Goal: Task Accomplishment & Management: Manage account settings

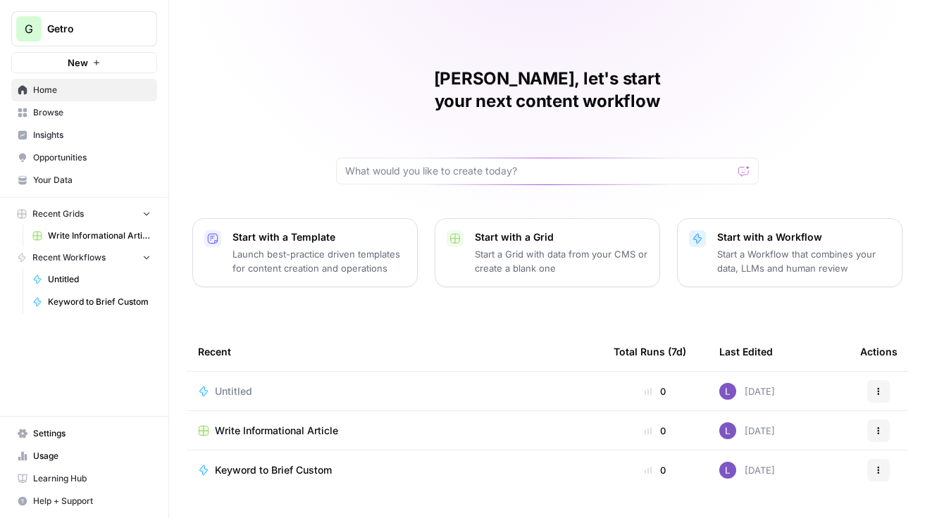
click at [100, 38] on button "G Getro" at bounding box center [84, 28] width 146 height 35
type input "rel"
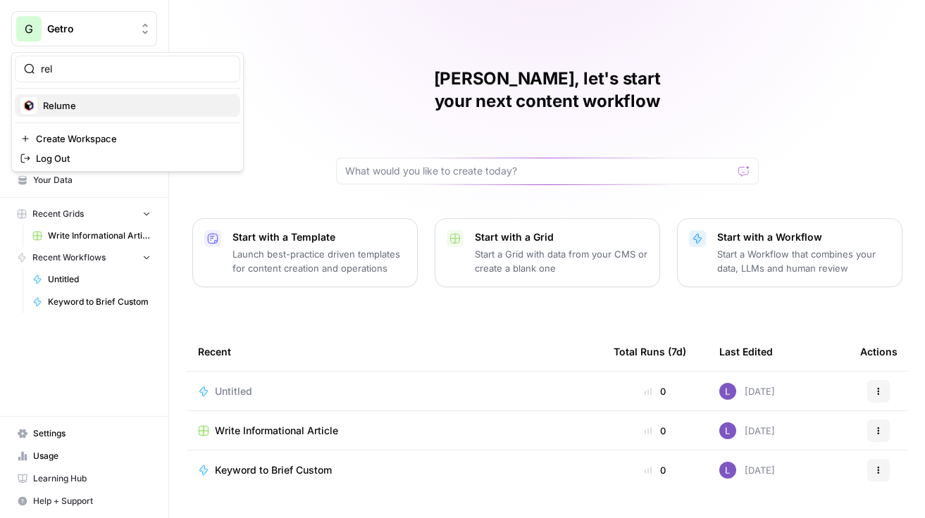
click at [80, 112] on div "Relume" at bounding box center [127, 105] width 214 height 17
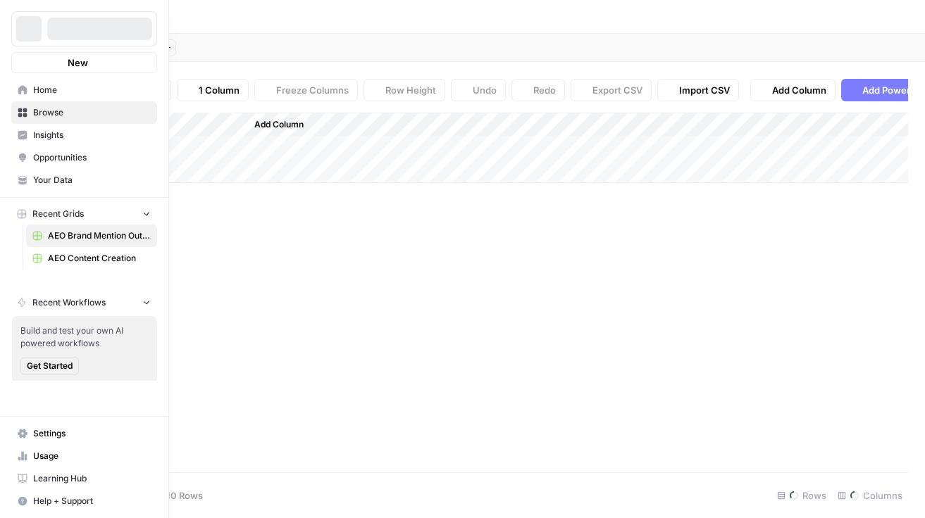
type input "**********"
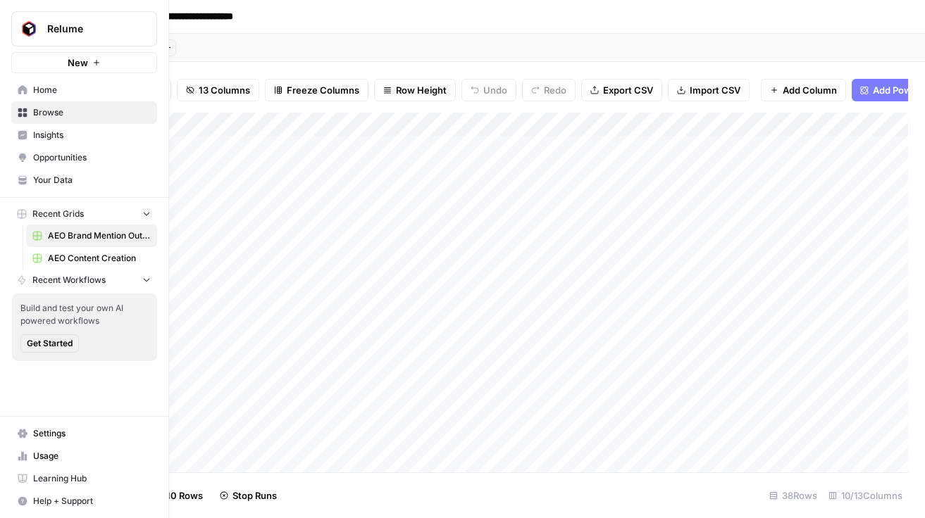
click at [75, 254] on span "AEO Content Creation" at bounding box center [99, 258] width 103 height 13
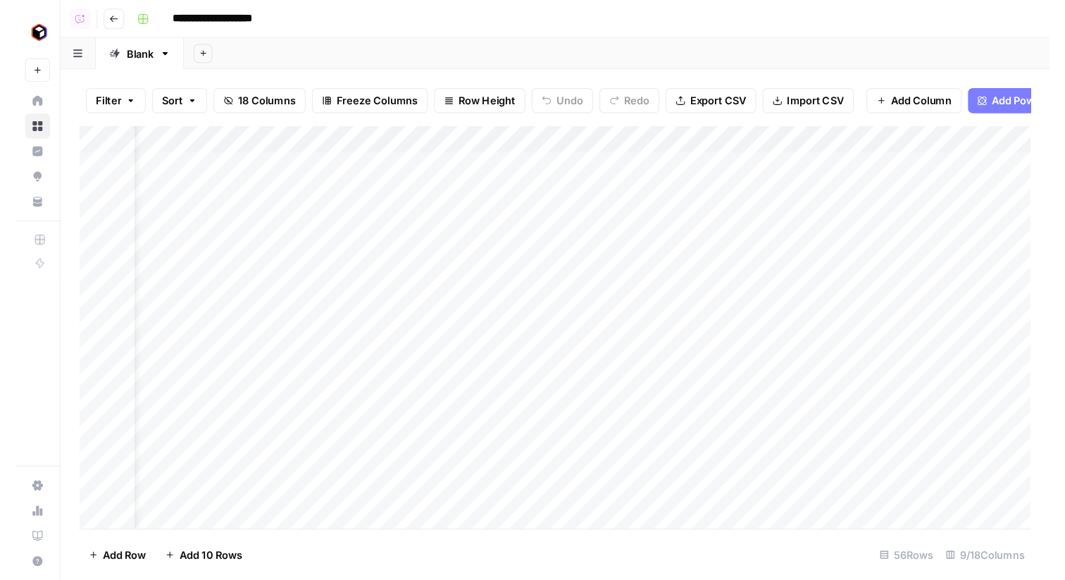
scroll to position [0, 69]
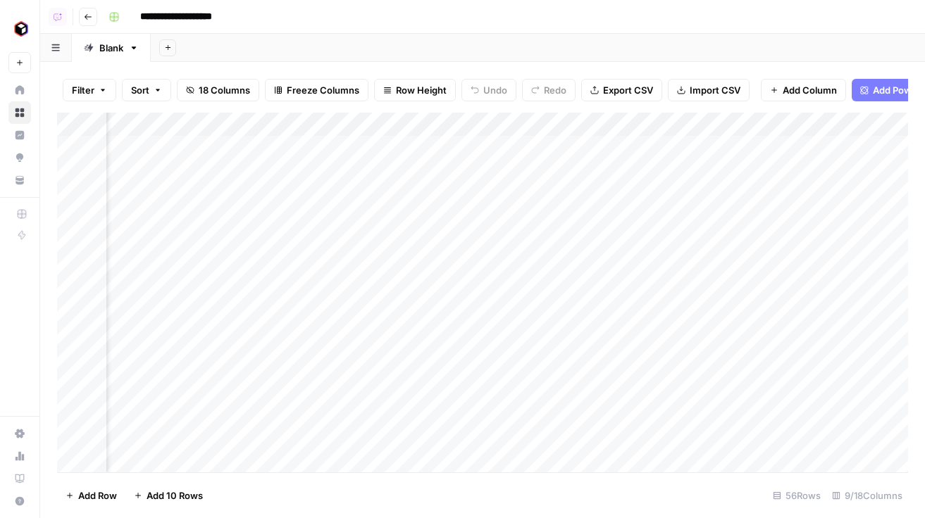
click at [793, 209] on div "Add Column" at bounding box center [482, 293] width 851 height 360
click at [781, 186] on div "Add Column" at bounding box center [482, 293] width 851 height 360
click at [771, 168] on div "Add Column" at bounding box center [482, 293] width 851 height 360
click at [762, 146] on div "Add Column" at bounding box center [482, 293] width 851 height 360
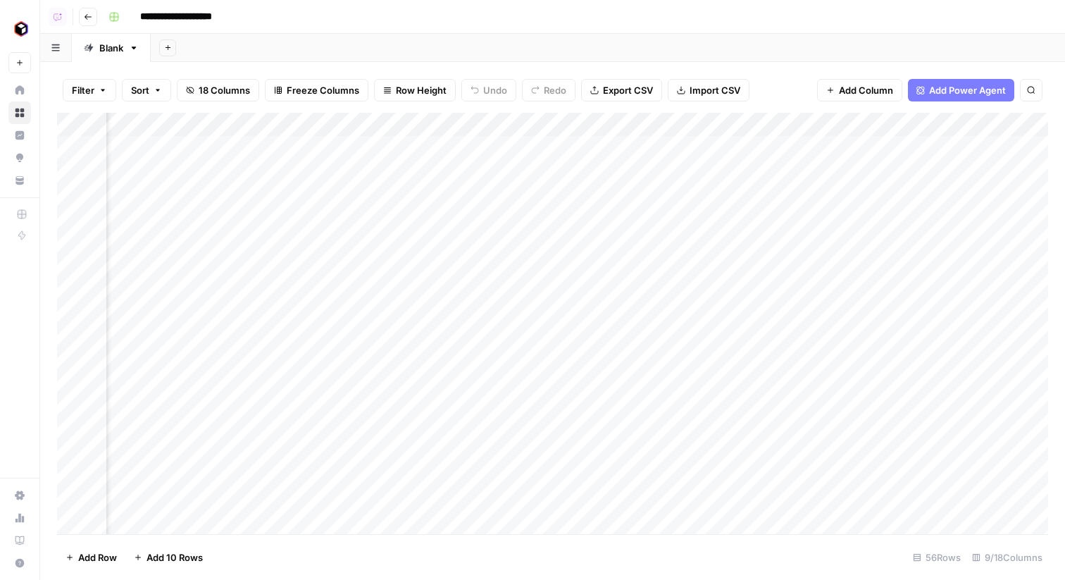
click at [778, 151] on div "Add Column" at bounding box center [552, 323] width 991 height 421
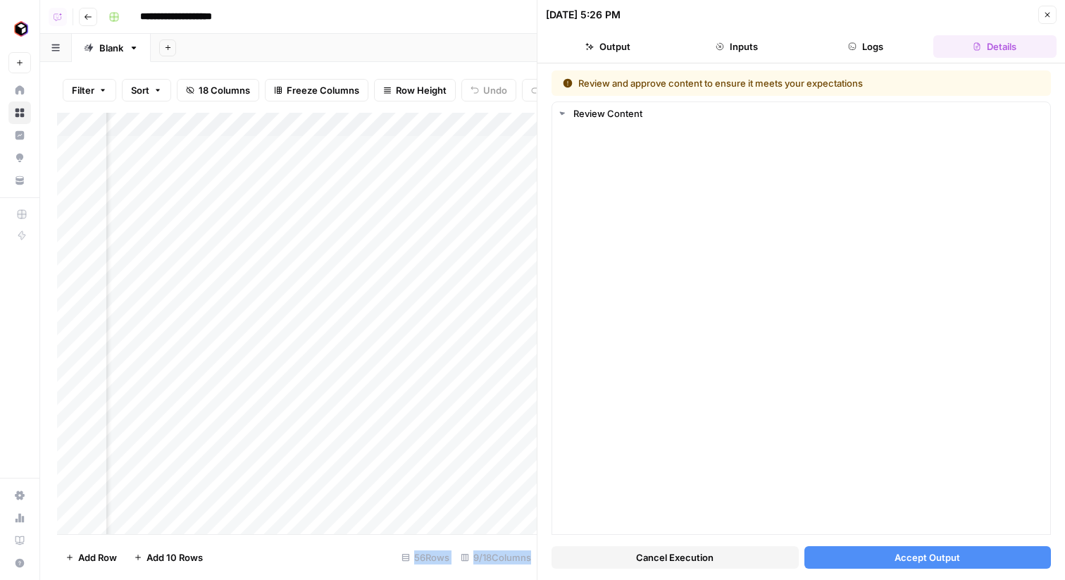
click at [924, 518] on button "Accept Output" at bounding box center [928, 557] width 247 height 23
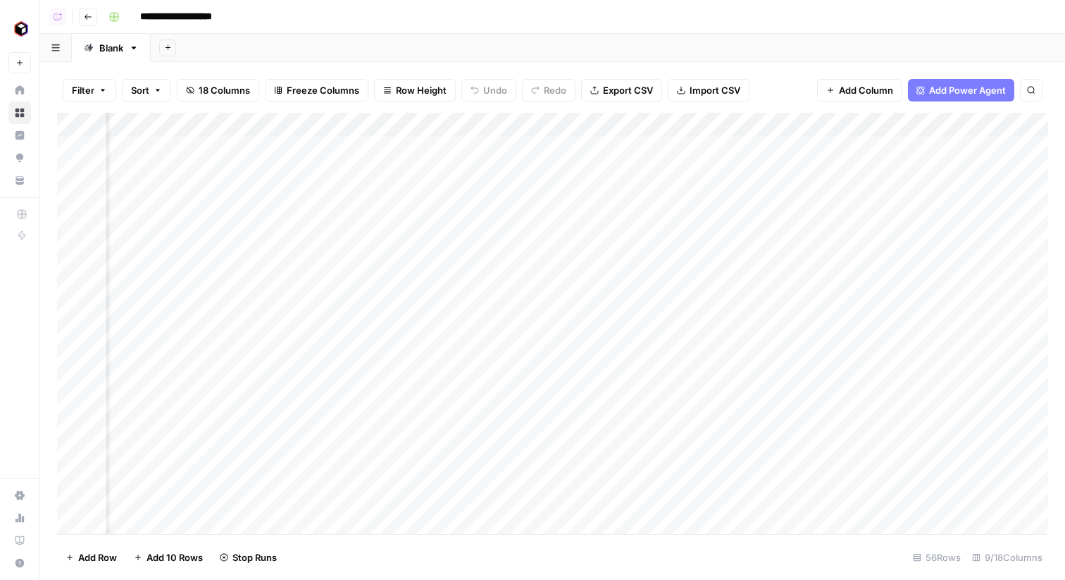
click at [747, 188] on div "Add Column" at bounding box center [552, 323] width 991 height 421
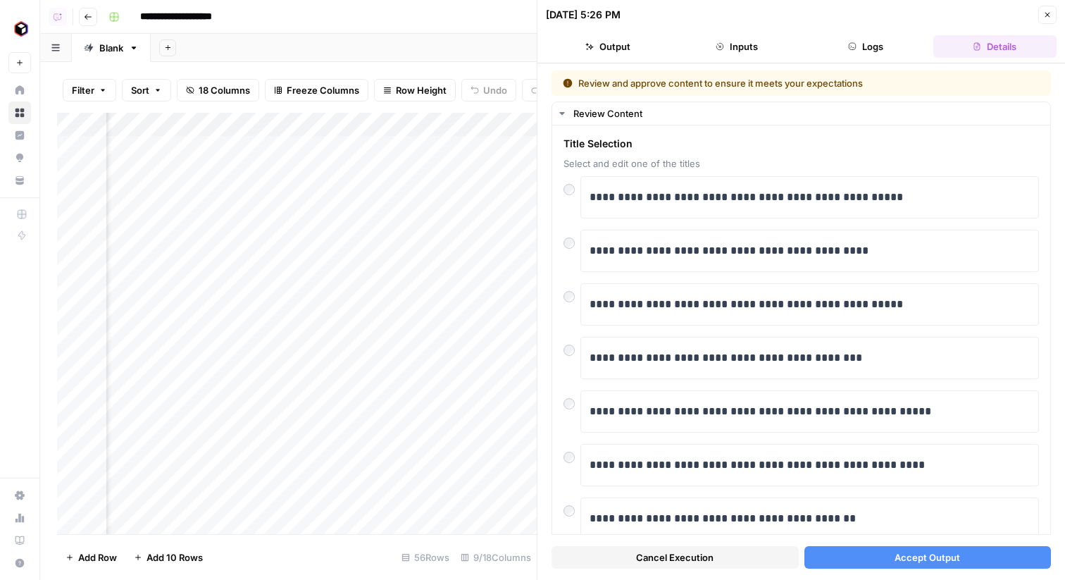
click at [924, 518] on button "Accept Output" at bounding box center [928, 557] width 247 height 23
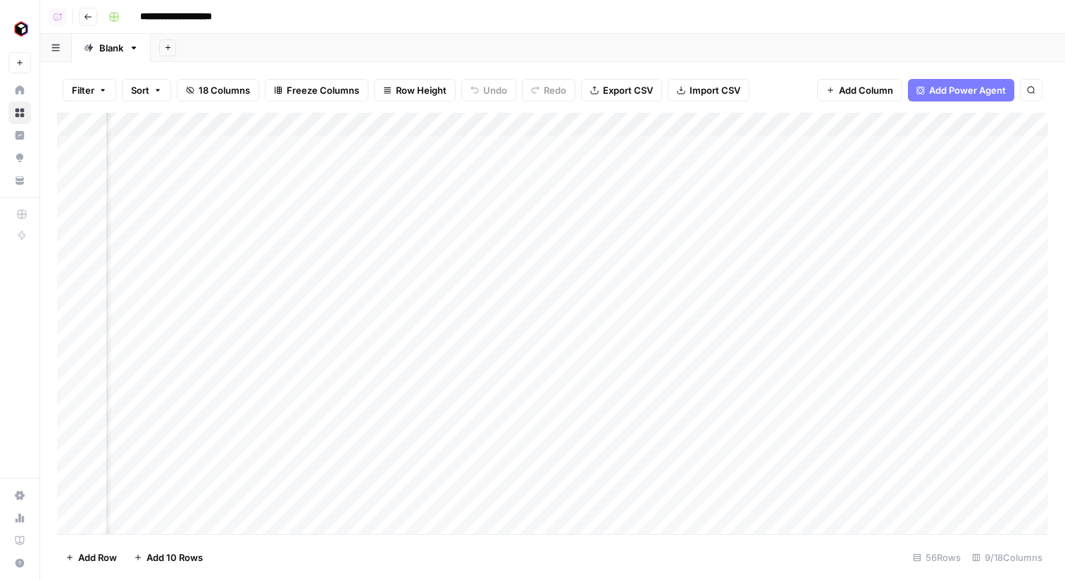
click at [771, 164] on div "Add Column" at bounding box center [552, 323] width 991 height 421
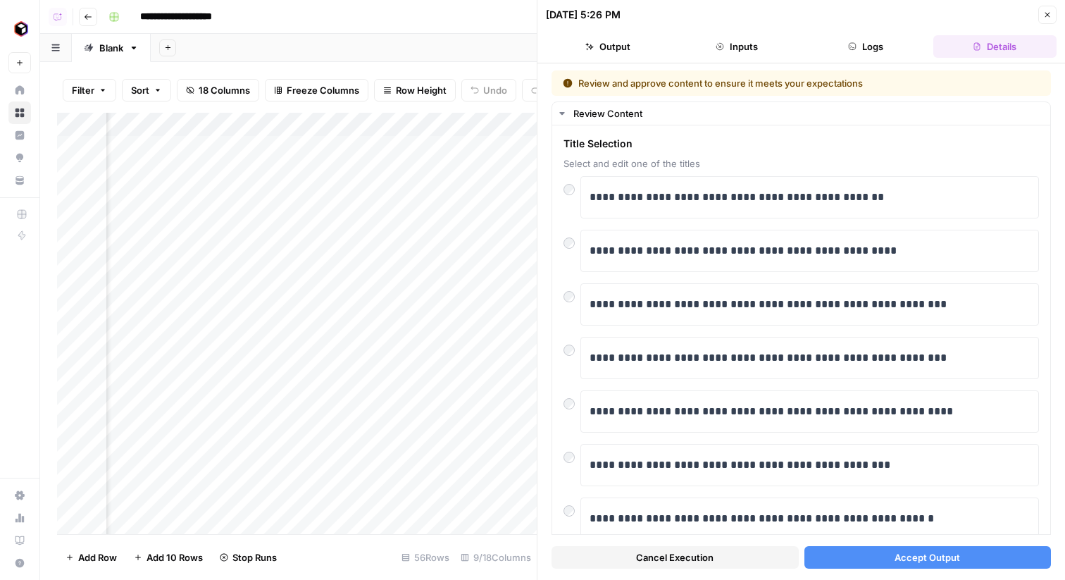
click at [924, 518] on span "Accept Output" at bounding box center [928, 557] width 66 height 14
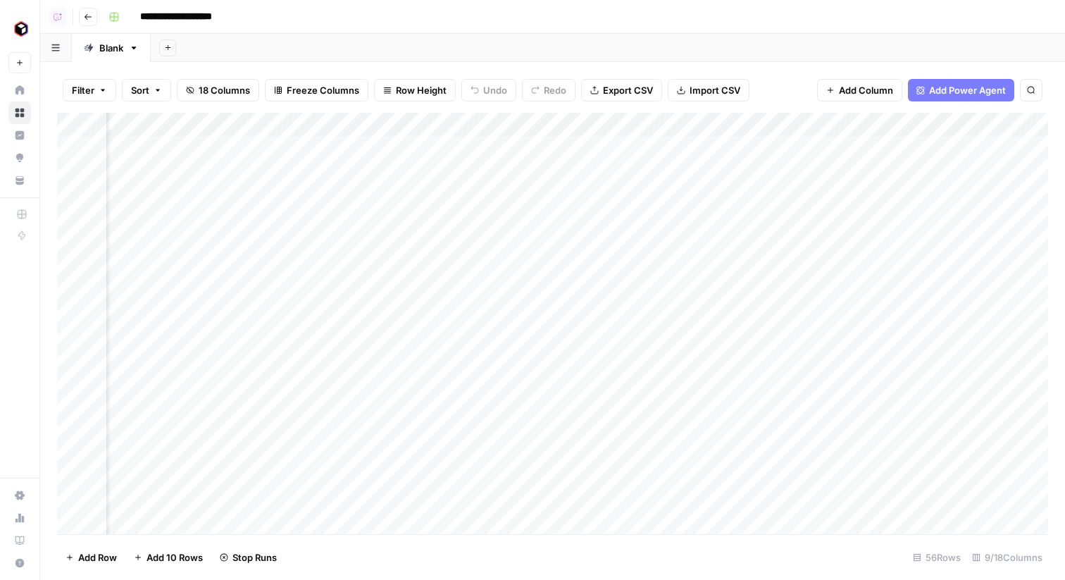
click at [781, 221] on div "Add Column" at bounding box center [552, 323] width 991 height 421
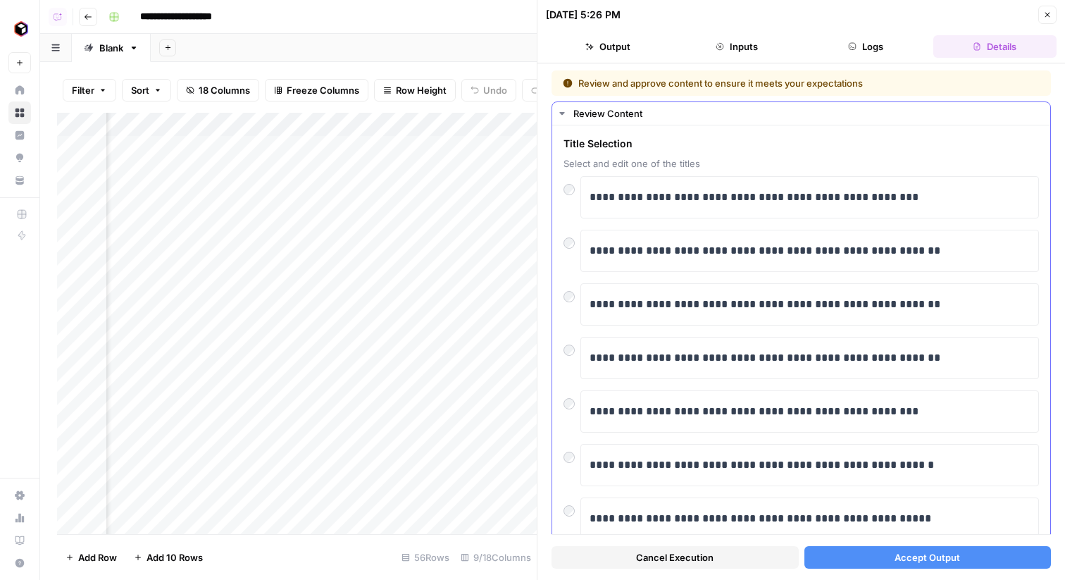
click at [872, 488] on div "**********" at bounding box center [802, 438] width 476 height 524
click at [912, 518] on span "Accept Output" at bounding box center [928, 557] width 66 height 14
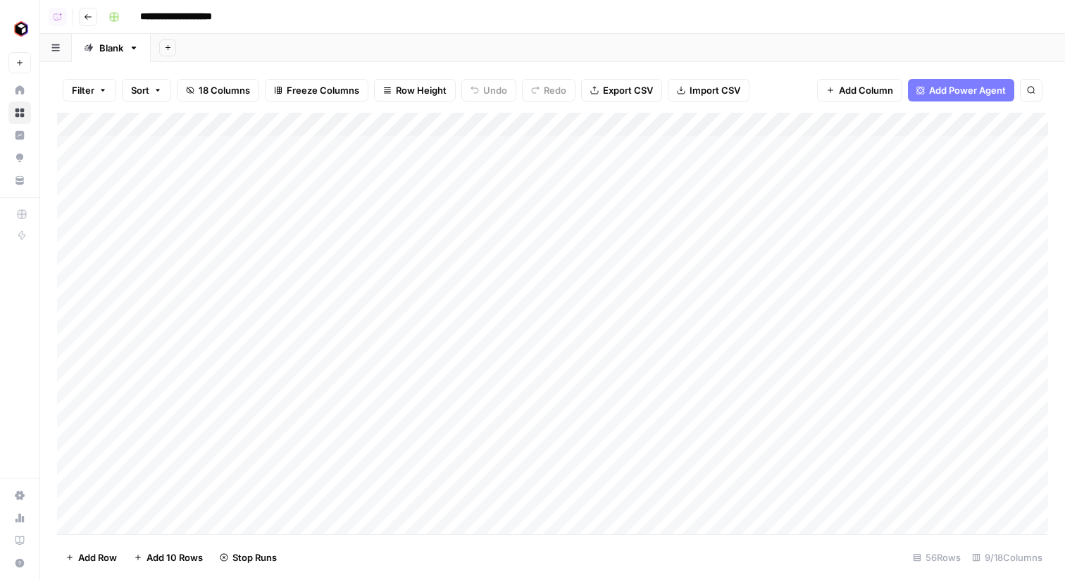
drag, startPoint x: 62, startPoint y: 217, endPoint x: 62, endPoint y: 142, distance: 75.4
click at [63, 141] on div "Add Column" at bounding box center [552, 323] width 991 height 421
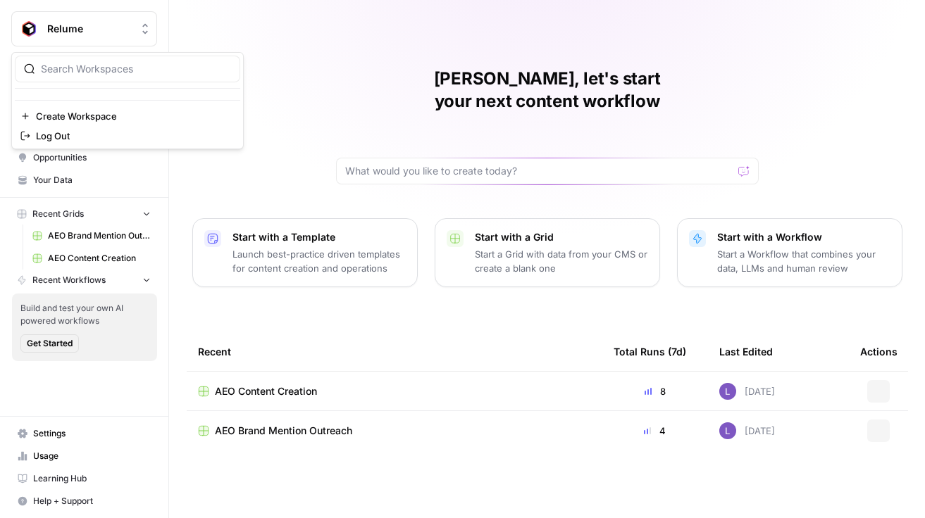
click at [98, 11] on button "Relume" at bounding box center [84, 28] width 146 height 35
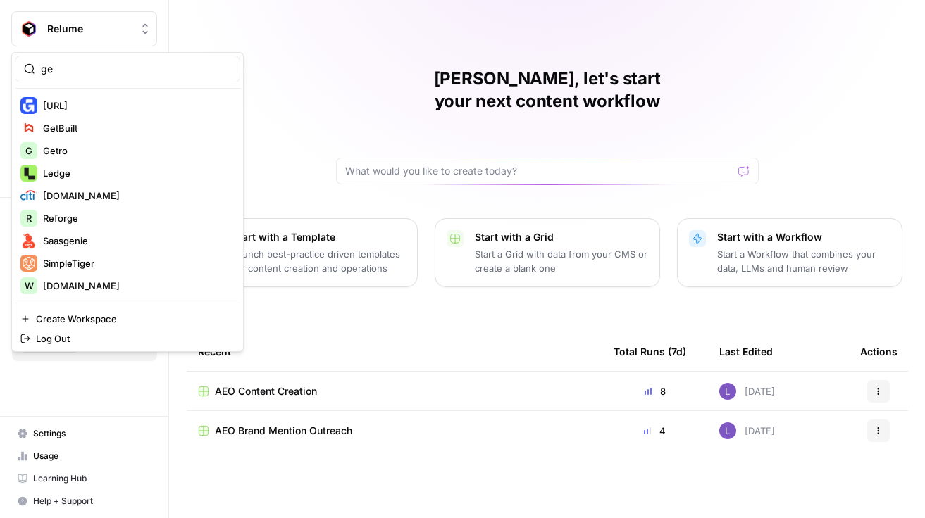
type input "ge"
click at [68, 110] on span "Genstore.ai" at bounding box center [55, 106] width 25 height 14
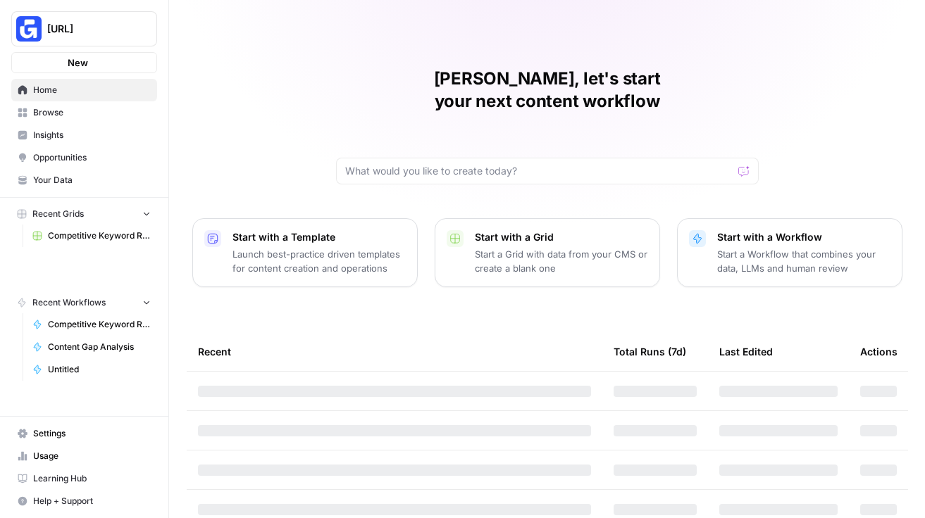
click at [92, 110] on span "Browse" at bounding box center [92, 112] width 118 height 13
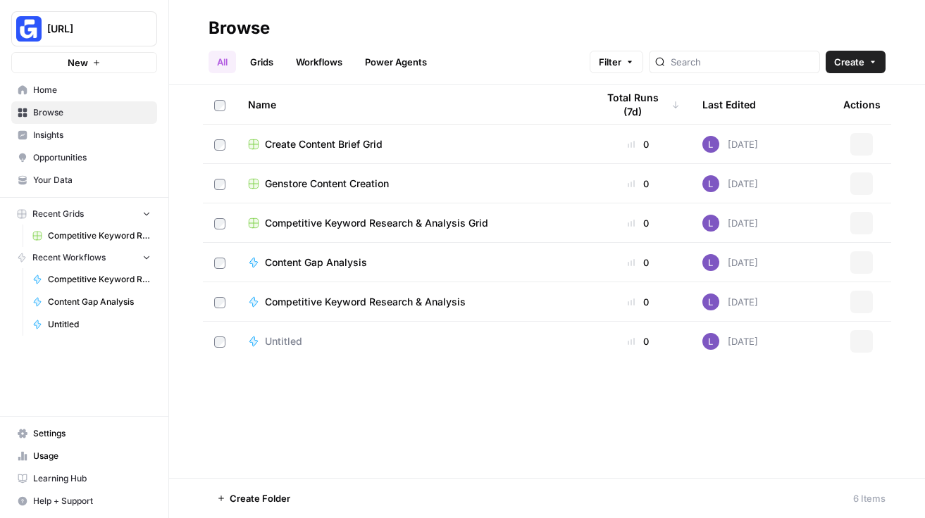
click at [279, 58] on link "Grids" at bounding box center [262, 62] width 40 height 23
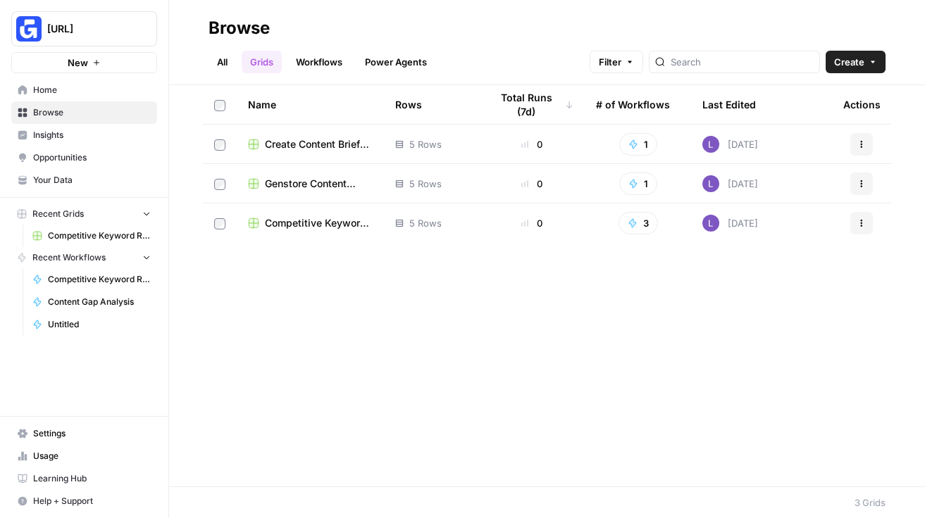
click at [350, 149] on span "Create Content Brief Grid" at bounding box center [319, 144] width 108 height 14
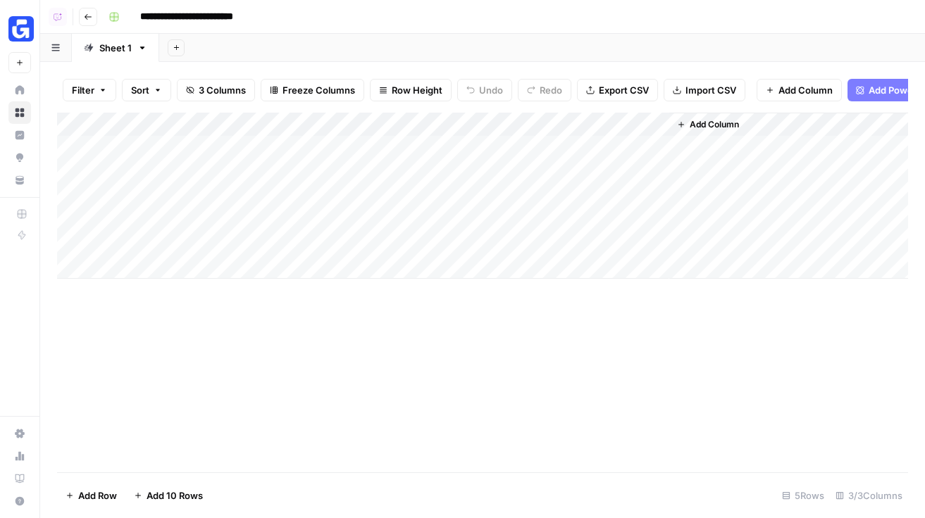
click at [87, 19] on icon "button" at bounding box center [88, 17] width 7 height 6
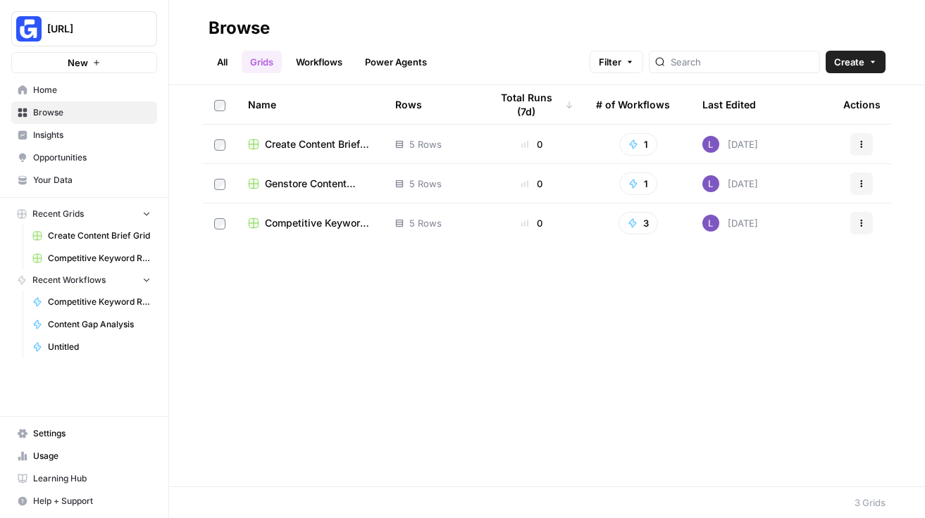
click at [323, 183] on span "Genstore Content Creation" at bounding box center [319, 184] width 108 height 14
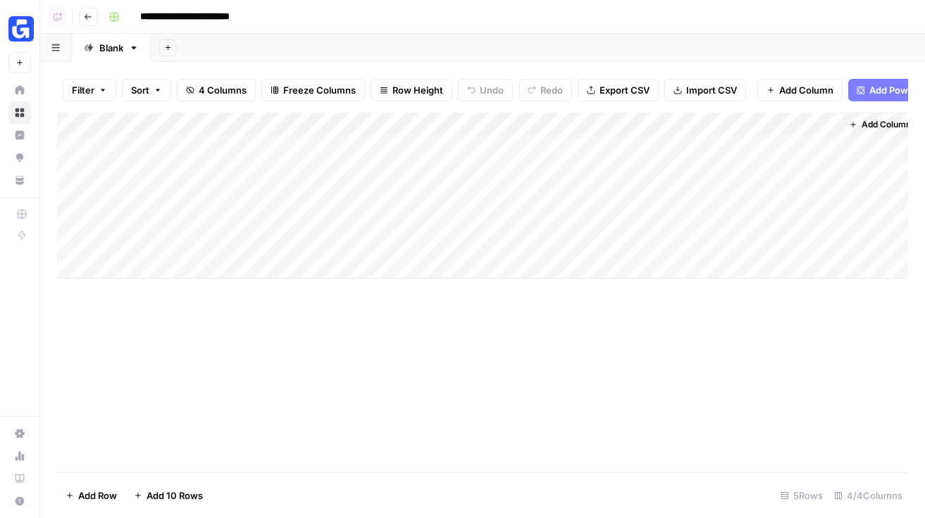
click at [92, 11] on button "Go back" at bounding box center [88, 17] width 18 height 18
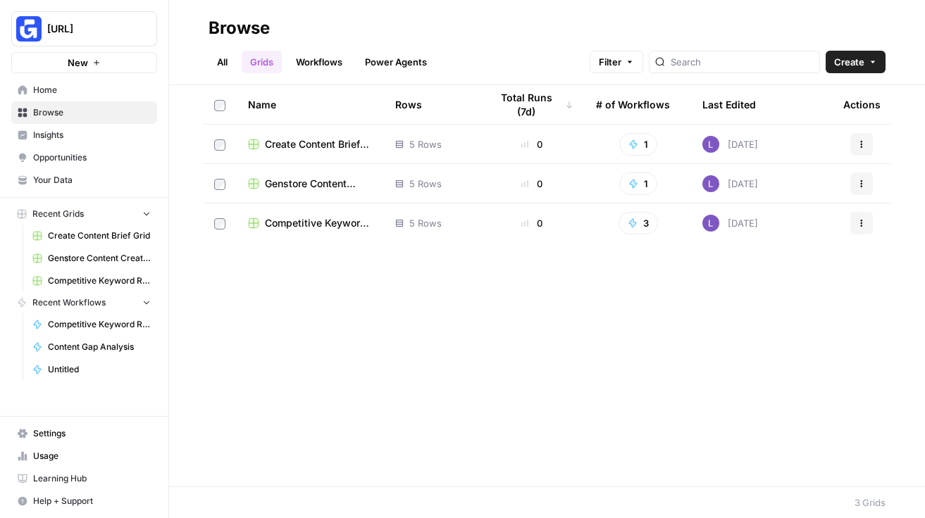
click at [307, 180] on span "Genstore Content Creation" at bounding box center [319, 184] width 108 height 14
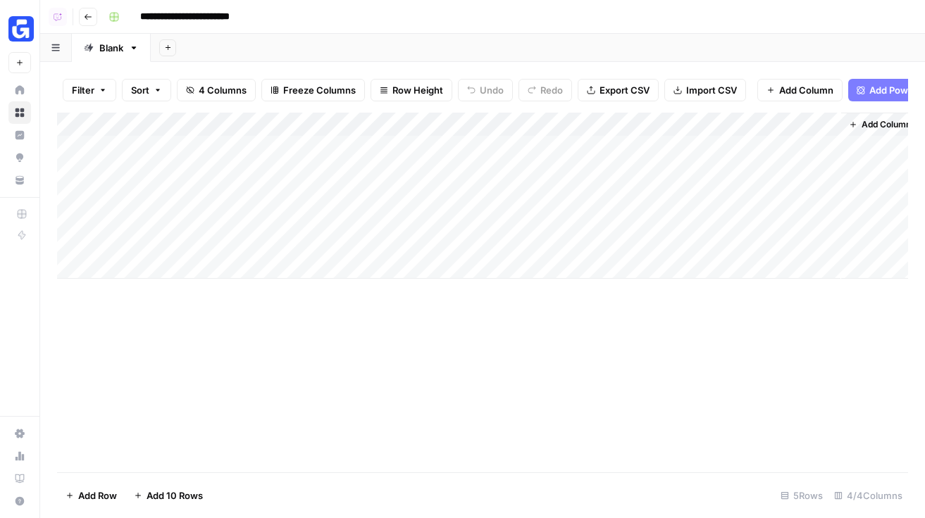
click at [87, 15] on icon "button" at bounding box center [88, 17] width 8 height 8
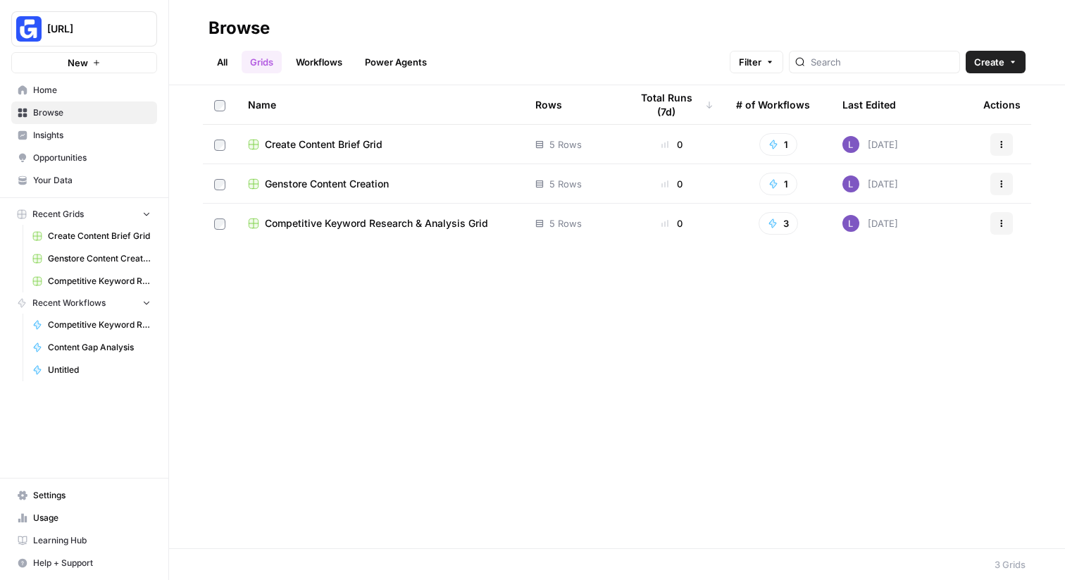
click at [56, 95] on span "Home" at bounding box center [92, 90] width 118 height 13
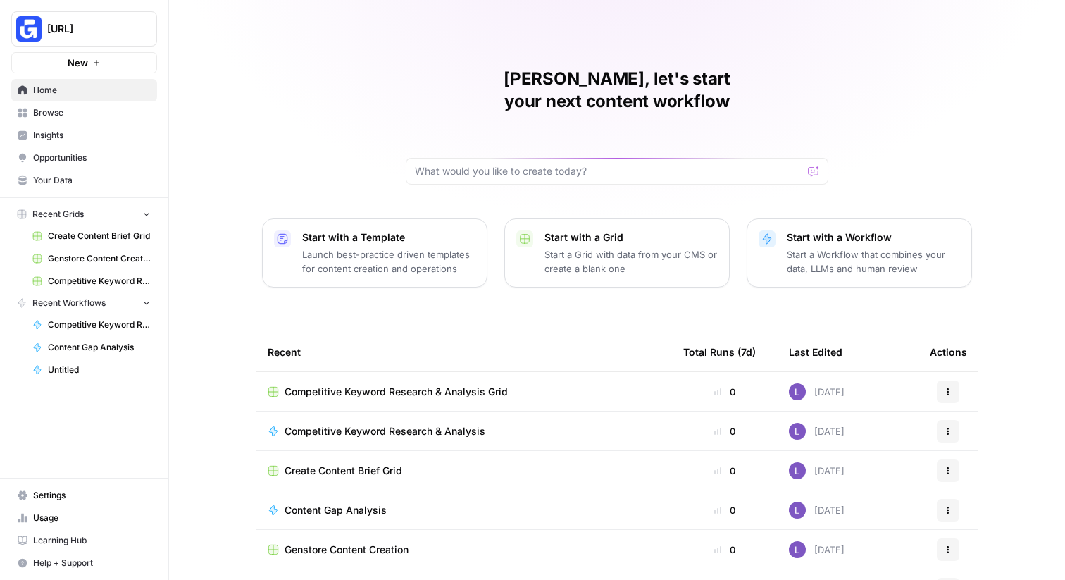
click at [342, 385] on span "Competitive Keyword Research & Analysis Grid" at bounding box center [396, 392] width 223 height 14
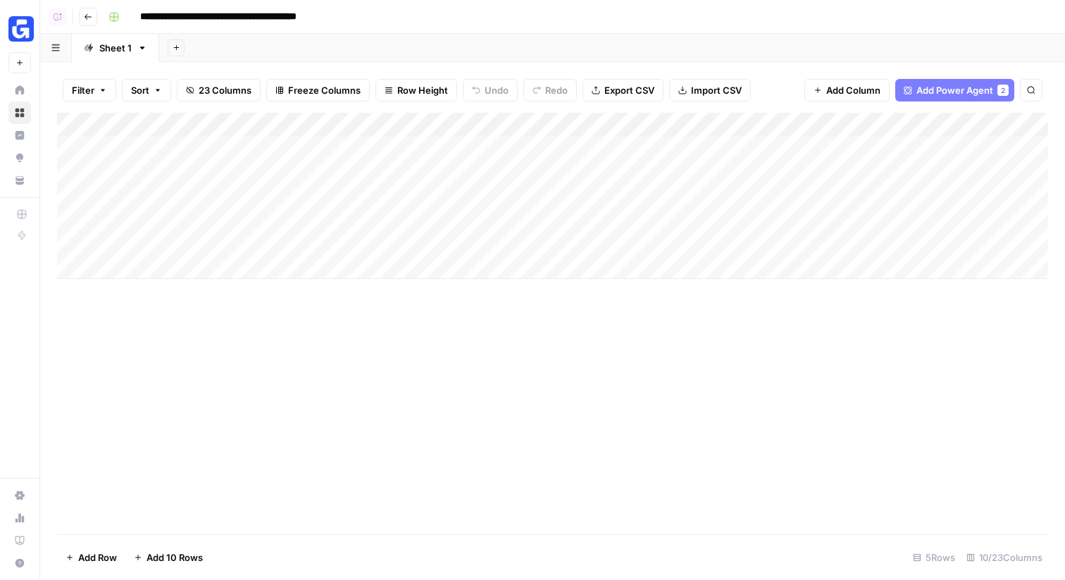
click at [924, 147] on div "Add Column" at bounding box center [552, 196] width 991 height 166
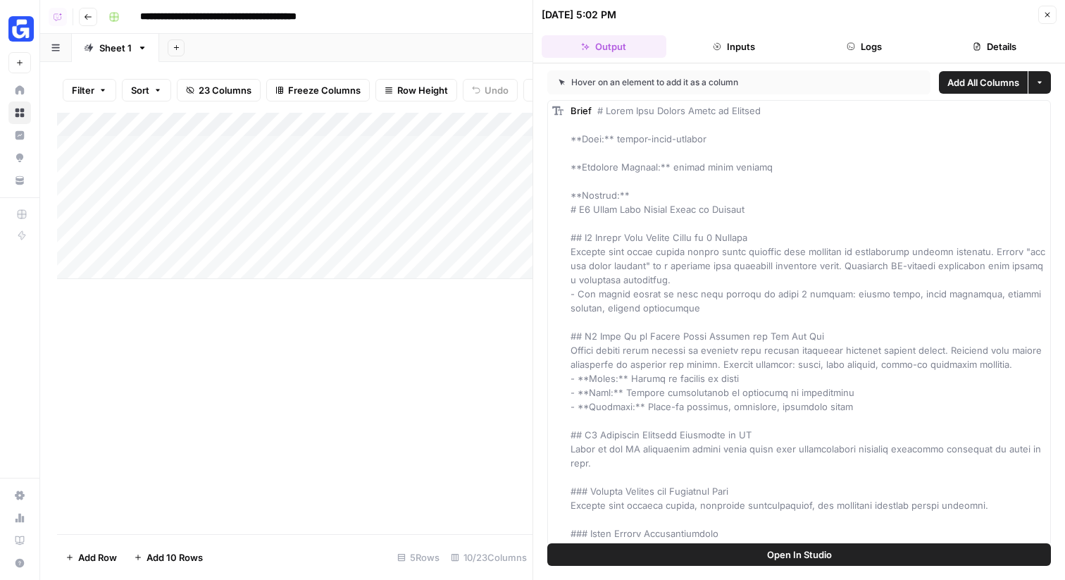
click at [924, 49] on button "Details" at bounding box center [994, 46] width 125 height 23
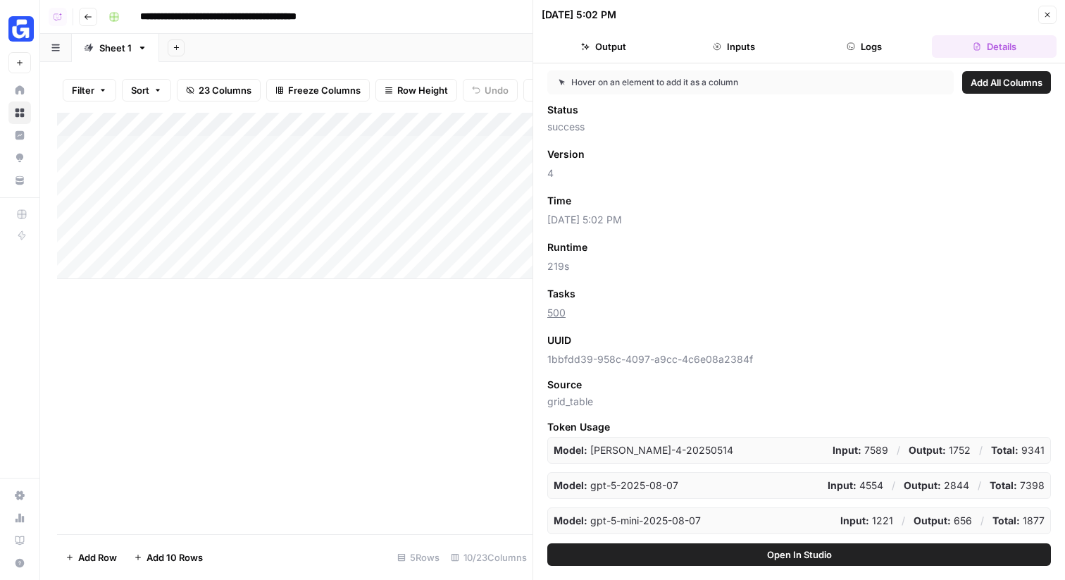
click at [924, 11] on button "Close" at bounding box center [1047, 15] width 18 height 18
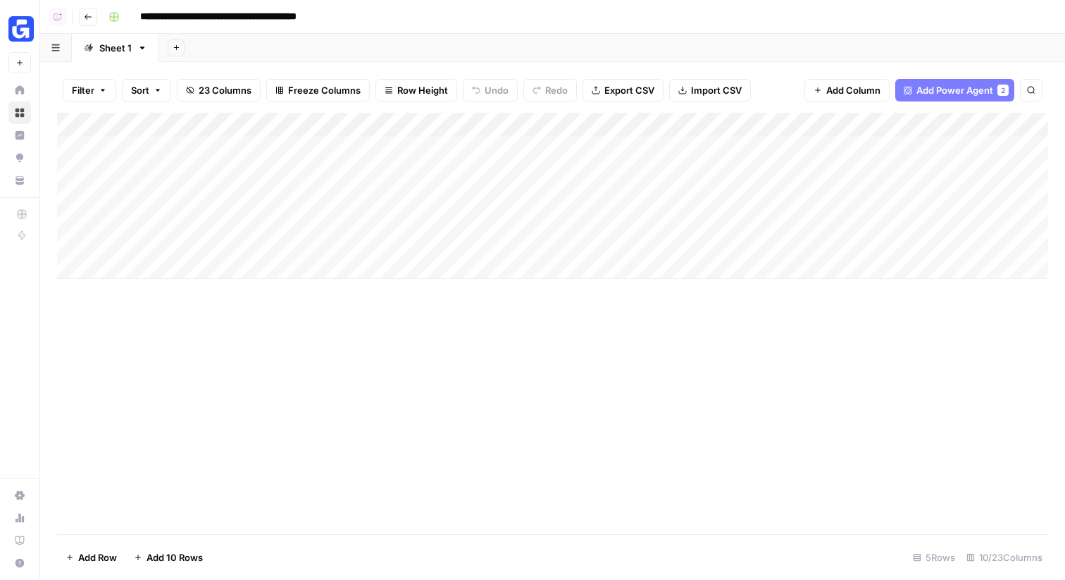
click at [527, 172] on div "Add Column" at bounding box center [552, 196] width 991 height 166
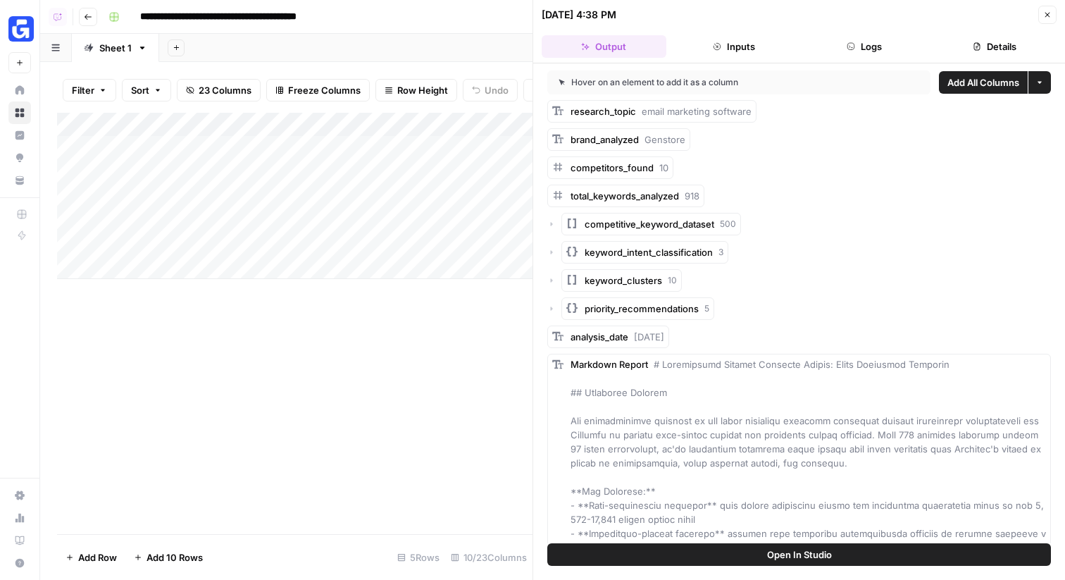
click at [924, 49] on button "Details" at bounding box center [994, 46] width 125 height 23
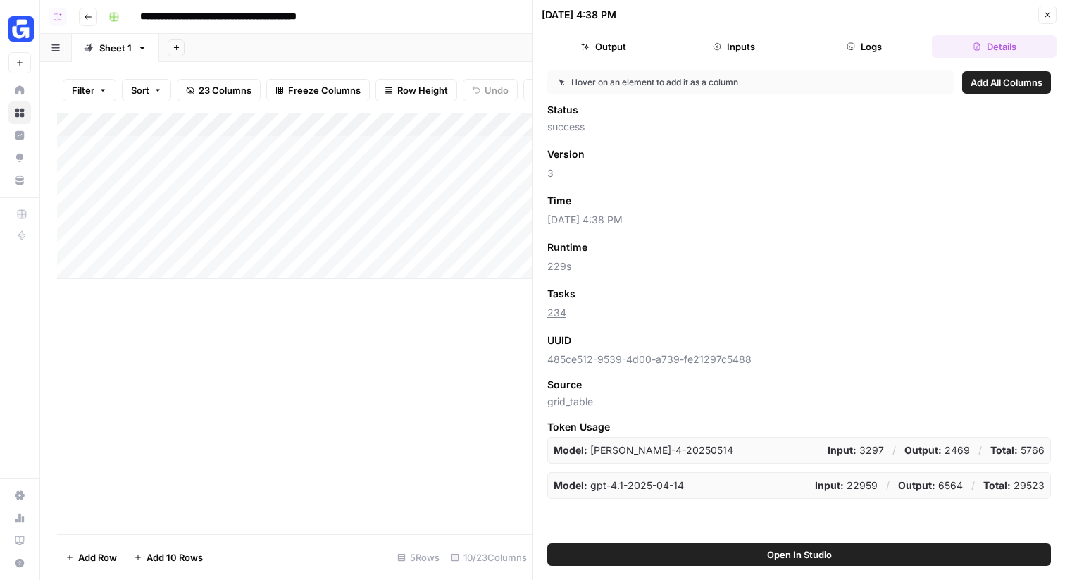
click at [924, 11] on button "Close" at bounding box center [1047, 15] width 18 height 18
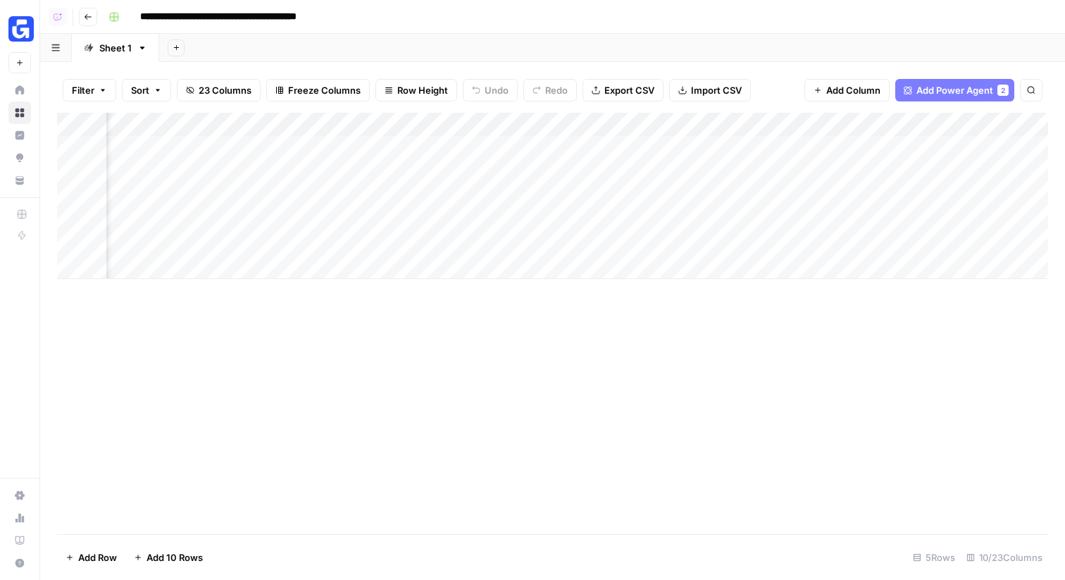
scroll to position [0, 573]
click at [361, 125] on div "Add Column" at bounding box center [552, 196] width 991 height 166
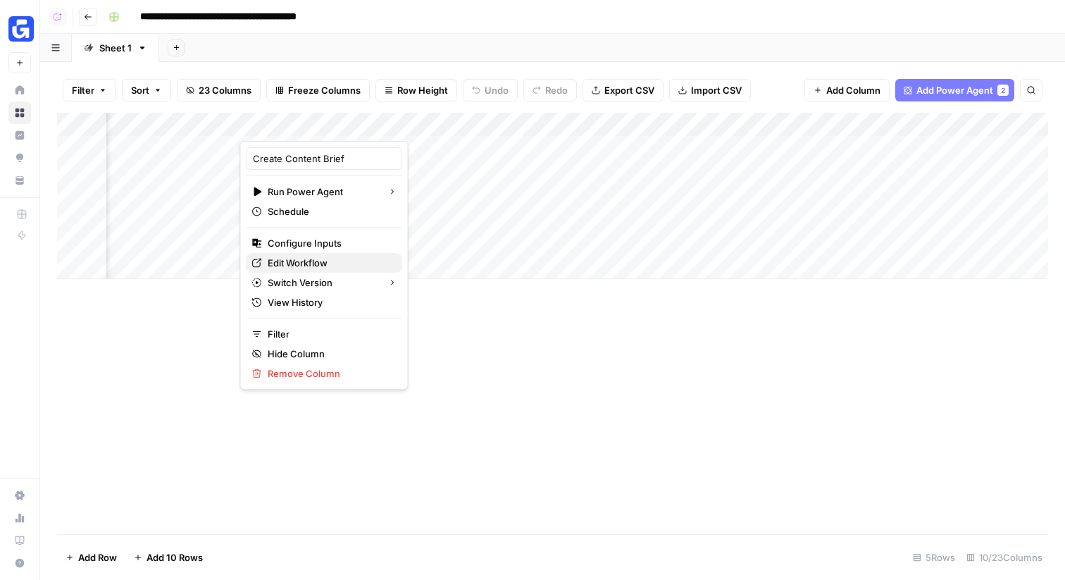
click at [311, 261] on span "Edit Workflow" at bounding box center [298, 263] width 60 height 14
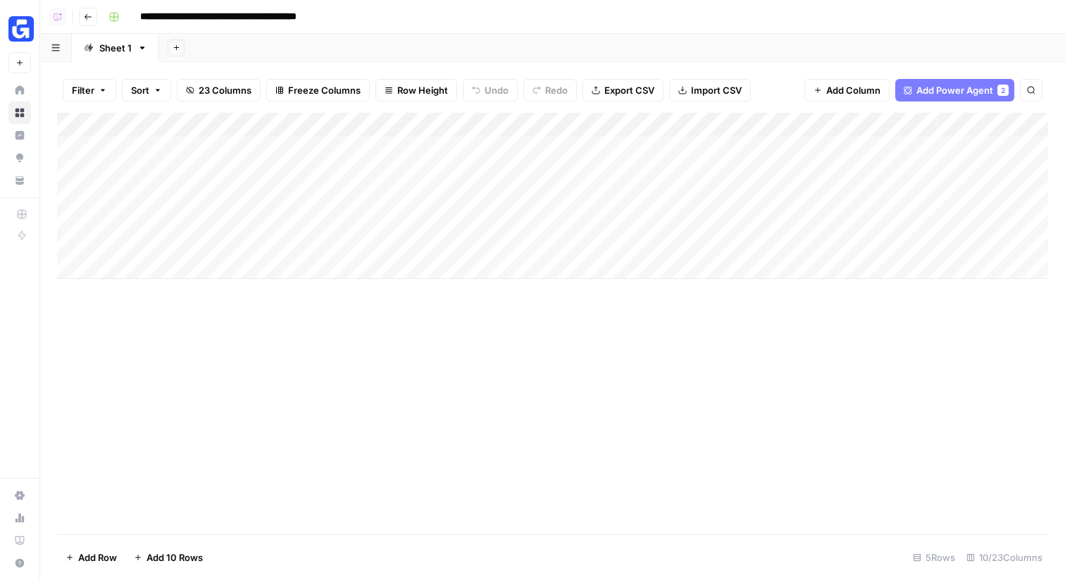
scroll to position [0, 46]
click at [749, 147] on div "Add Column" at bounding box center [552, 196] width 991 height 166
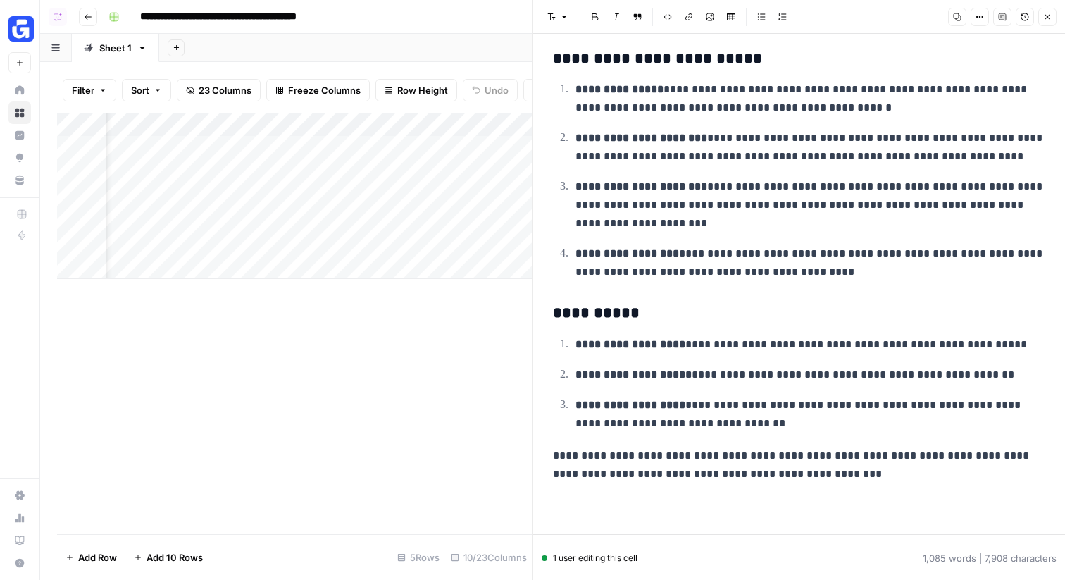
scroll to position [4533, 0]
click at [924, 13] on button "Close" at bounding box center [1047, 17] width 18 height 18
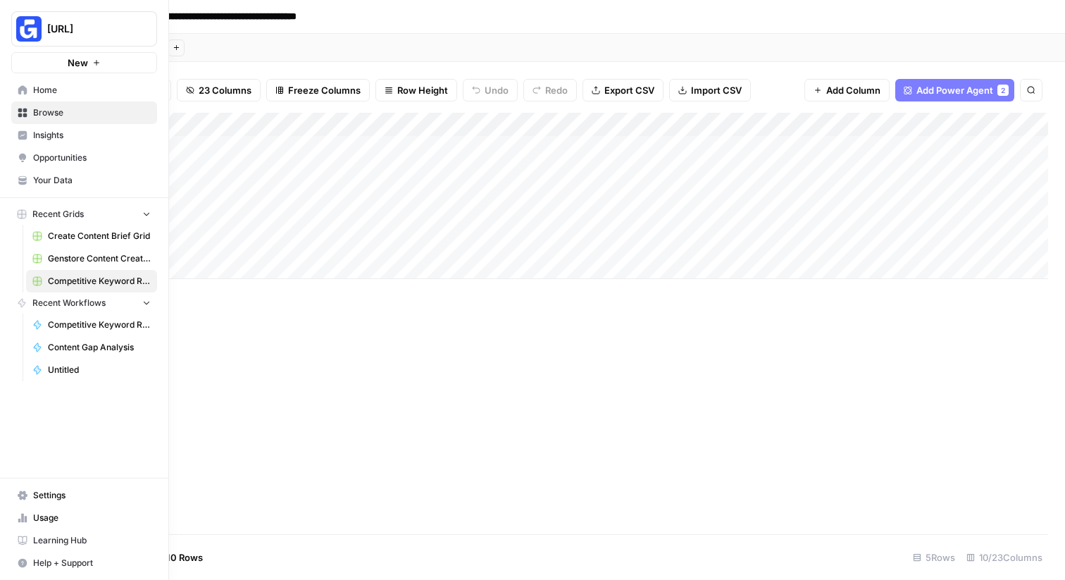
click at [37, 192] on nav "Home Browse Insights Opportunities Your Data" at bounding box center [84, 135] width 168 height 124
click at [51, 180] on span "Your Data" at bounding box center [92, 180] width 118 height 13
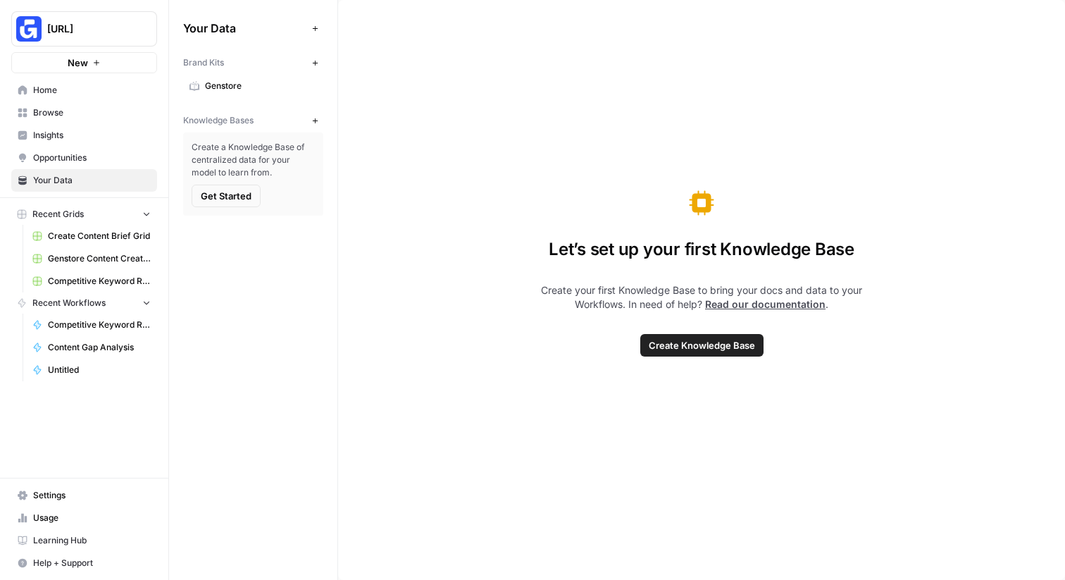
click at [315, 123] on icon "button" at bounding box center [315, 121] width 8 height 8
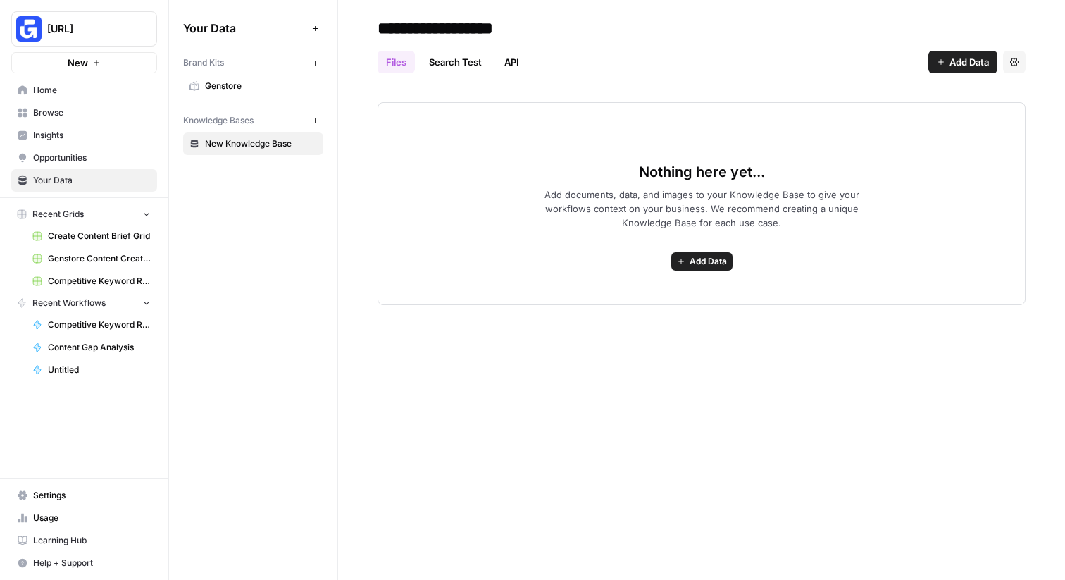
click at [924, 65] on span "Add Data" at bounding box center [969, 62] width 39 height 14
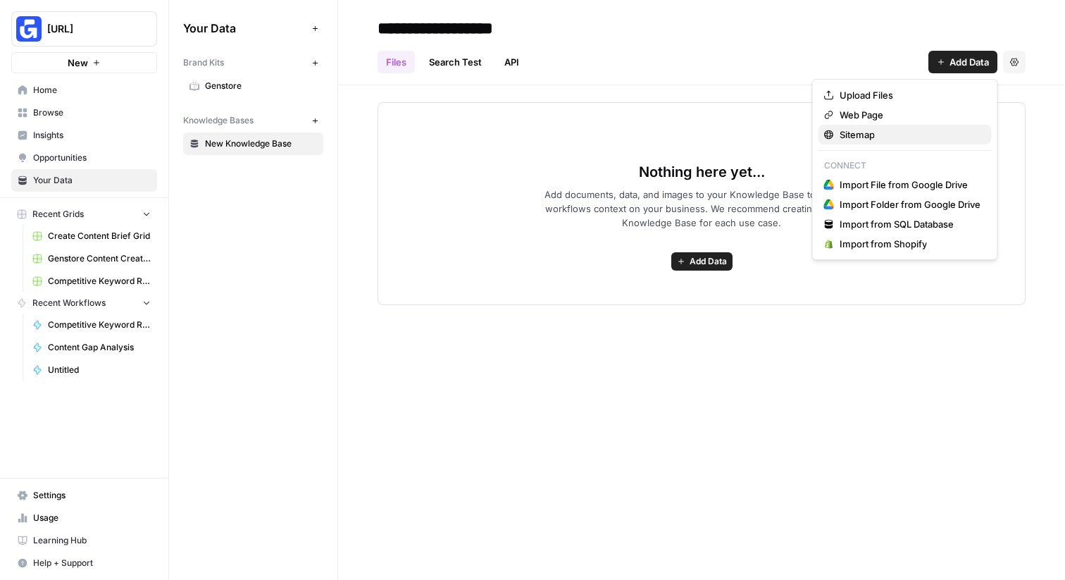
click at [914, 138] on div "Sitemap" at bounding box center [905, 135] width 162 height 14
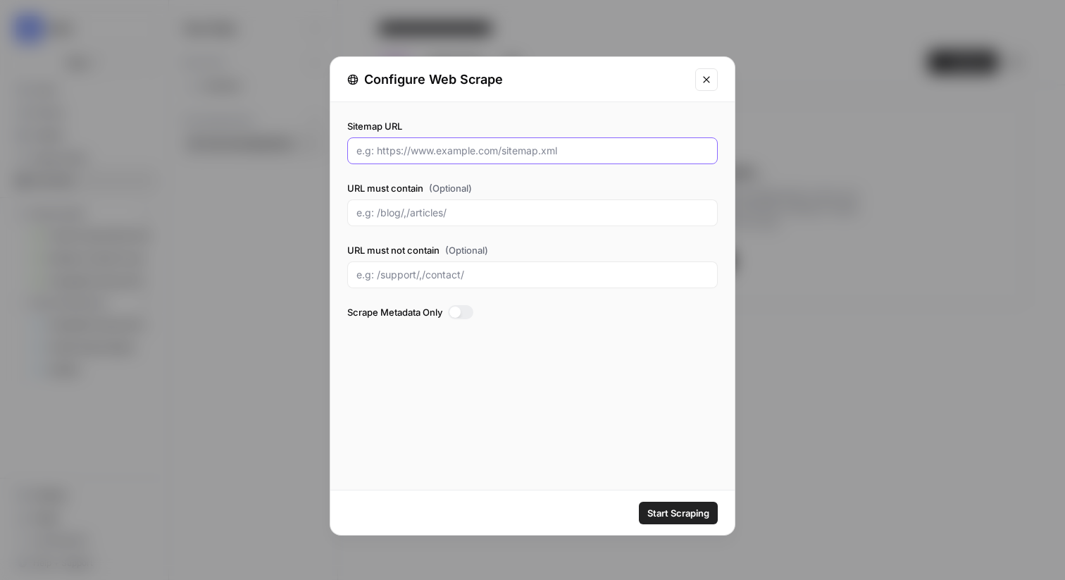
click at [524, 148] on input "Sitemap URL" at bounding box center [532, 151] width 352 height 14
paste input "https://www.genstore.ai/?isReplace=true"
drag, startPoint x: 473, startPoint y: 151, endPoint x: 616, endPoint y: 147, distance: 143.1
click at [616, 147] on input "https://www.genstore.ai/?isReplace=true" at bounding box center [532, 151] width 352 height 14
type input "https://www.genstore.ai/sitemap.xml"
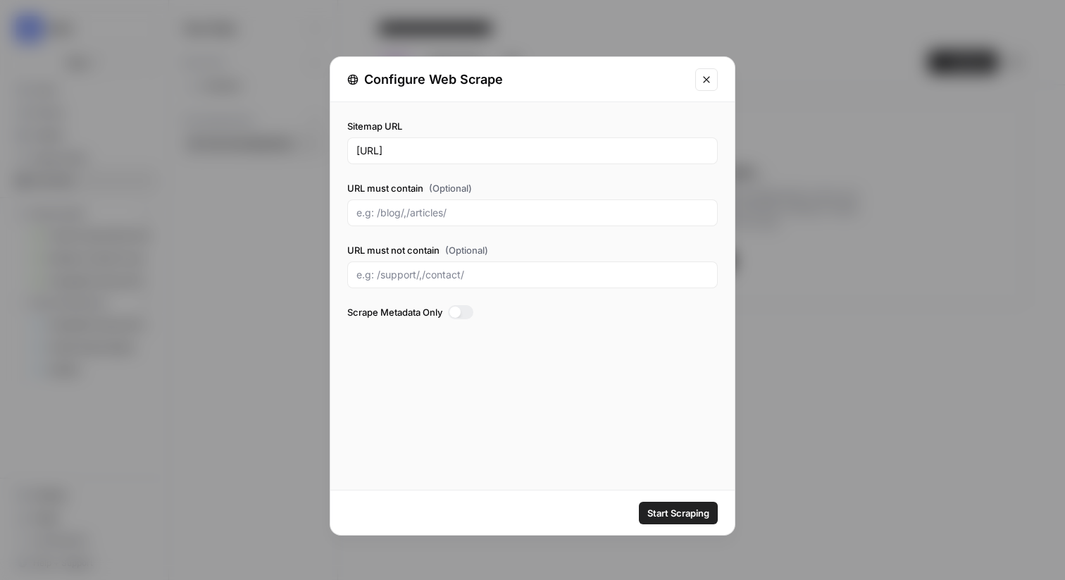
click at [593, 199] on div at bounding box center [532, 212] width 371 height 27
type input "blog"
click at [683, 511] on span "Start Scraping" at bounding box center [678, 513] width 62 height 14
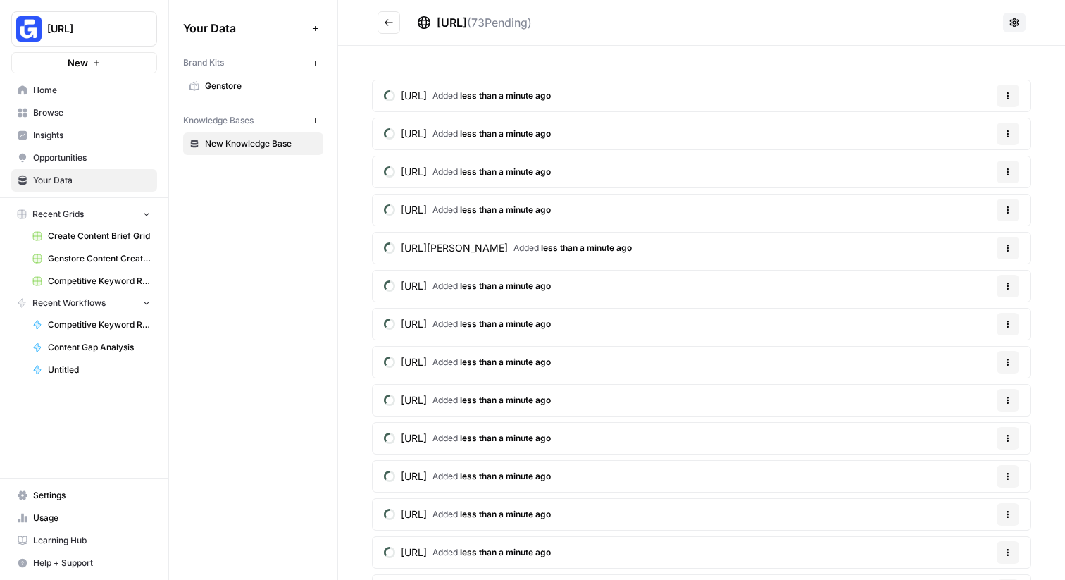
click at [49, 118] on span "Browse" at bounding box center [92, 112] width 118 height 13
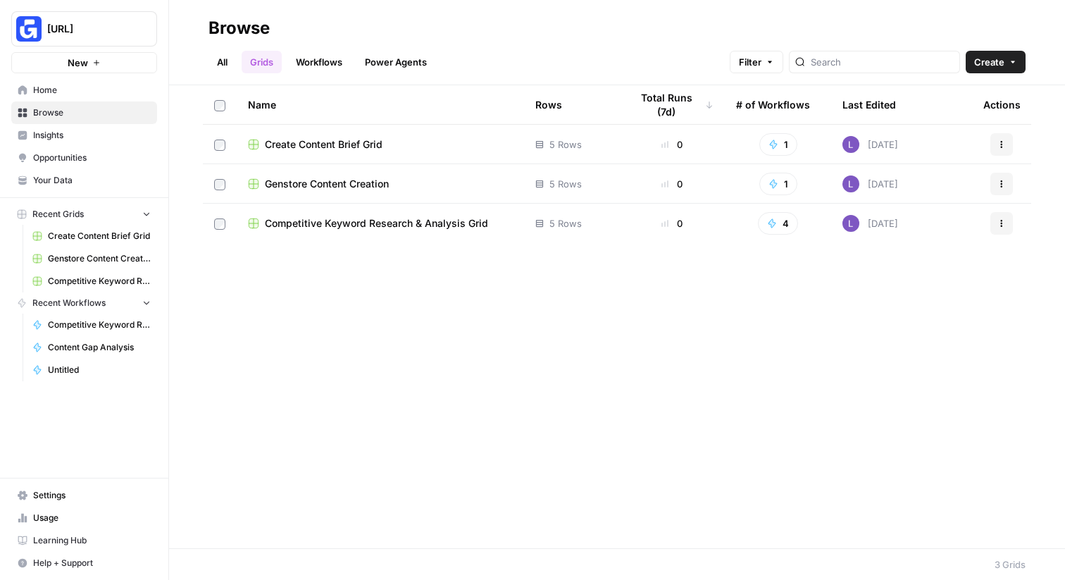
click at [359, 222] on span "Competitive Keyword Research & Analysis Grid" at bounding box center [376, 223] width 223 height 14
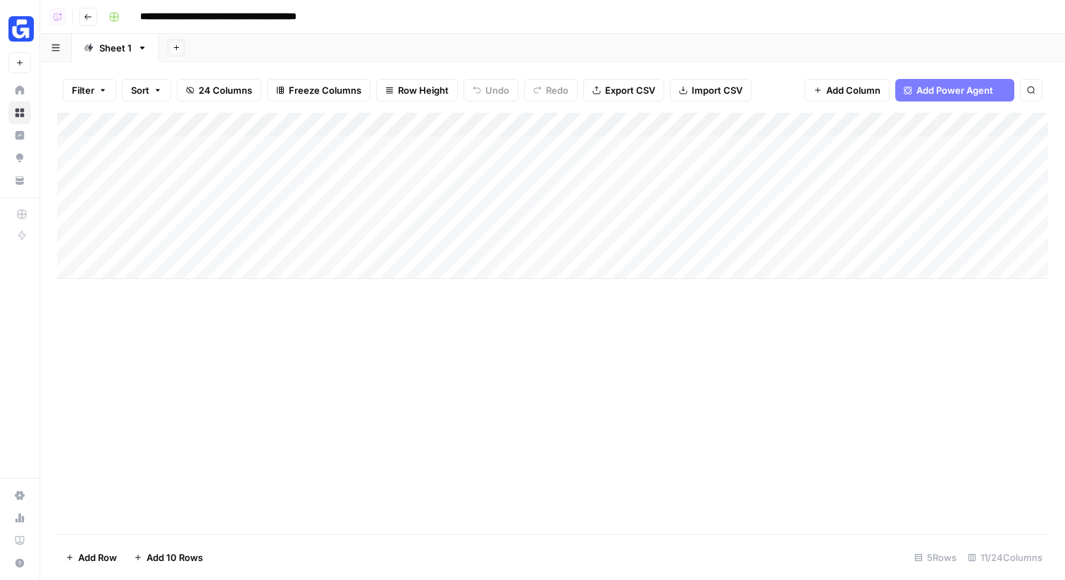
scroll to position [0, 845]
click at [924, 94] on span "Add Power Agent" at bounding box center [955, 90] width 77 height 14
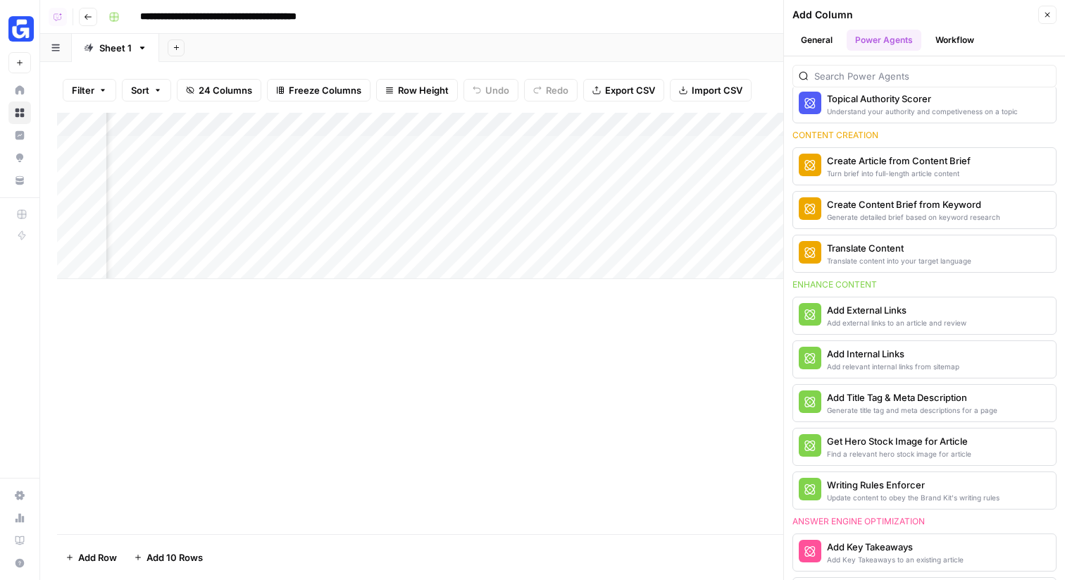
scroll to position [329, 0]
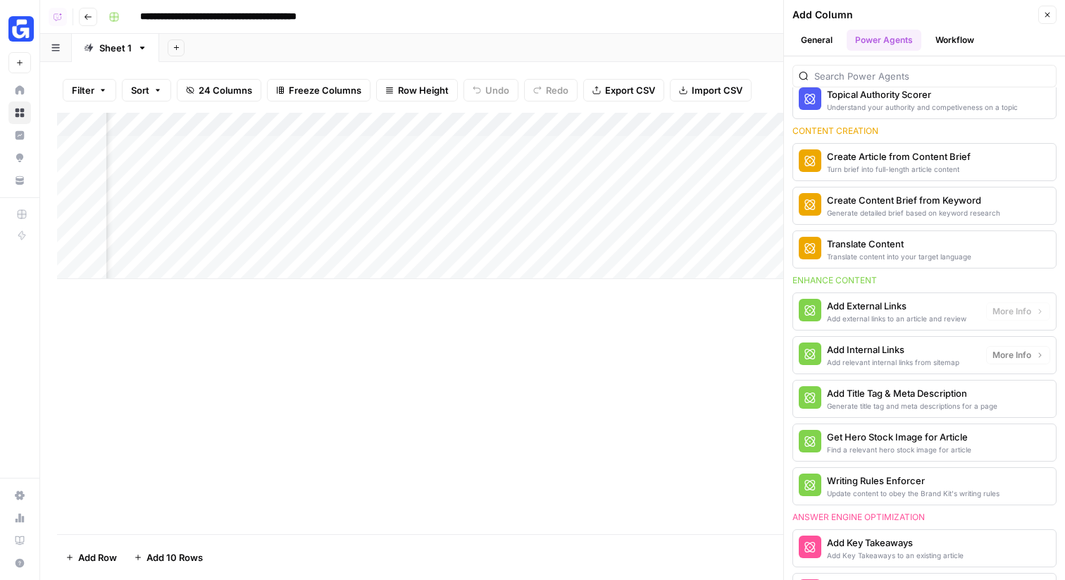
click at [911, 353] on div "Add Internal Links" at bounding box center [893, 349] width 132 height 14
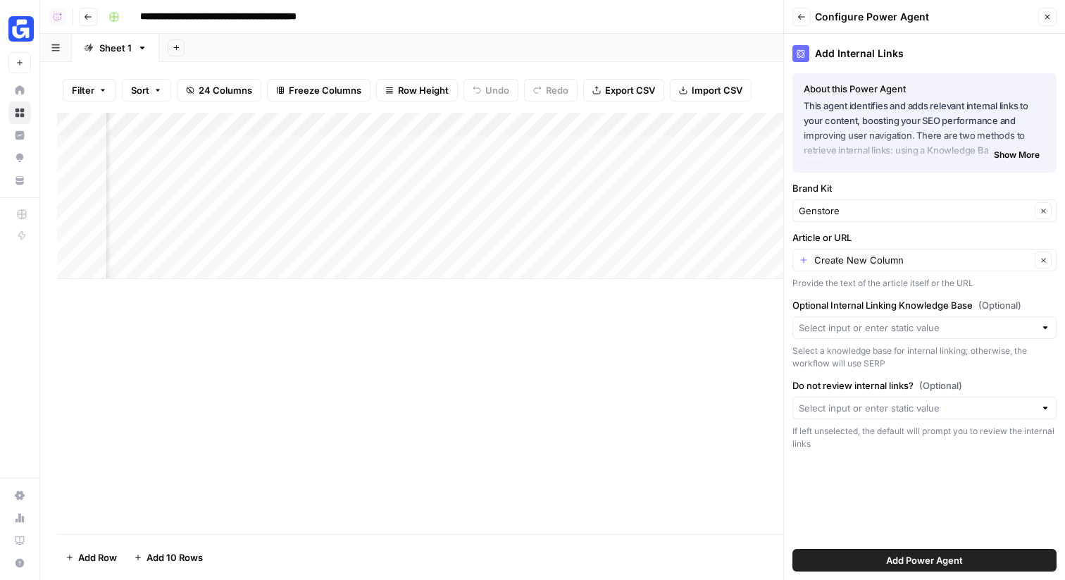
click at [898, 268] on div "Create New Column Clear" at bounding box center [925, 260] width 264 height 23
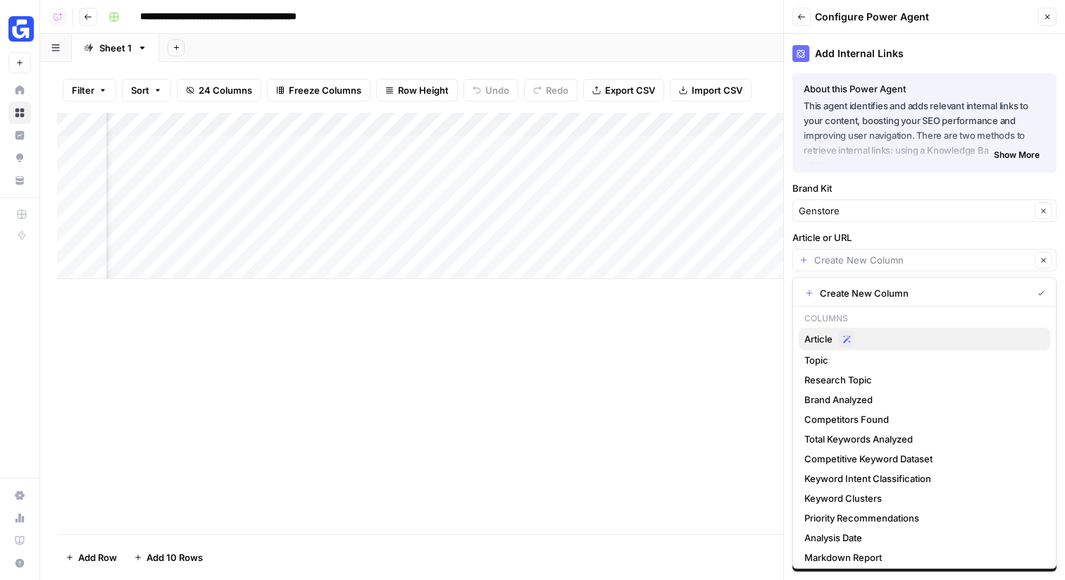
click at [880, 344] on div "Possible Match" at bounding box center [941, 338] width 206 height 17
type input "Article"
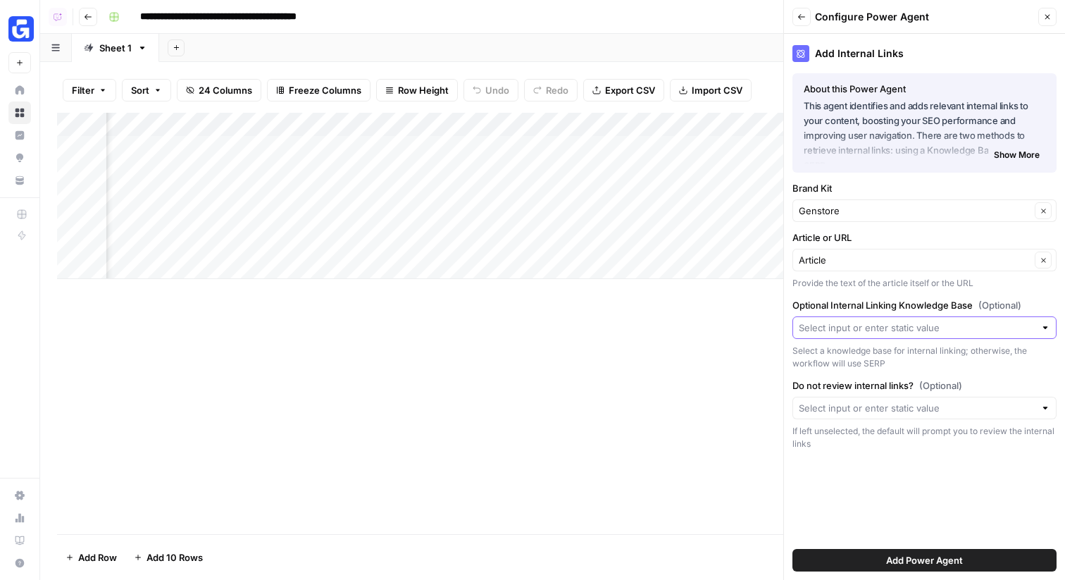
click at [896, 321] on input "Optional Internal Linking Knowledge Base (Optional)" at bounding box center [917, 328] width 236 height 14
click at [901, 358] on div "New Knowledge Base" at bounding box center [925, 361] width 240 height 14
type input "New Knowledge Base"
click at [924, 518] on div "Add Power Agent" at bounding box center [925, 559] width 264 height 39
click at [924, 518] on span "Add Power Agent" at bounding box center [924, 560] width 77 height 14
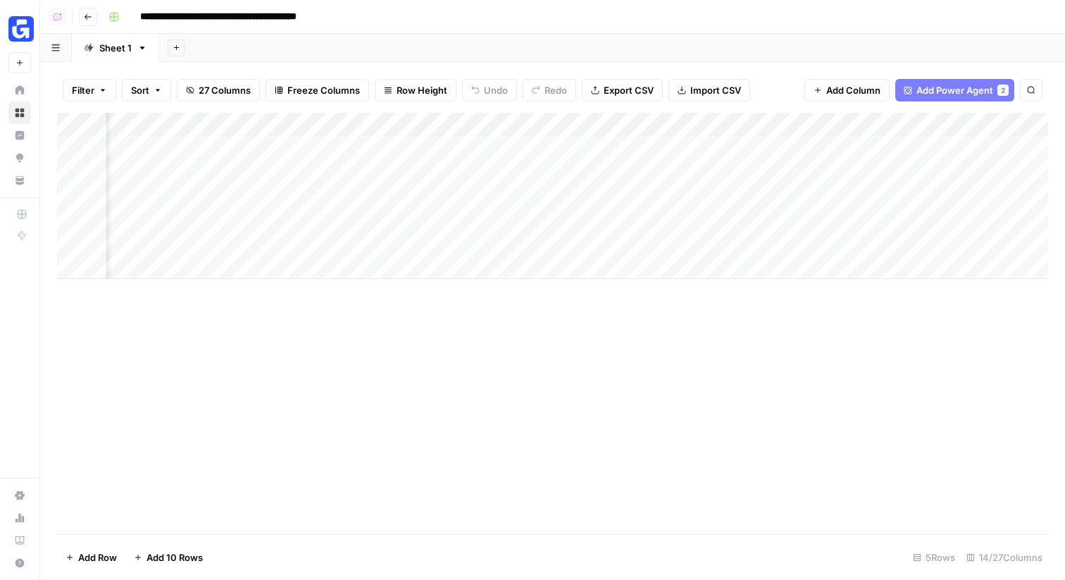
scroll to position [0, 1018]
drag, startPoint x: 722, startPoint y: 123, endPoint x: 1038, endPoint y: 126, distance: 315.6
click at [924, 127] on div "Add Column" at bounding box center [552, 196] width 991 height 166
click at [739, 154] on div "Add Column" at bounding box center [552, 196] width 991 height 166
click at [739, 178] on div "Add Column" at bounding box center [552, 196] width 991 height 166
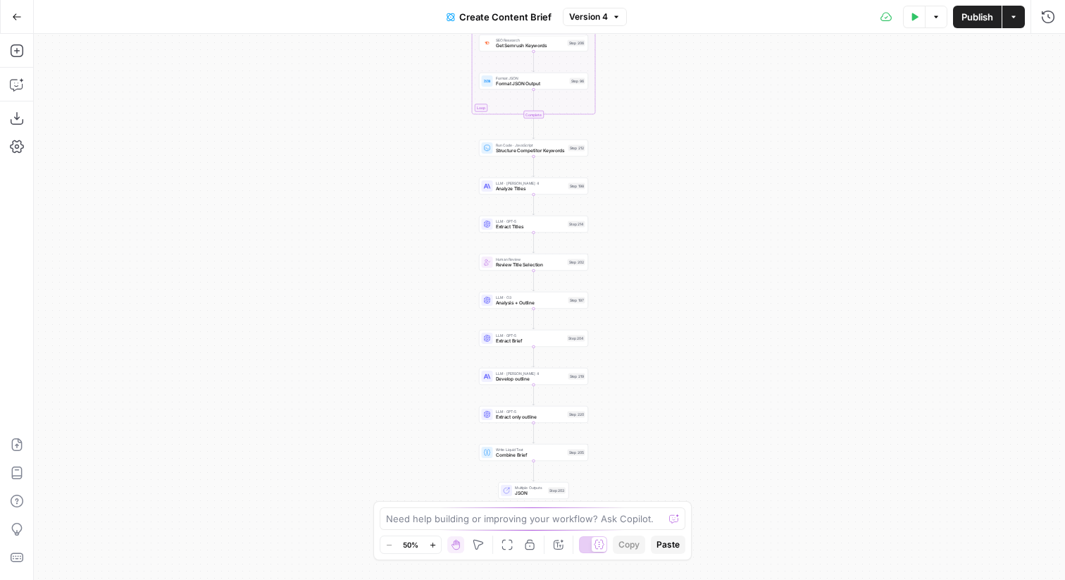
click at [518, 20] on span "Create Content Brief" at bounding box center [505, 17] width 92 height 14
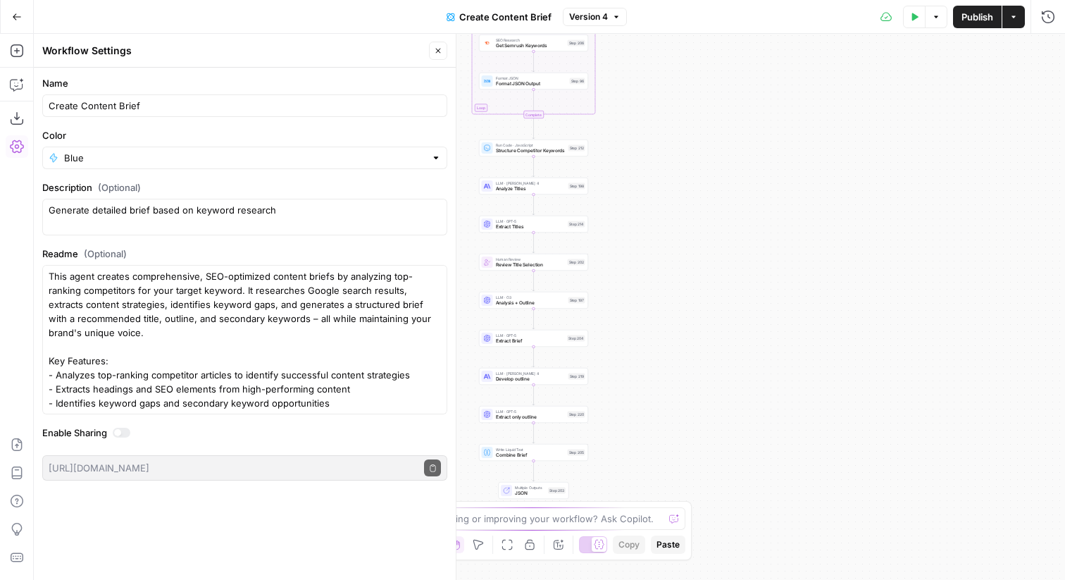
click at [922, 14] on button "Test Data" at bounding box center [914, 17] width 23 height 23
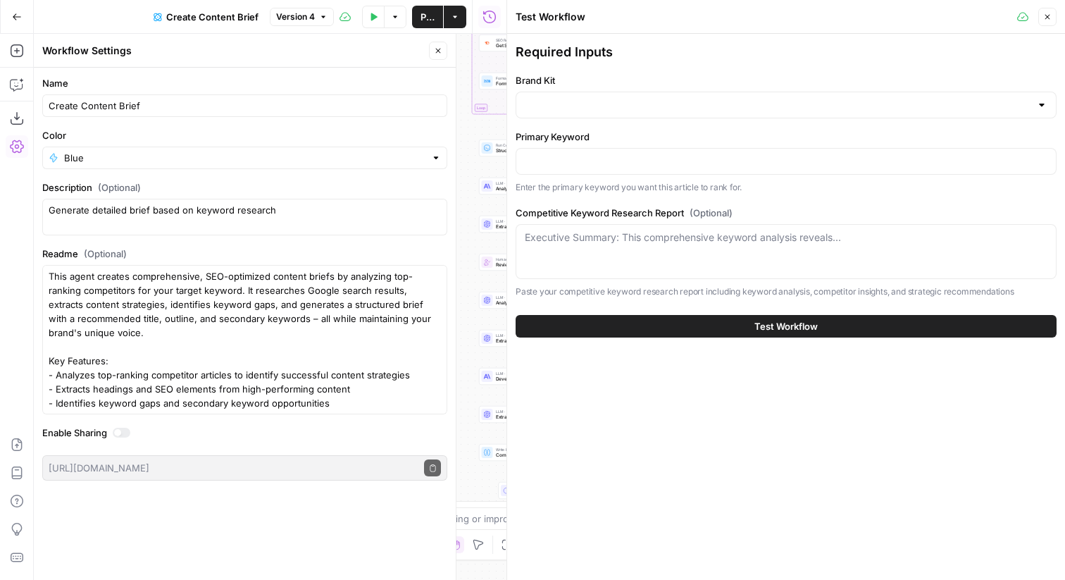
click at [1044, 13] on icon "button" at bounding box center [1047, 17] width 8 height 8
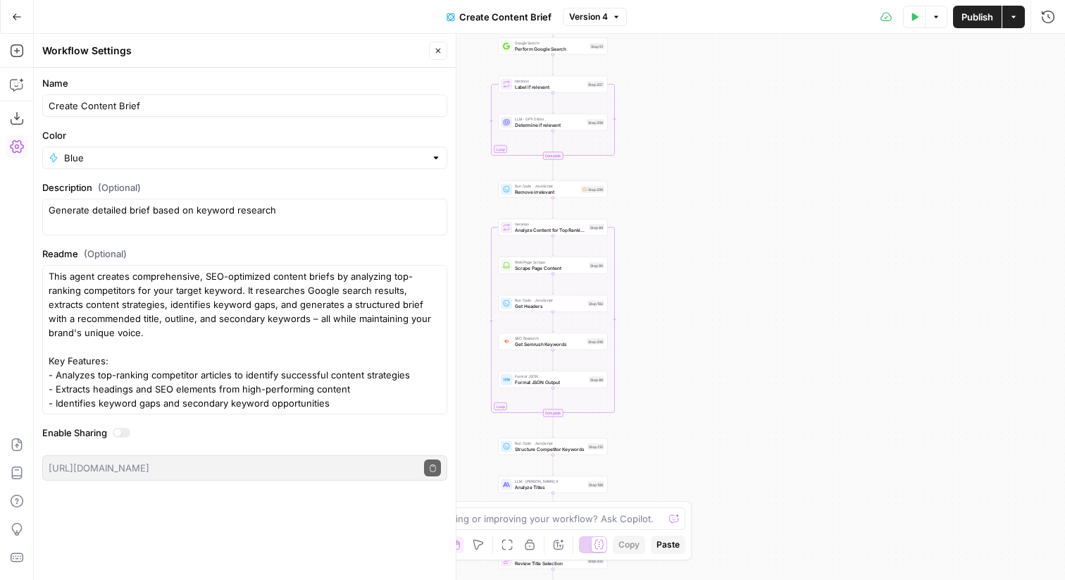
click at [26, 12] on button "Go Back" at bounding box center [16, 16] width 25 height 25
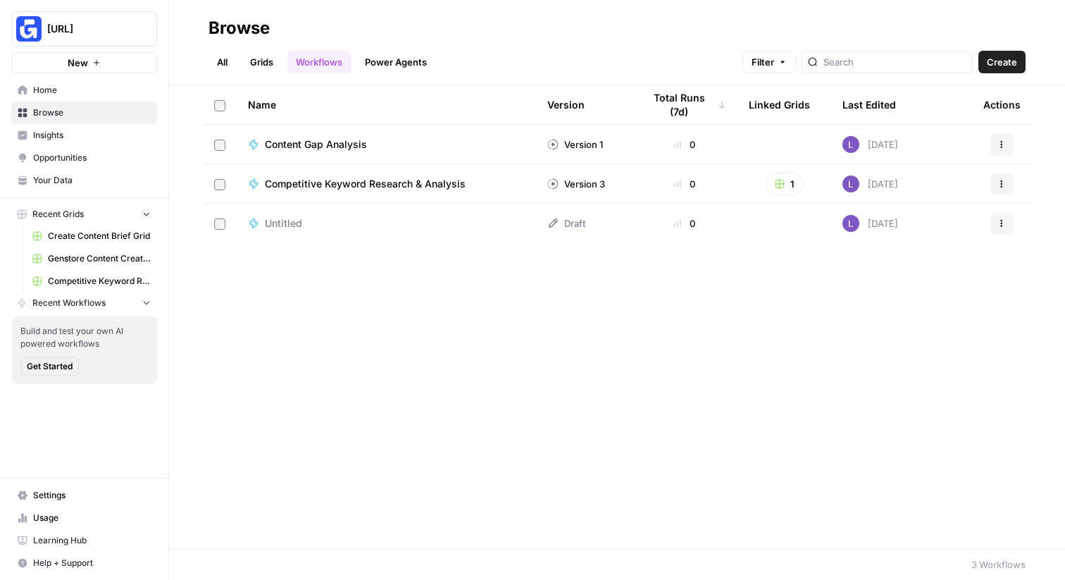
click at [270, 58] on link "Grids" at bounding box center [262, 62] width 40 height 23
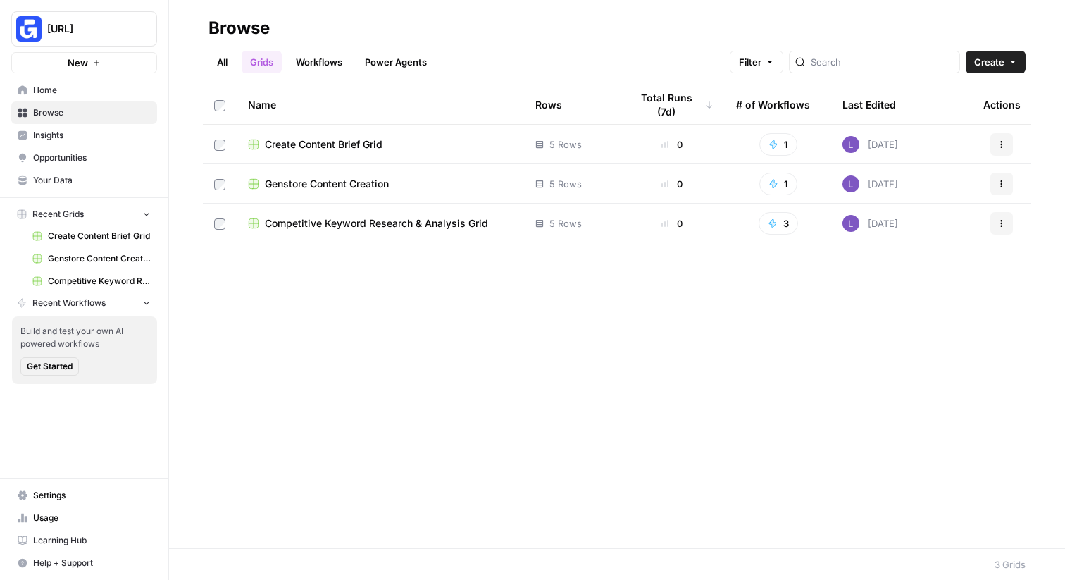
click at [378, 183] on span "Genstore Content Creation" at bounding box center [327, 184] width 124 height 14
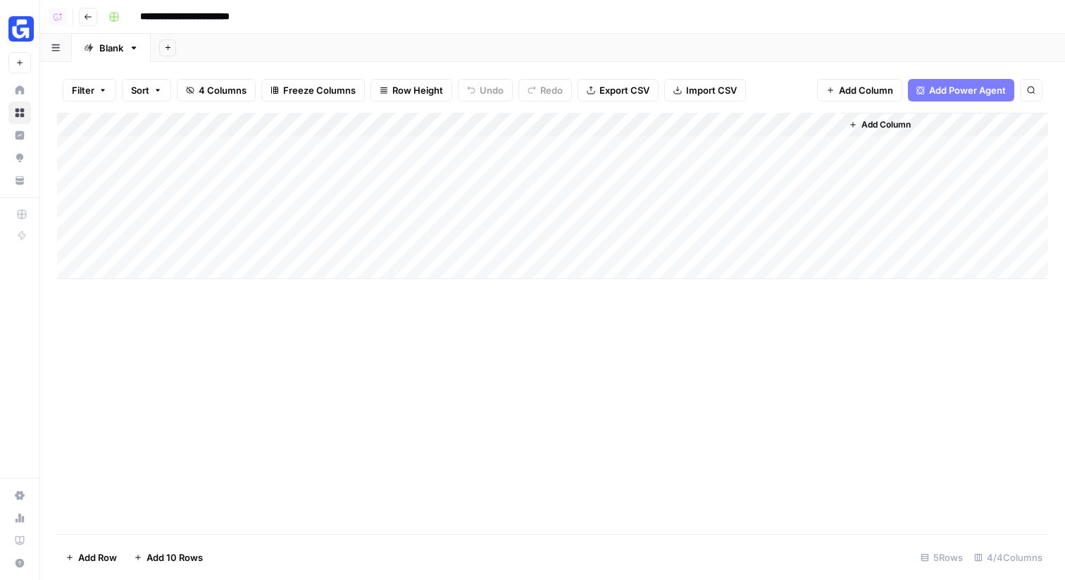
click at [85, 19] on icon "button" at bounding box center [88, 17] width 8 height 8
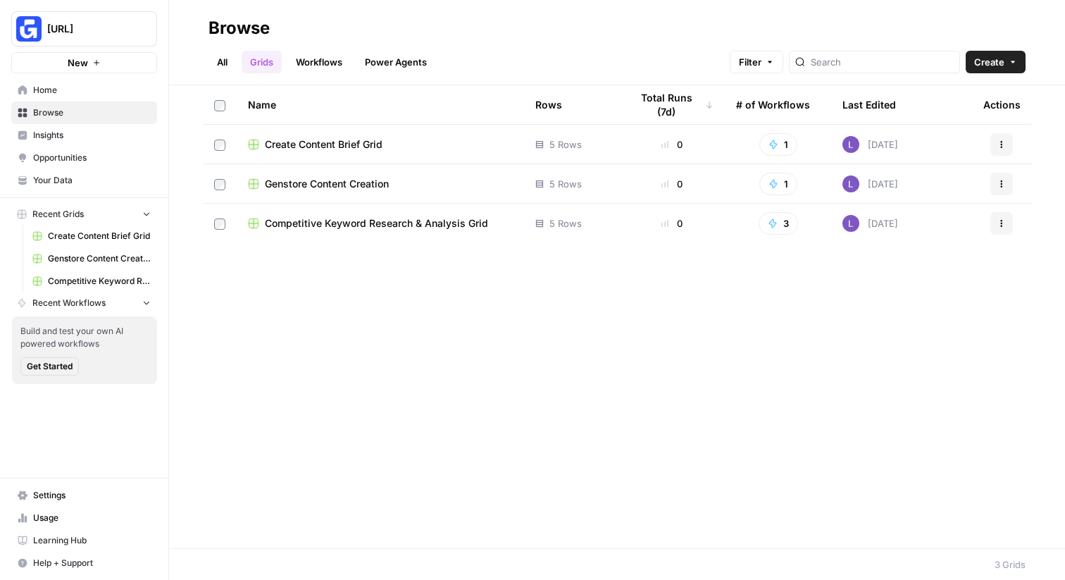
click at [422, 230] on td "Competitive Keyword Research & Analysis Grid" at bounding box center [380, 223] width 287 height 39
click at [396, 225] on span "Competitive Keyword Research & Analysis Grid" at bounding box center [376, 223] width 223 height 14
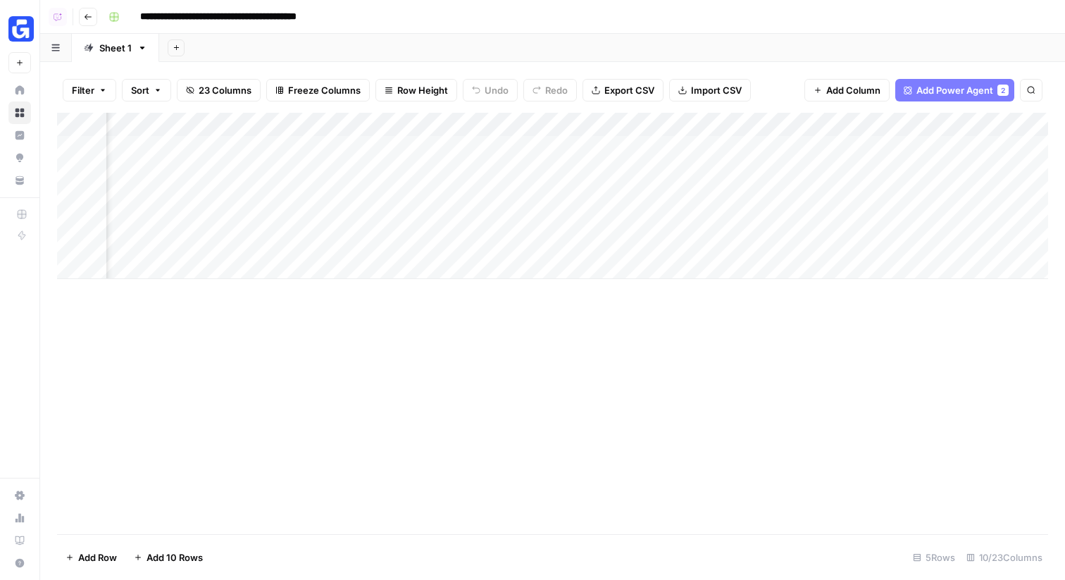
scroll to position [0, 718]
click at [982, 122] on icon "button" at bounding box center [983, 124] width 8 height 8
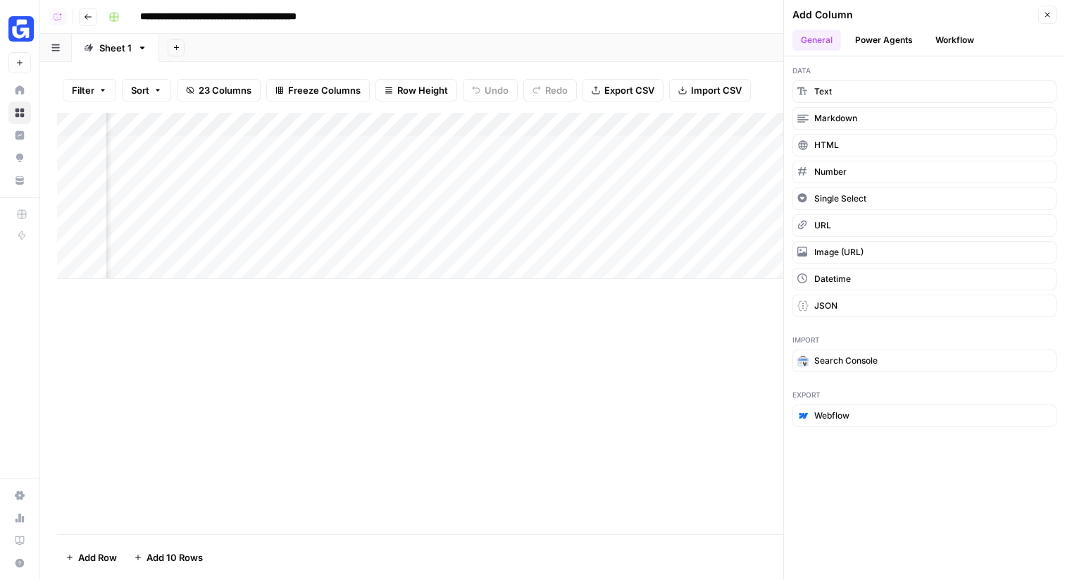
click at [959, 40] on button "Workflow" at bounding box center [955, 40] width 56 height 21
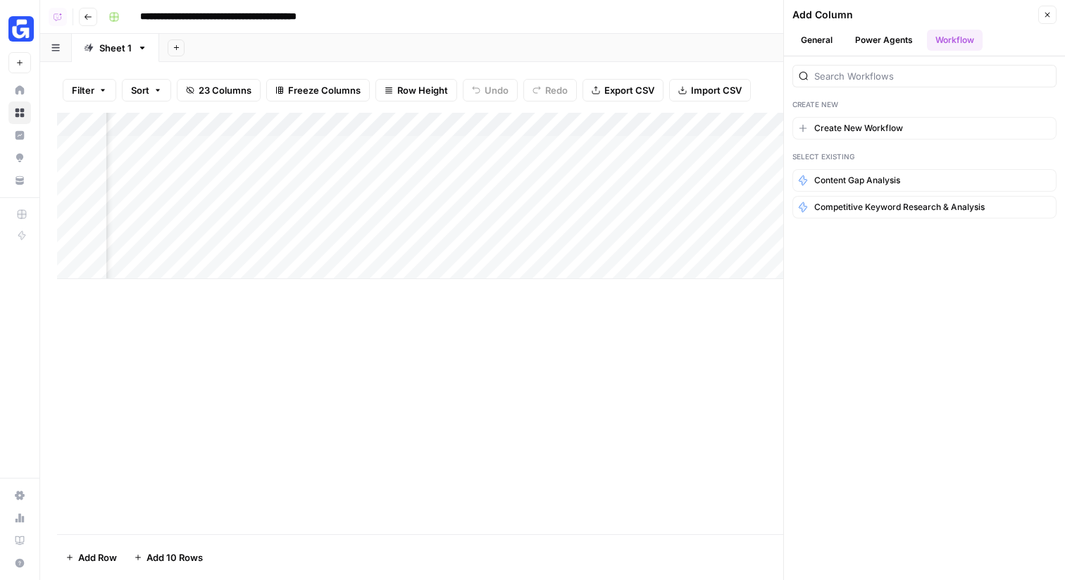
click at [880, 117] on button "Create New Workflow" at bounding box center [925, 128] width 264 height 23
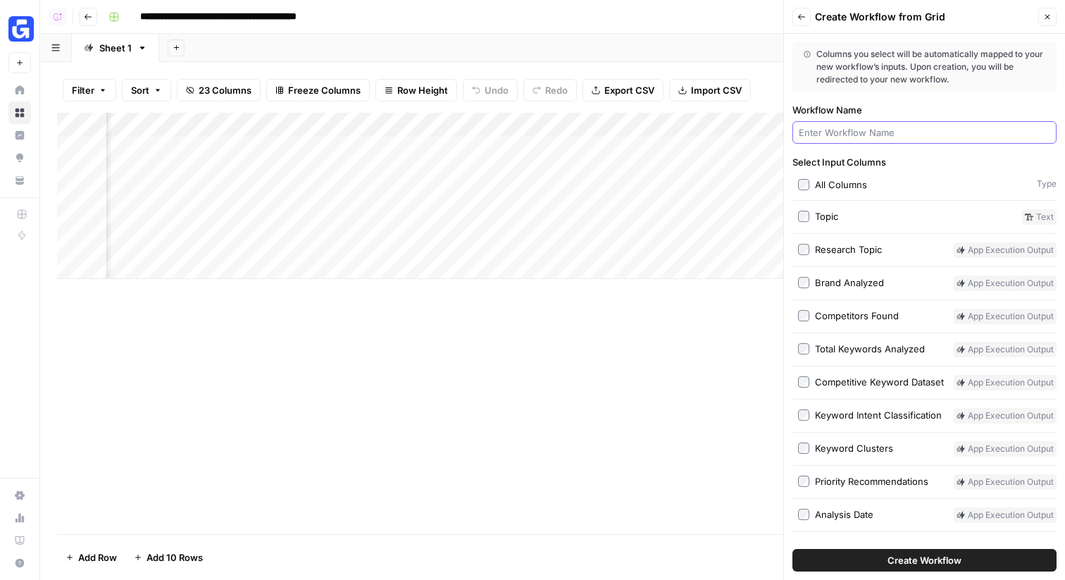
click at [884, 128] on input "Workflow Name" at bounding box center [924, 132] width 251 height 14
type input "WordPress"
click at [912, 559] on span "Create Workflow" at bounding box center [925, 560] width 74 height 14
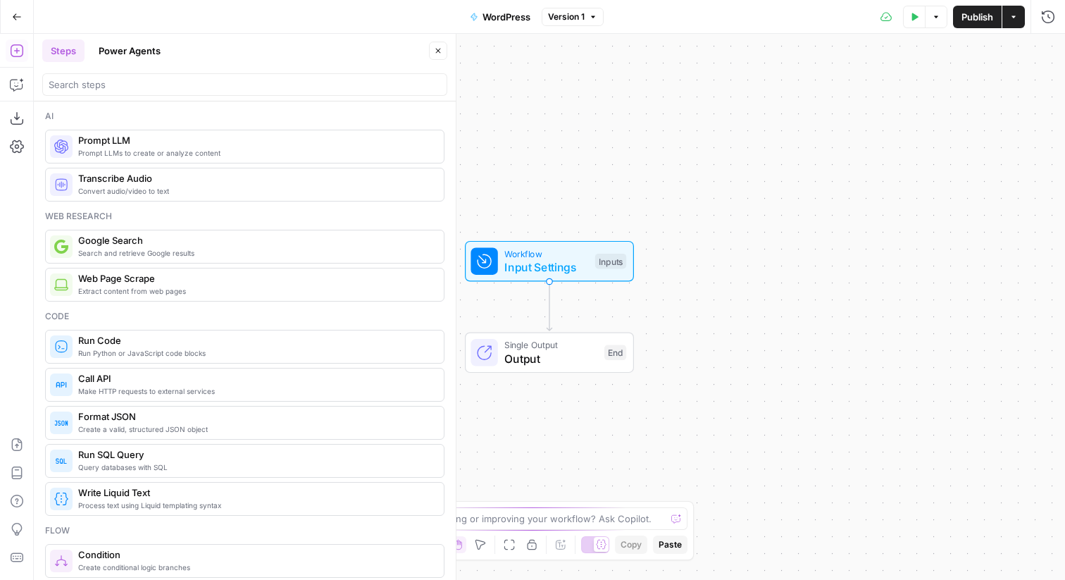
click at [564, 274] on span "Input Settings" at bounding box center [546, 267] width 84 height 17
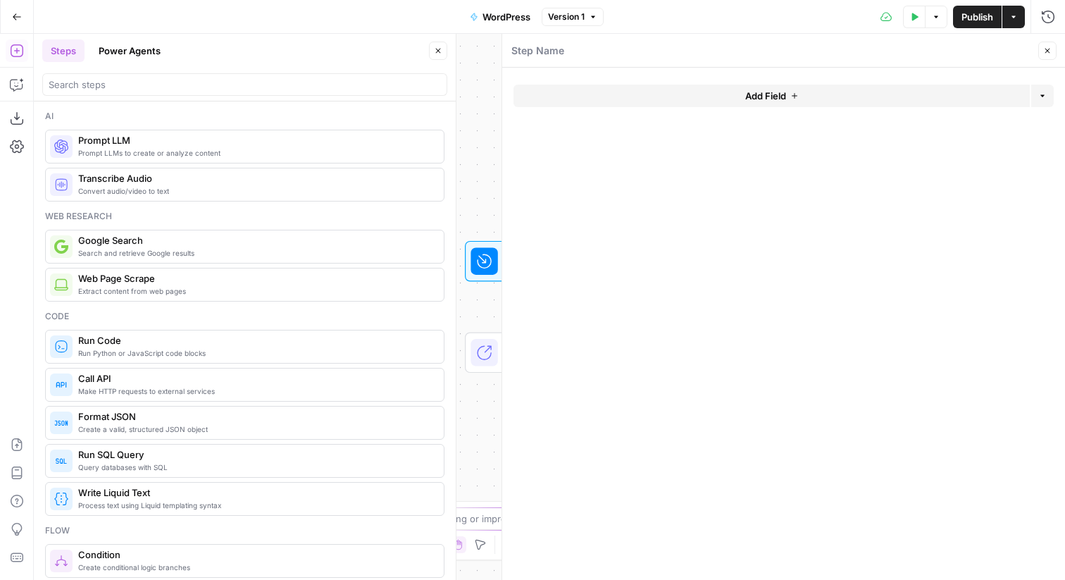
click at [736, 94] on button "Add Field" at bounding box center [772, 96] width 516 height 23
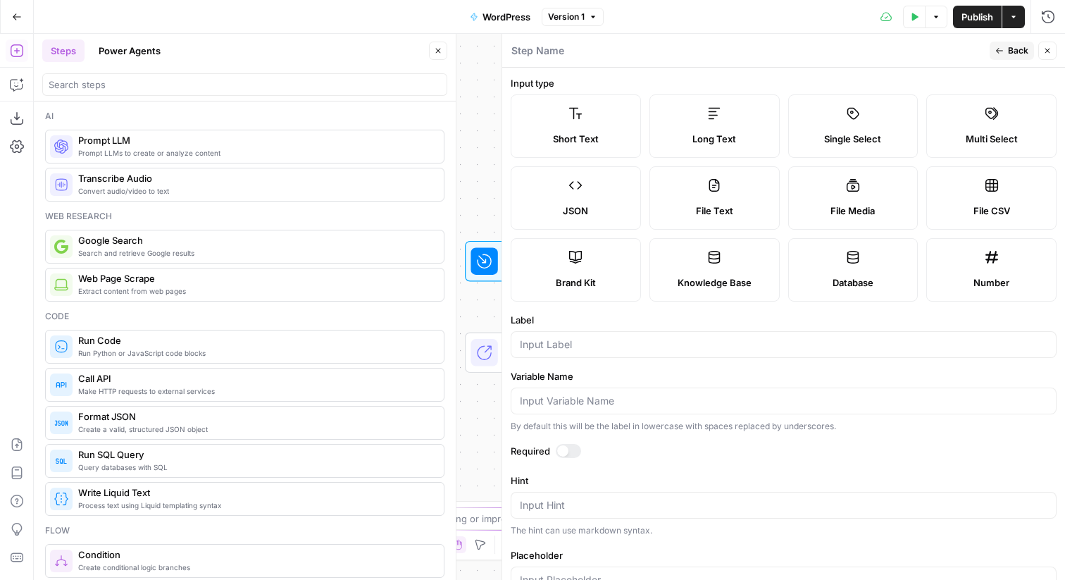
click at [684, 111] on label "Long Text" at bounding box center [715, 125] width 130 height 63
click at [670, 347] on input "Label" at bounding box center [784, 344] width 528 height 14
type input "Article"
click at [124, 85] on input "search" at bounding box center [245, 84] width 392 height 14
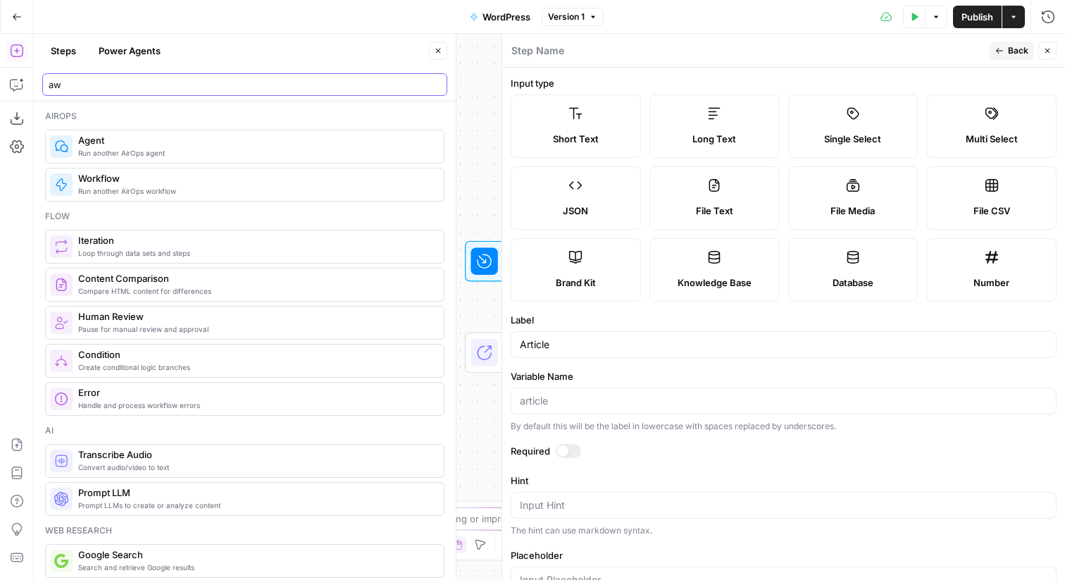
type input "a"
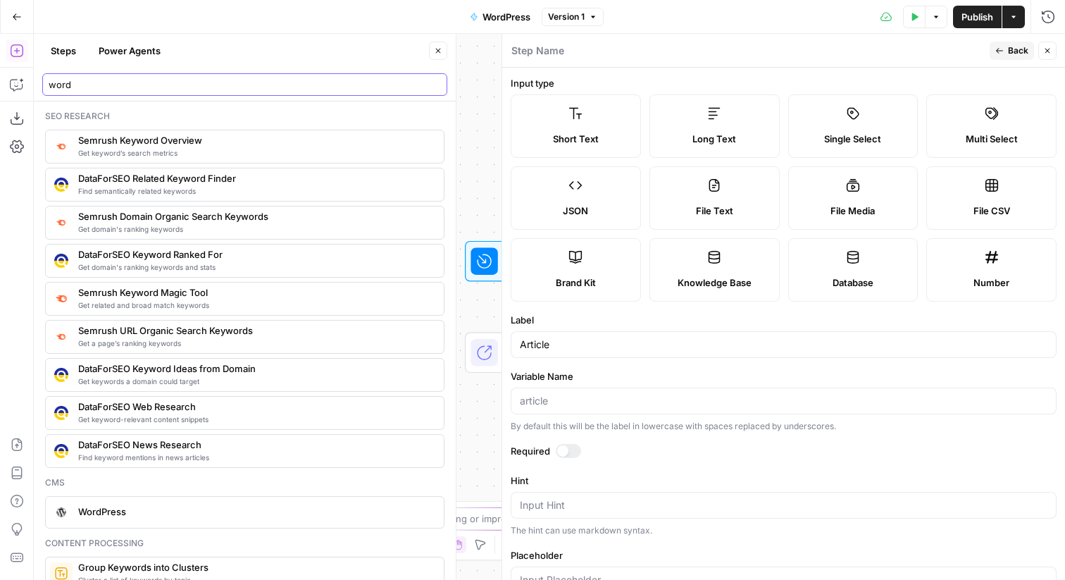
scroll to position [212, 0]
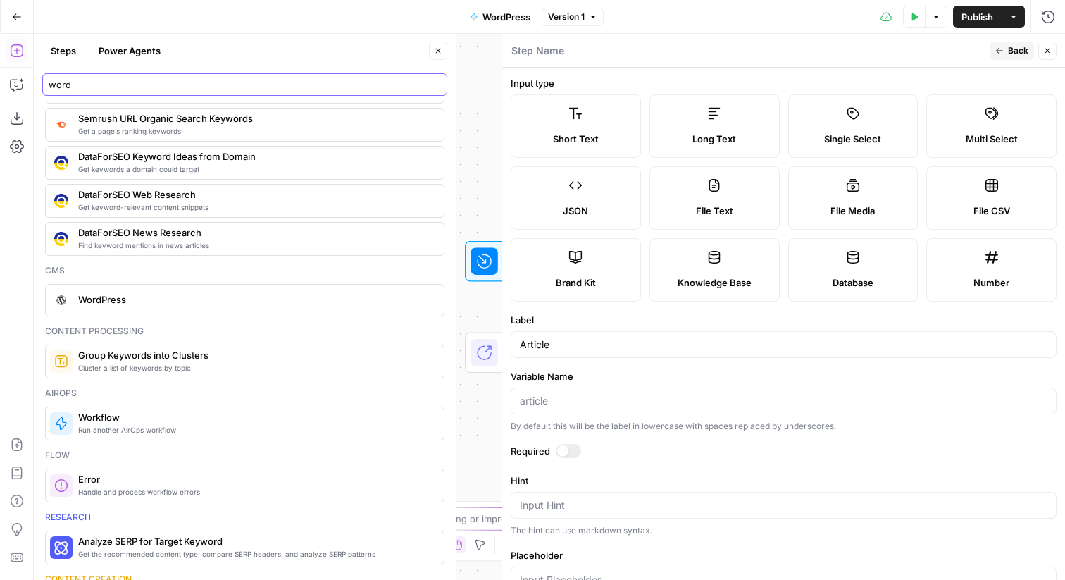
type input "word"
drag, startPoint x: 1045, startPoint y: 50, endPoint x: 880, endPoint y: 93, distance: 170.4
click at [1041, 51] on button "Close" at bounding box center [1047, 51] width 18 height 18
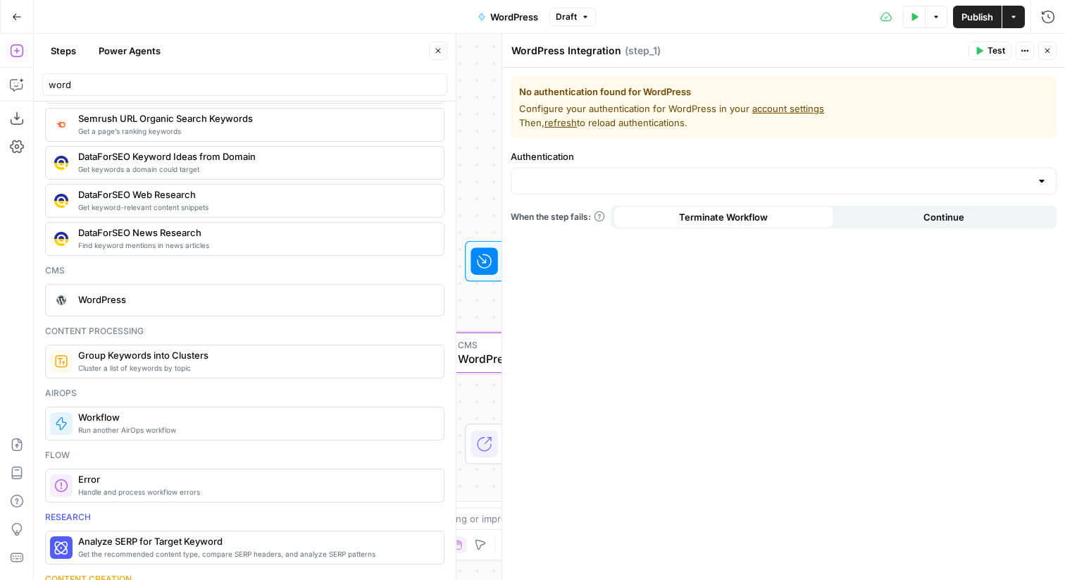
drag, startPoint x: 304, startPoint y: 295, endPoint x: 190, endPoint y: 22, distance: 295.9
click at [428, 47] on div "Steps Power Agents Close" at bounding box center [244, 50] width 405 height 23
click at [438, 50] on icon "button" at bounding box center [438, 51] width 5 height 5
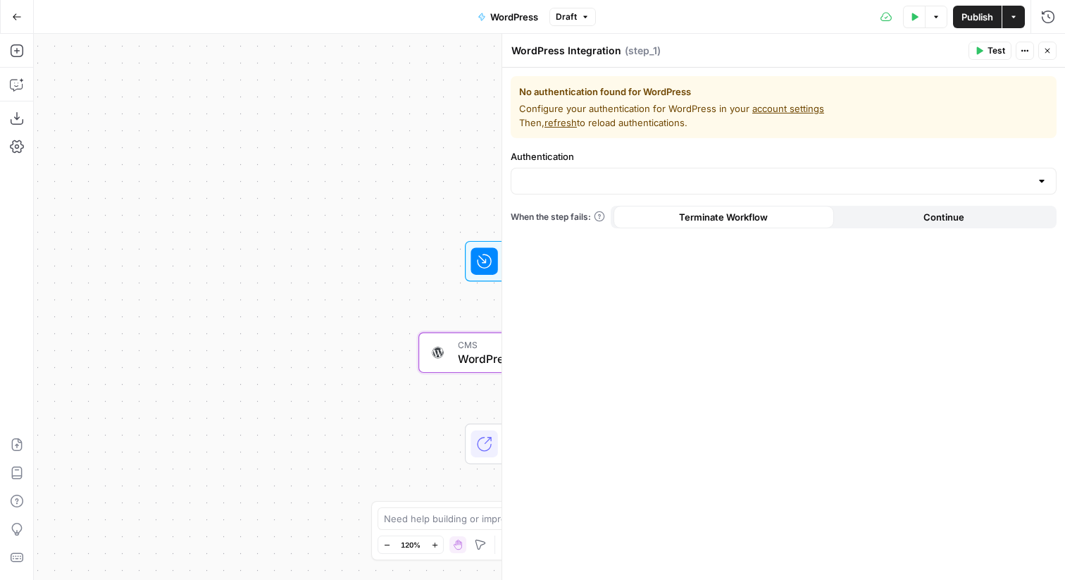
click at [983, 25] on button "Publish" at bounding box center [977, 17] width 49 height 23
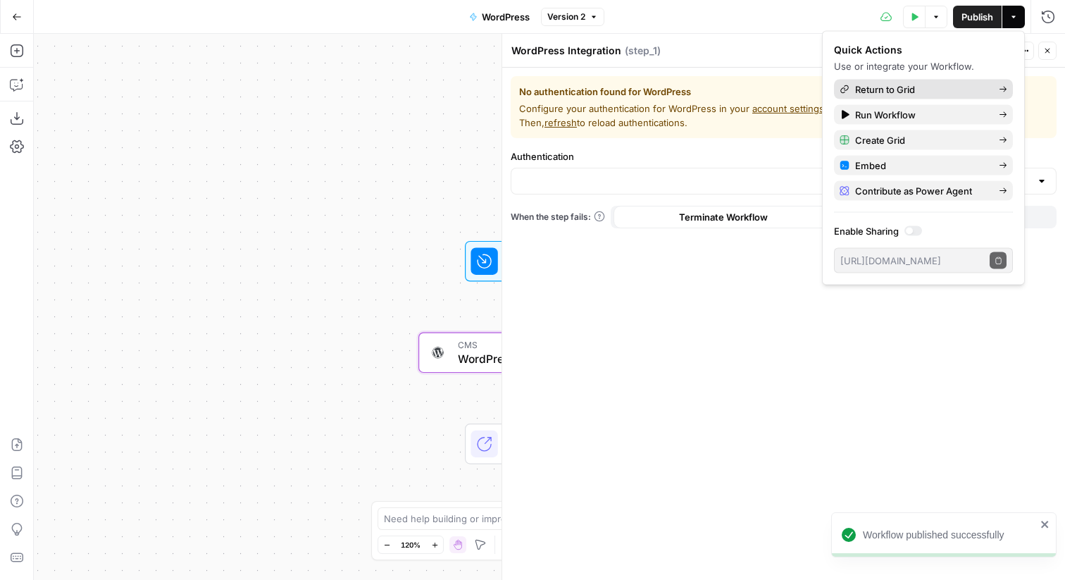
click at [905, 85] on span "Return to Grid" at bounding box center [885, 89] width 60 height 14
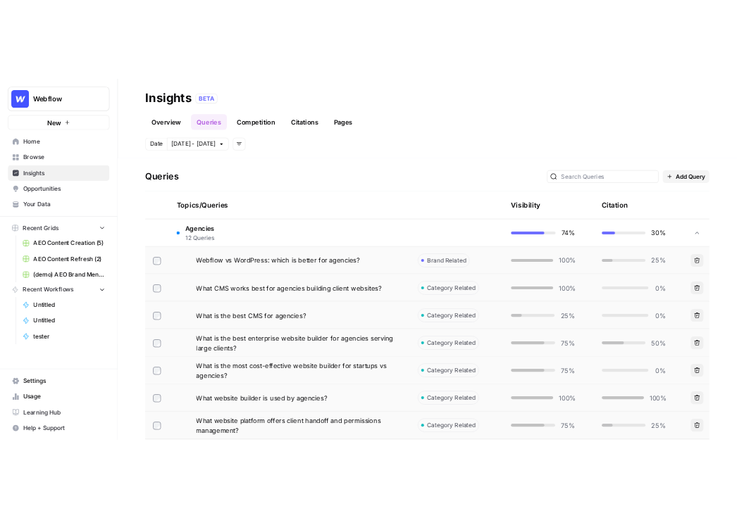
scroll to position [517, 0]
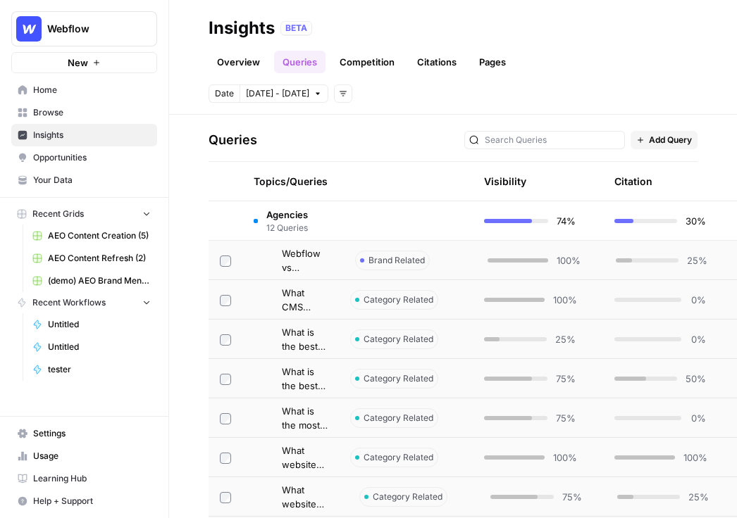
click at [63, 30] on span "Webflow" at bounding box center [89, 29] width 85 height 14
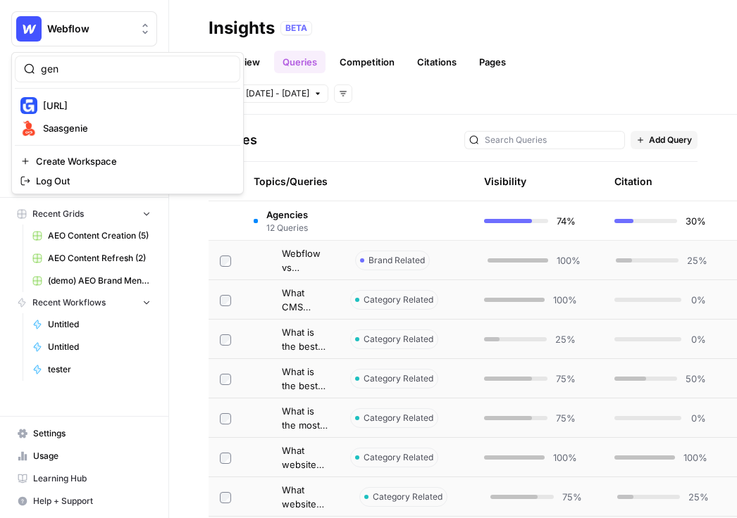
type input "gen"
click at [85, 103] on span "[URL]" at bounding box center [136, 106] width 186 height 14
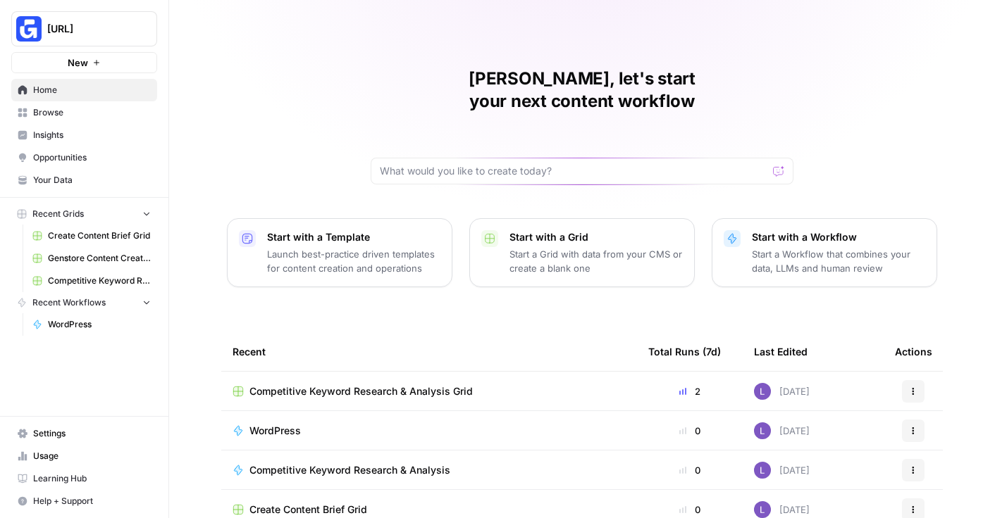
click at [32, 182] on link "Your Data" at bounding box center [84, 180] width 146 height 23
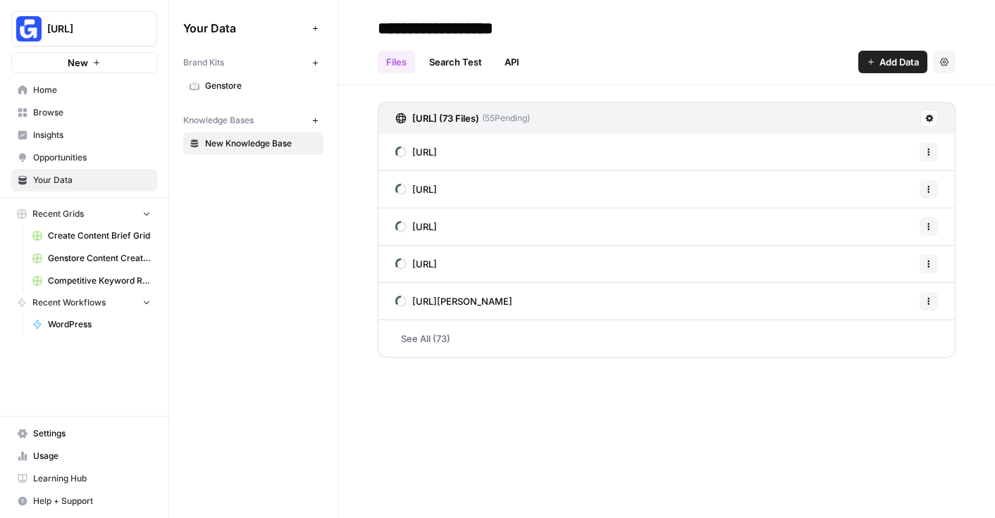
click at [211, 97] on link "Genstore" at bounding box center [253, 86] width 140 height 23
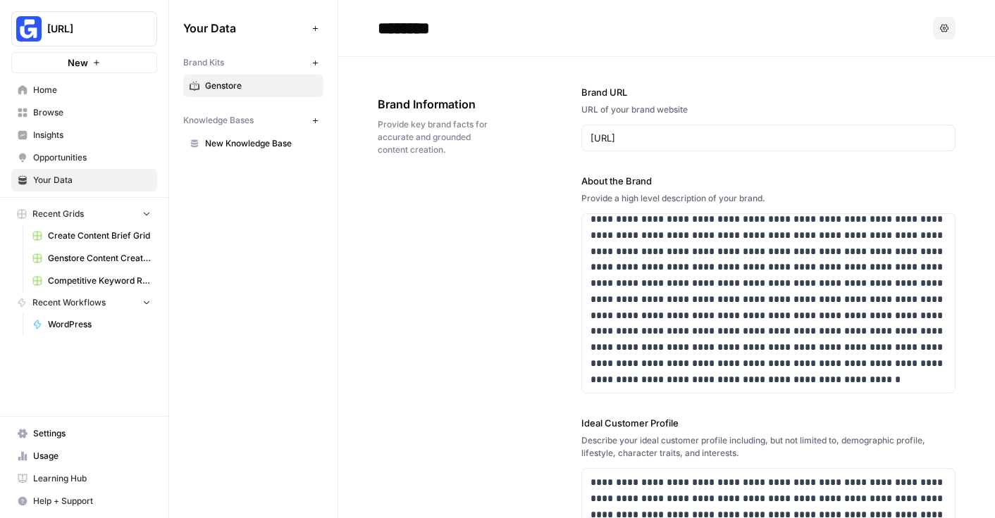
click at [227, 141] on span "New Knowledge Base" at bounding box center [261, 143] width 112 height 13
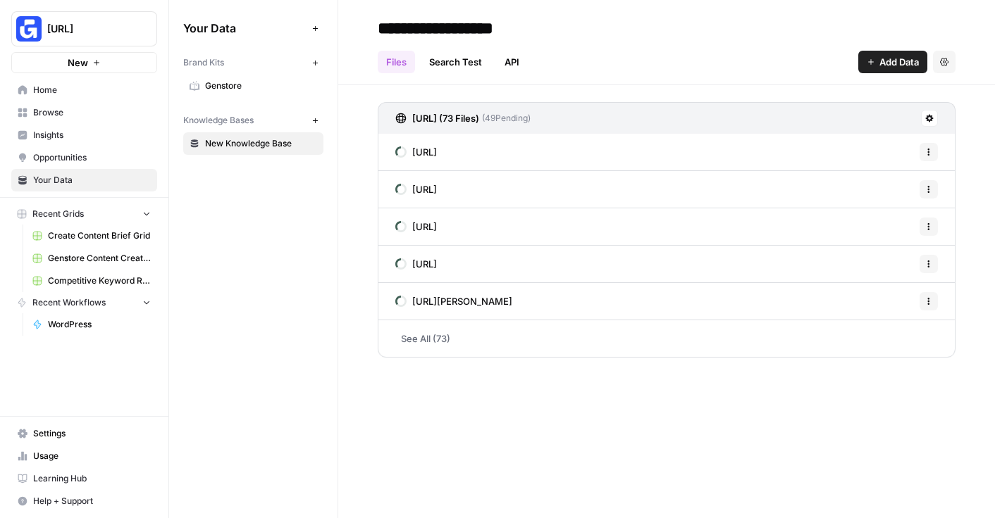
click at [435, 28] on input "**********" at bounding box center [484, 28] width 225 height 28
type input "*******"
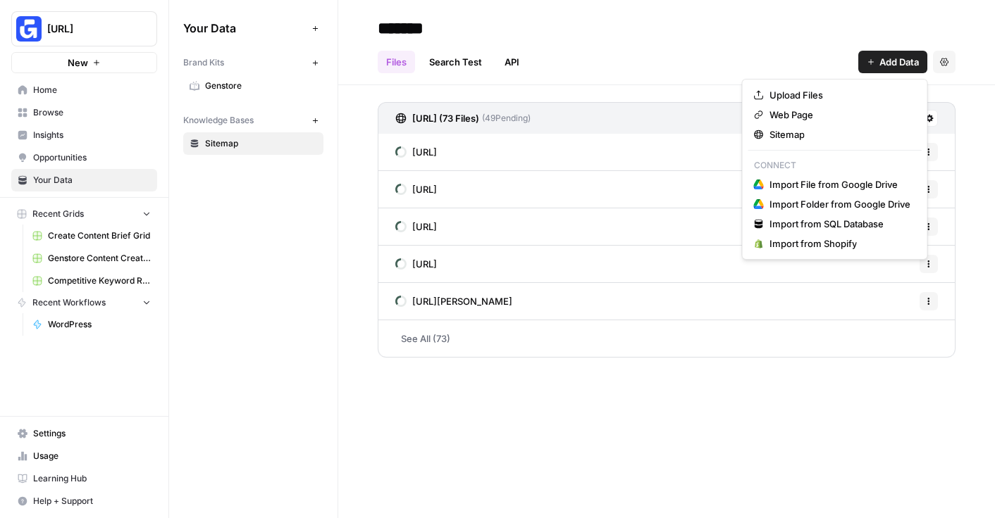
click at [736, 69] on button "Add Data" at bounding box center [892, 62] width 69 height 23
click at [736, 133] on div "Sitemap" at bounding box center [835, 135] width 162 height 14
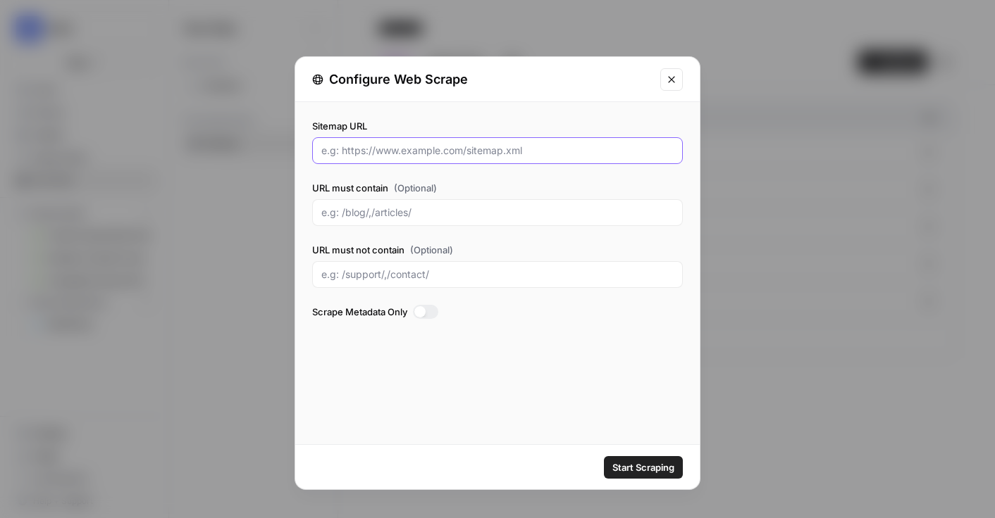
drag, startPoint x: 464, startPoint y: 151, endPoint x: 540, endPoint y: 151, distance: 76.1
click at [540, 151] on input "Sitemap URL" at bounding box center [497, 151] width 352 height 14
drag, startPoint x: 540, startPoint y: 151, endPoint x: 463, endPoint y: 147, distance: 77.6
click at [463, 148] on input "Sitemap URL" at bounding box center [497, 151] width 352 height 14
click at [343, 214] on input "URL must contain (Optional)" at bounding box center [497, 213] width 352 height 14
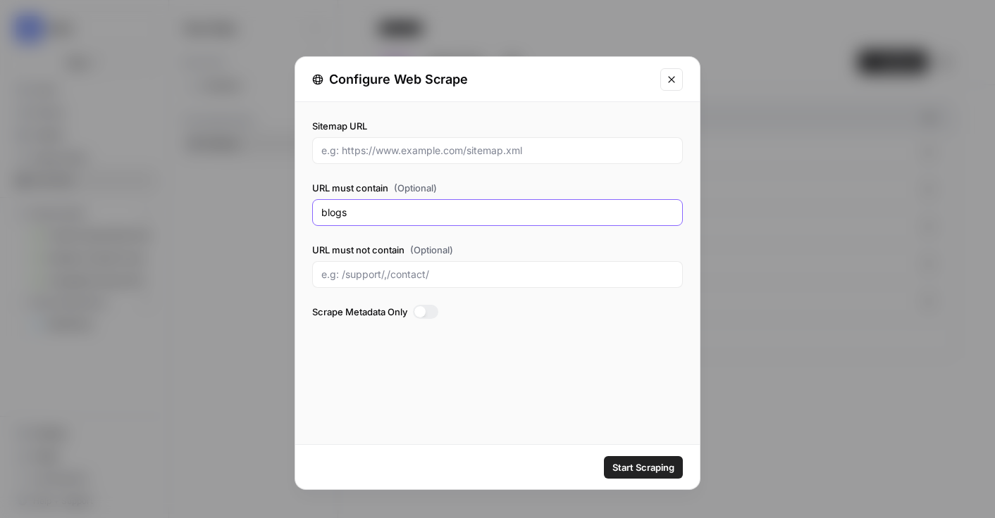
type input "blogs"
click at [681, 81] on button "Close modal" at bounding box center [671, 79] width 23 height 23
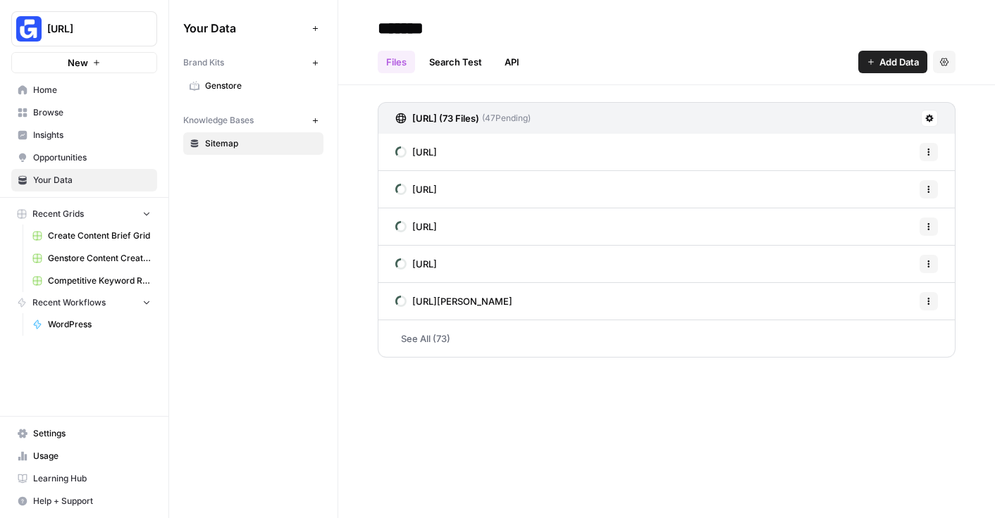
click at [480, 357] on div "https://www.genstore.ai/sitemap.xml (73 Files) ( 47 Pending) https://www.gensto…" at bounding box center [667, 230] width 578 height 256
click at [430, 343] on link "See All (73)" at bounding box center [667, 339] width 578 height 37
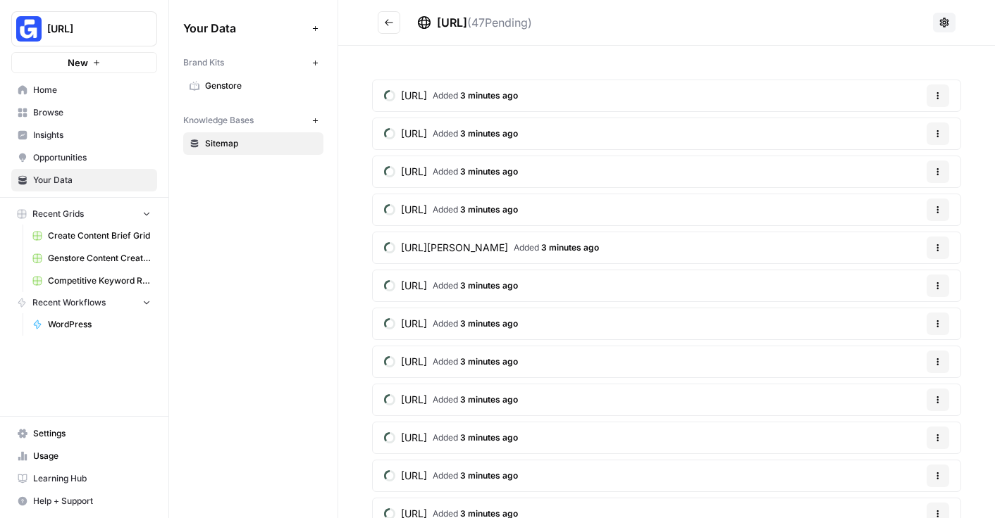
click at [381, 32] on button "Go back" at bounding box center [389, 22] width 23 height 23
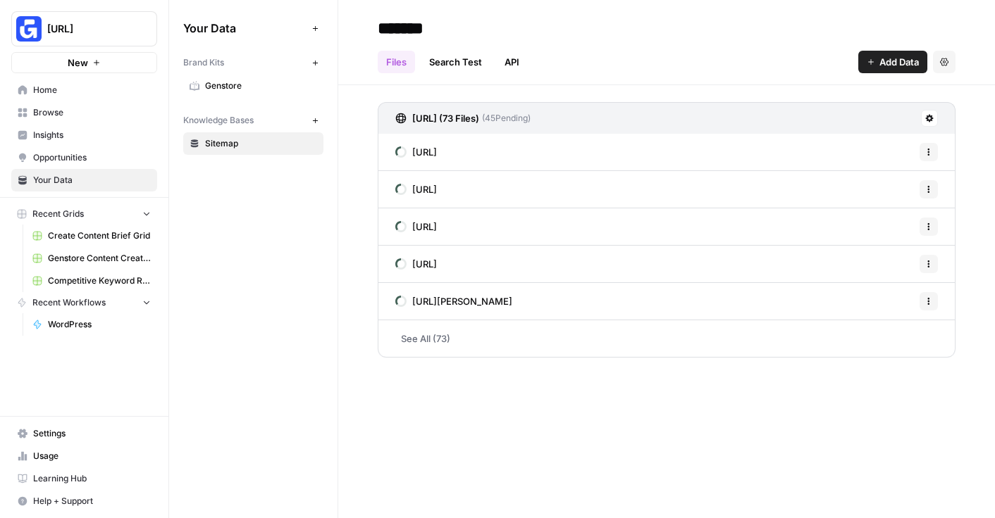
click at [71, 110] on span "Browse" at bounding box center [92, 112] width 118 height 13
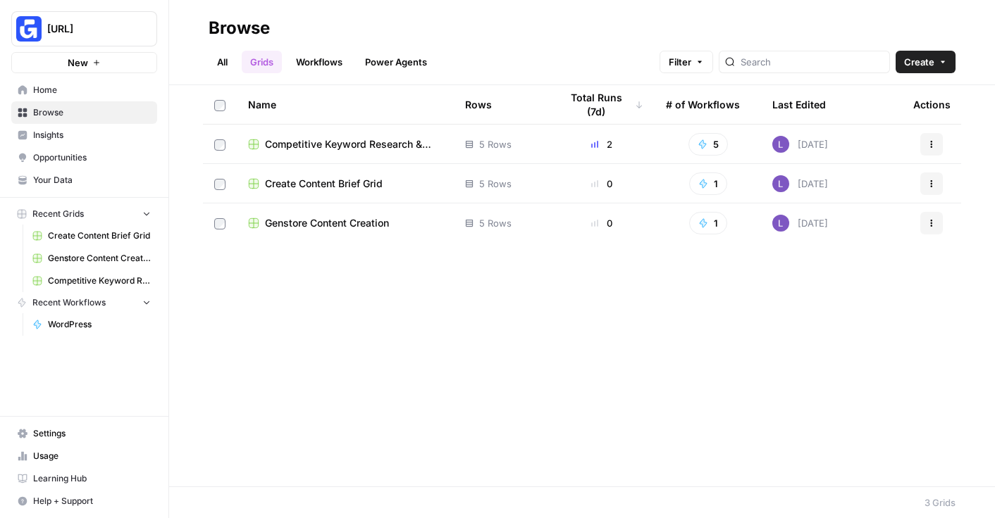
click at [307, 144] on span "Competitive Keyword Research & Analysis Grid" at bounding box center [354, 144] width 178 height 14
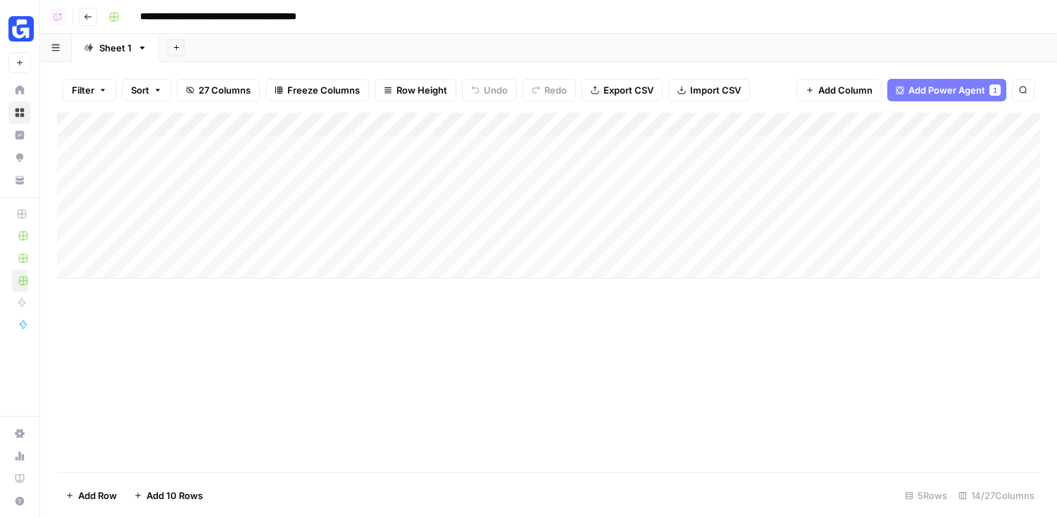
click at [530, 125] on div "Add Column" at bounding box center [548, 196] width 983 height 166
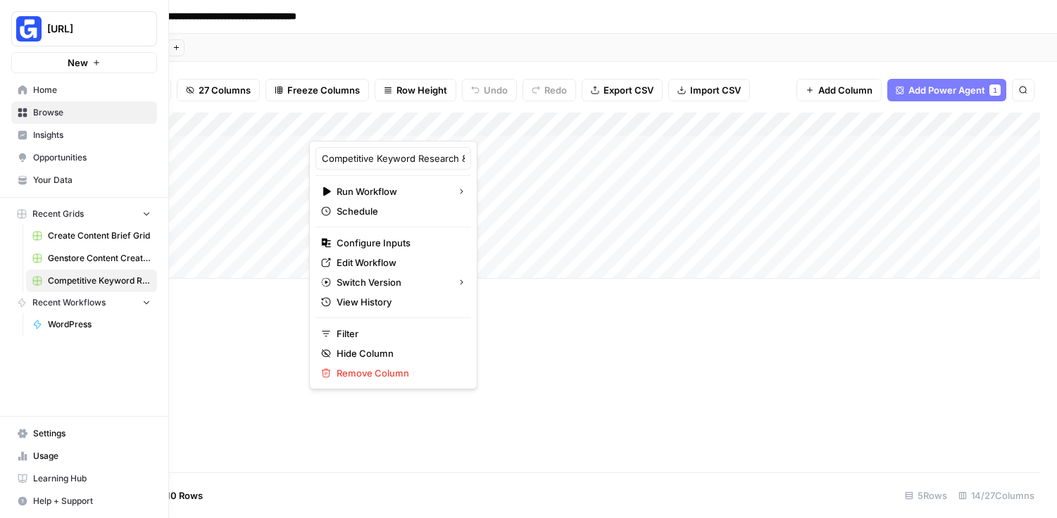
click at [61, 460] on span "Usage" at bounding box center [92, 456] width 118 height 13
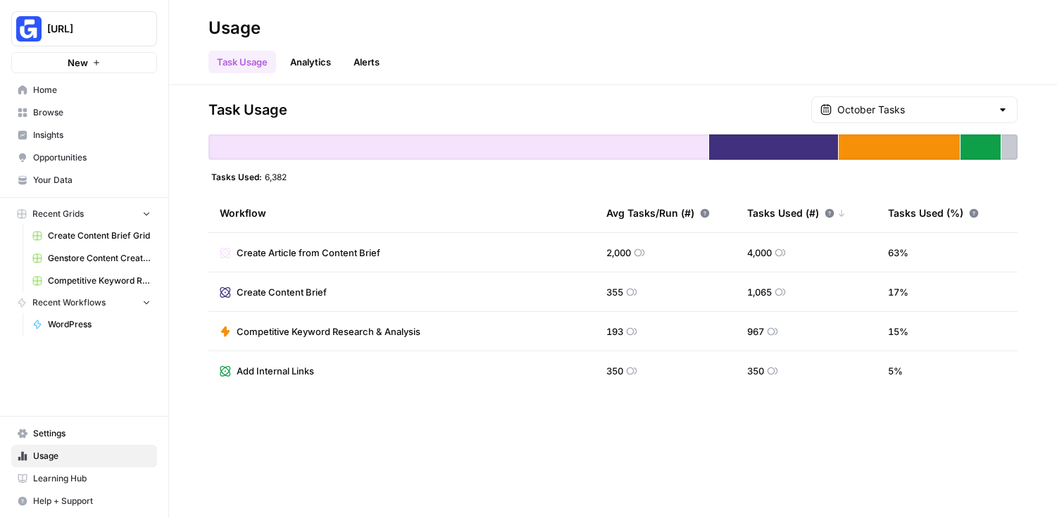
click at [58, 435] on span "Settings" at bounding box center [92, 434] width 118 height 13
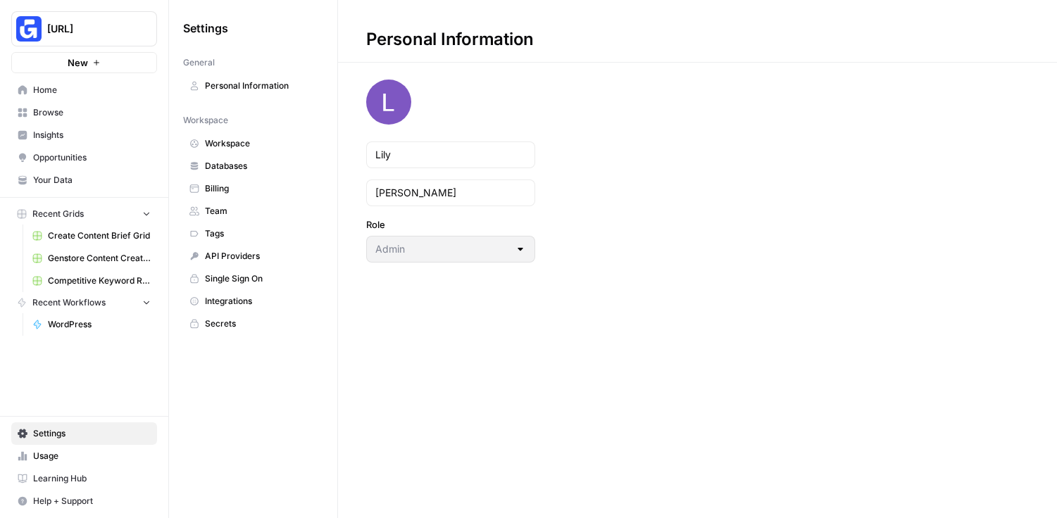
click at [245, 221] on link "Team" at bounding box center [253, 211] width 140 height 23
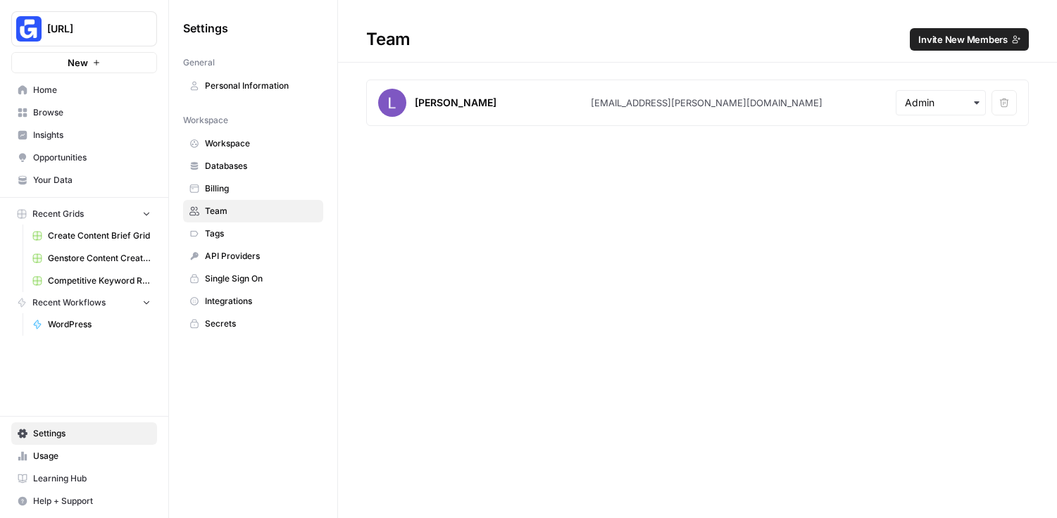
click at [736, 17] on h1 "Team Invite New Members" at bounding box center [697, 31] width 719 height 63
click at [736, 35] on span "Invite New Members" at bounding box center [963, 39] width 89 height 14
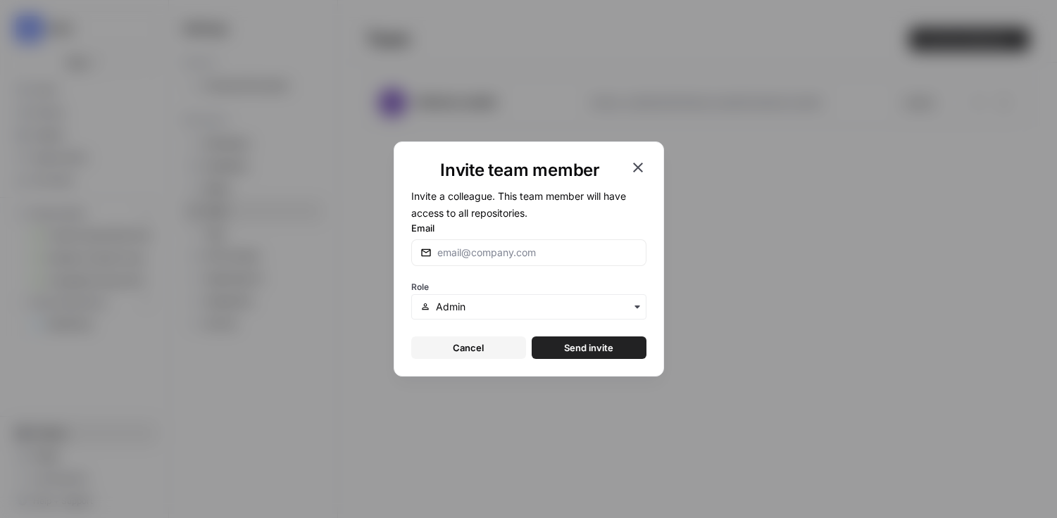
click at [595, 232] on label "Email" at bounding box center [528, 228] width 235 height 14
click at [595, 246] on input "Email" at bounding box center [537, 253] width 200 height 14
click at [593, 257] on input "Email" at bounding box center [537, 253] width 200 height 14
type input "lo"
click at [638, 165] on icon "button" at bounding box center [638, 167] width 17 height 17
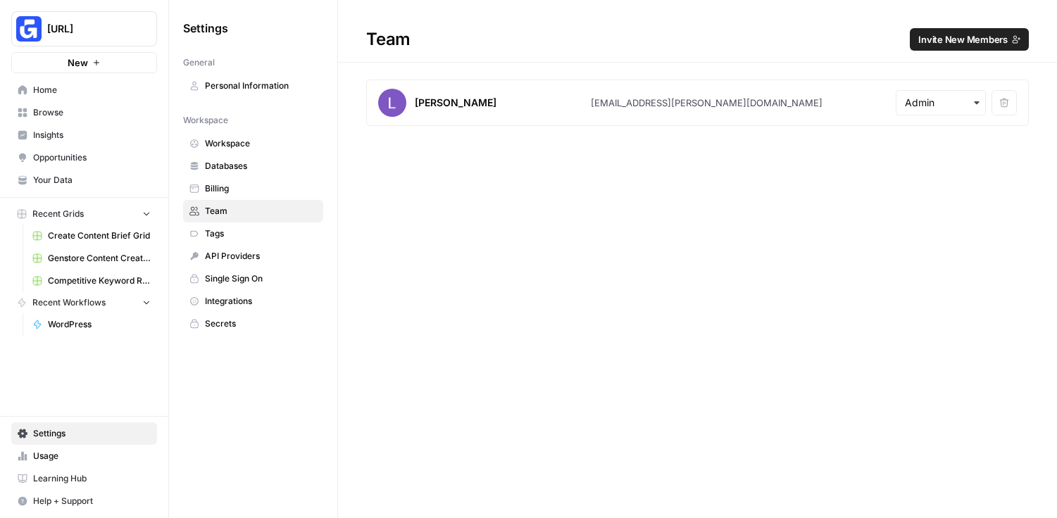
click at [66, 116] on span "Browse" at bounding box center [92, 112] width 118 height 13
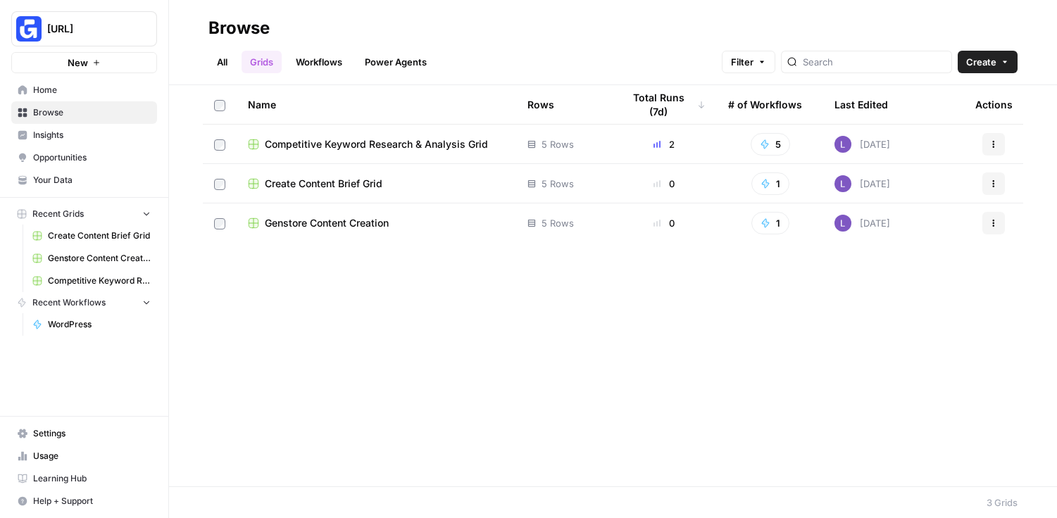
click at [309, 150] on span "Competitive Keyword Research & Analysis Grid" at bounding box center [376, 144] width 223 height 14
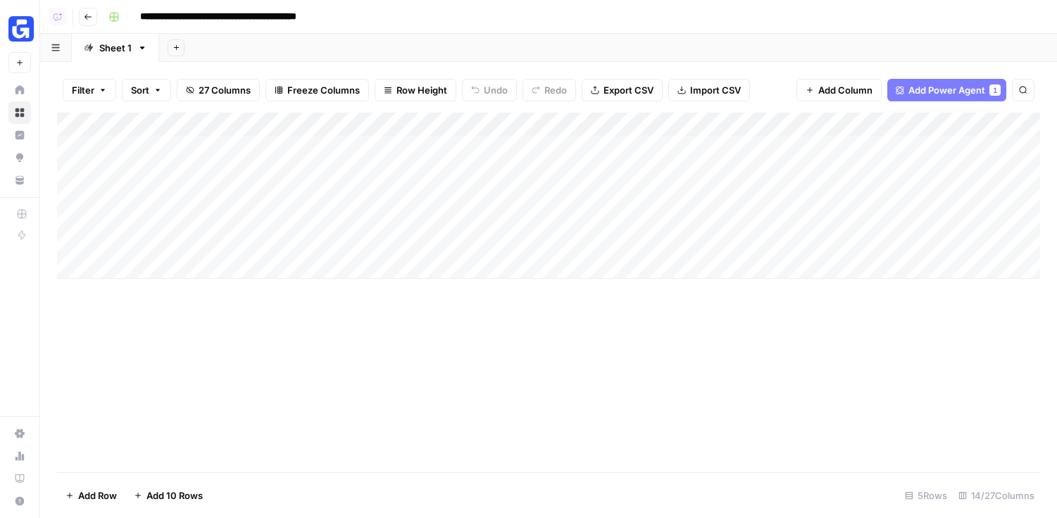
click at [529, 129] on div "Add Column" at bounding box center [548, 196] width 983 height 166
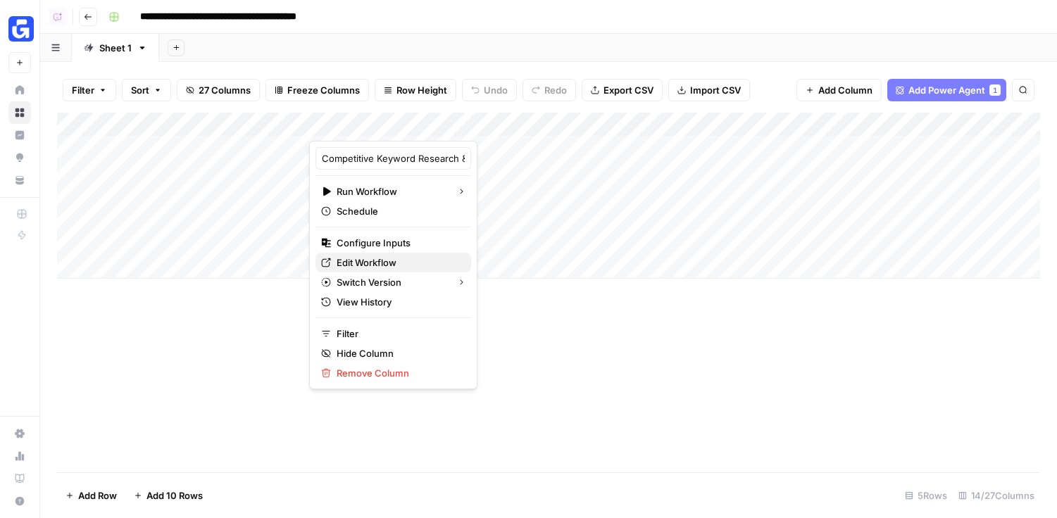
click at [363, 263] on span "Edit Workflow" at bounding box center [367, 263] width 60 height 14
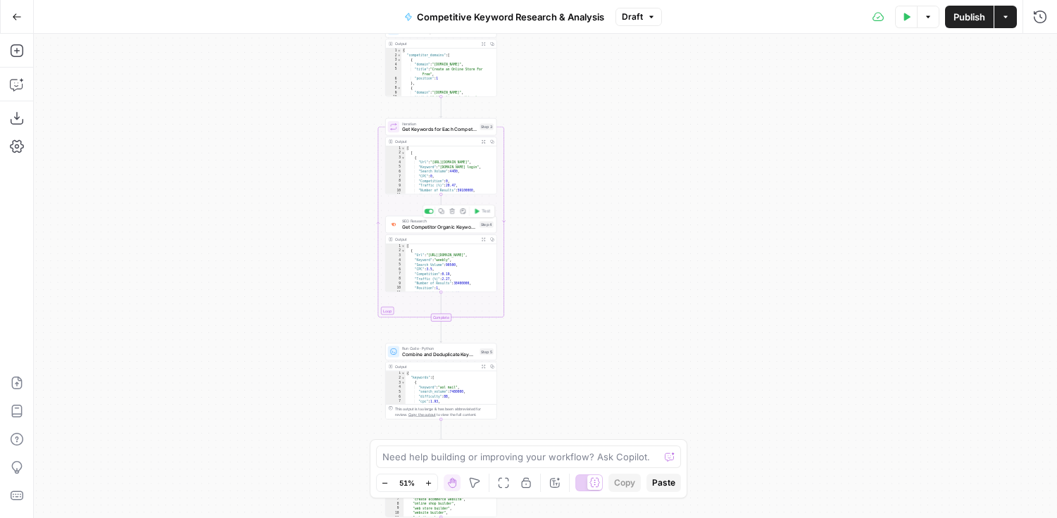
click at [433, 228] on span "Get Competitor Organic Keywords" at bounding box center [439, 226] width 75 height 7
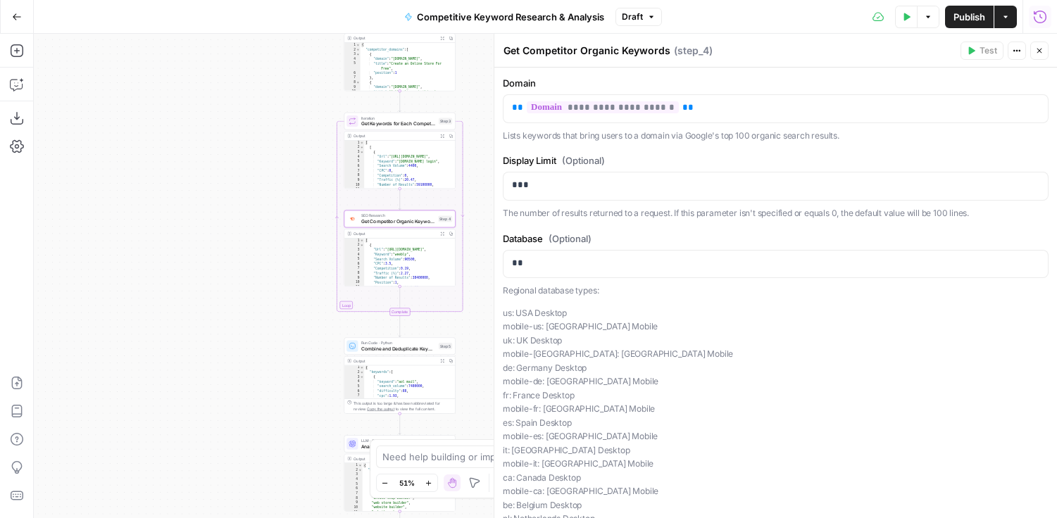
click at [1038, 20] on icon "button" at bounding box center [1040, 17] width 14 height 14
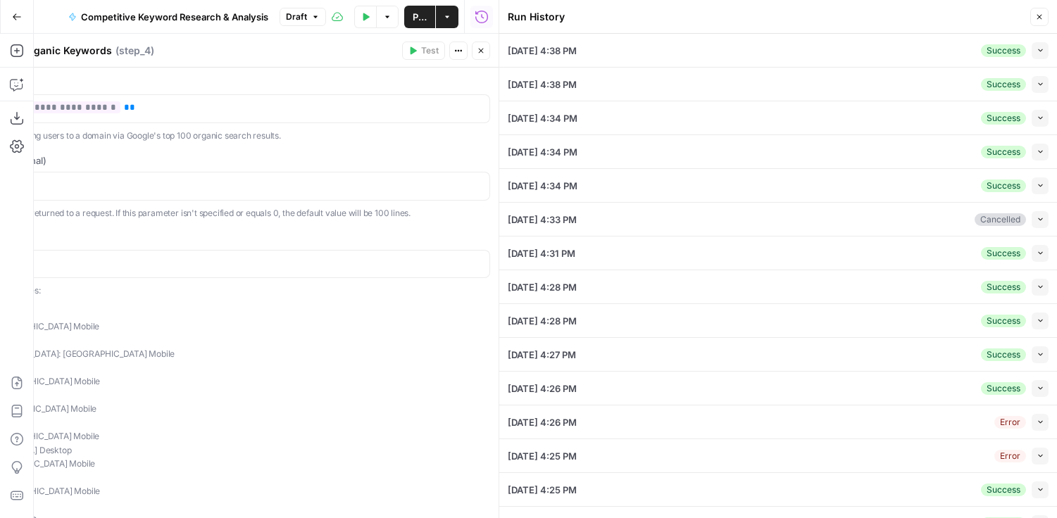
click at [1046, 56] on button "Collapse" at bounding box center [1040, 50] width 17 height 17
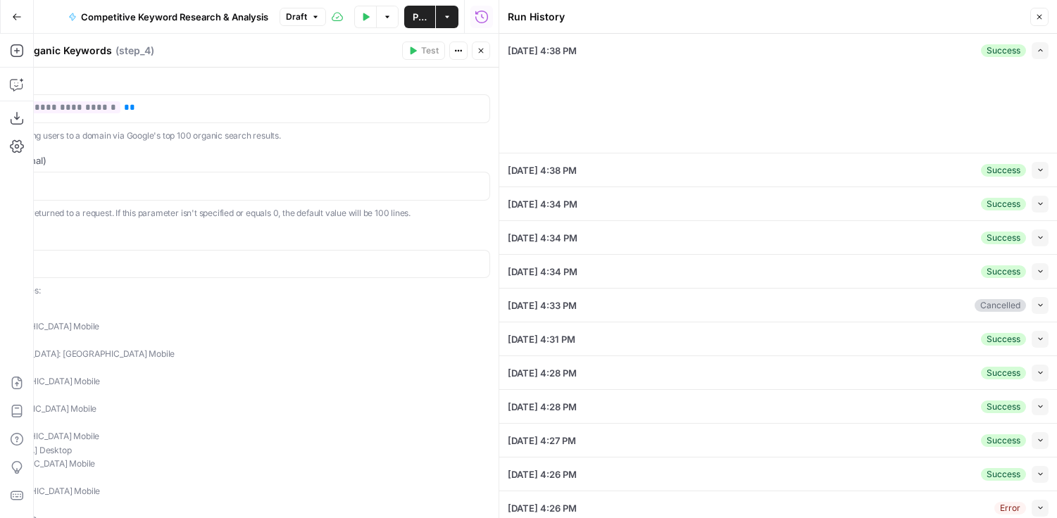
click at [478, 56] on button "Close" at bounding box center [481, 51] width 18 height 18
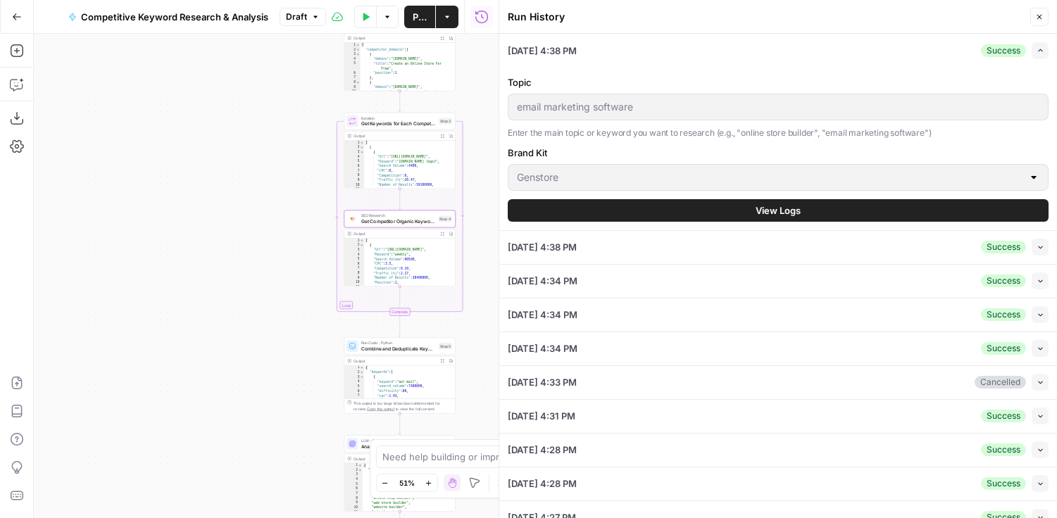
click at [825, 223] on div "Topic email marketing software Enter the main topic or keyword you want to rese…" at bounding box center [778, 148] width 541 height 163
click at [814, 210] on button "View Logs" at bounding box center [778, 210] width 541 height 23
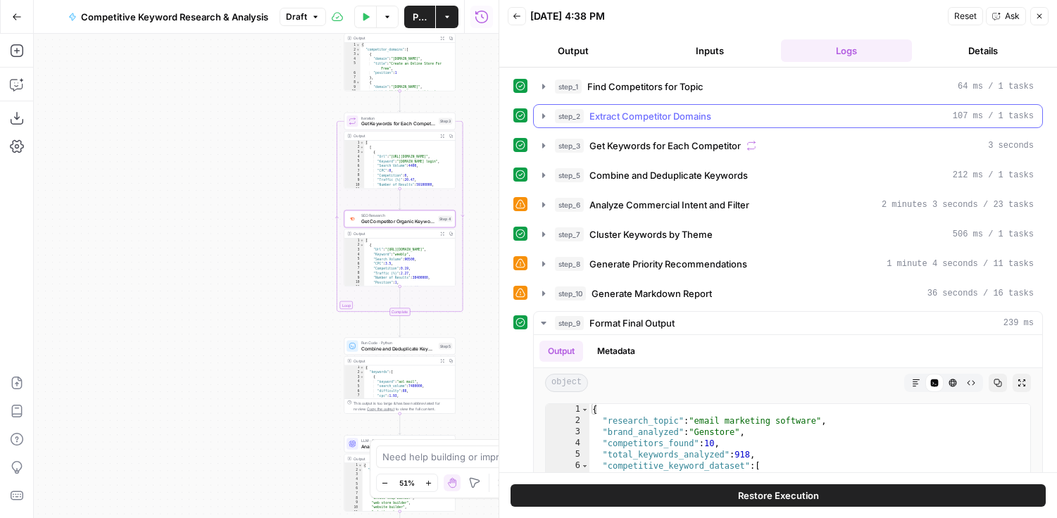
click at [716, 125] on button "step_2 Extract Competitor Domains 107 ms / 1 tasks" at bounding box center [788, 116] width 509 height 23
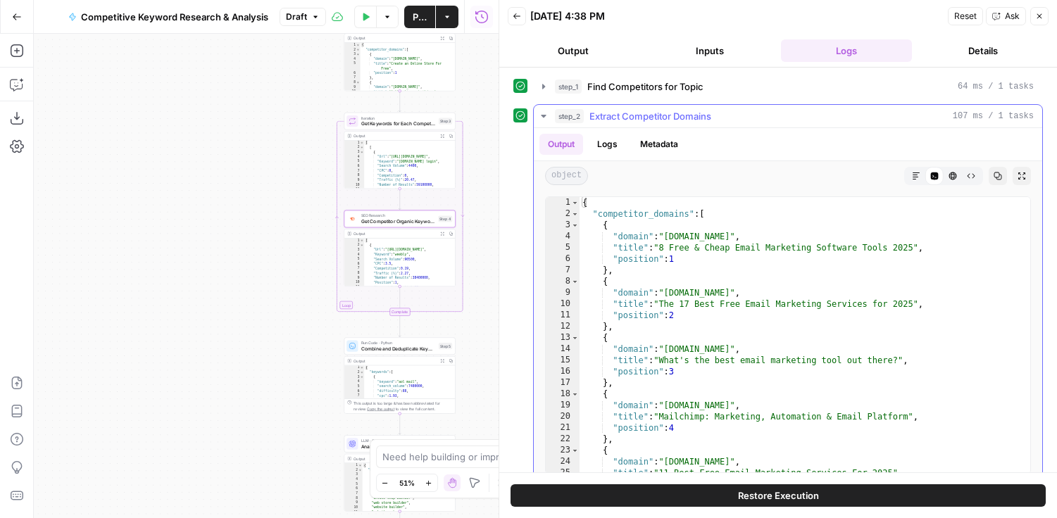
click at [716, 125] on button "step_2 Extract Competitor Domains 107 ms / 1 tasks" at bounding box center [788, 116] width 509 height 23
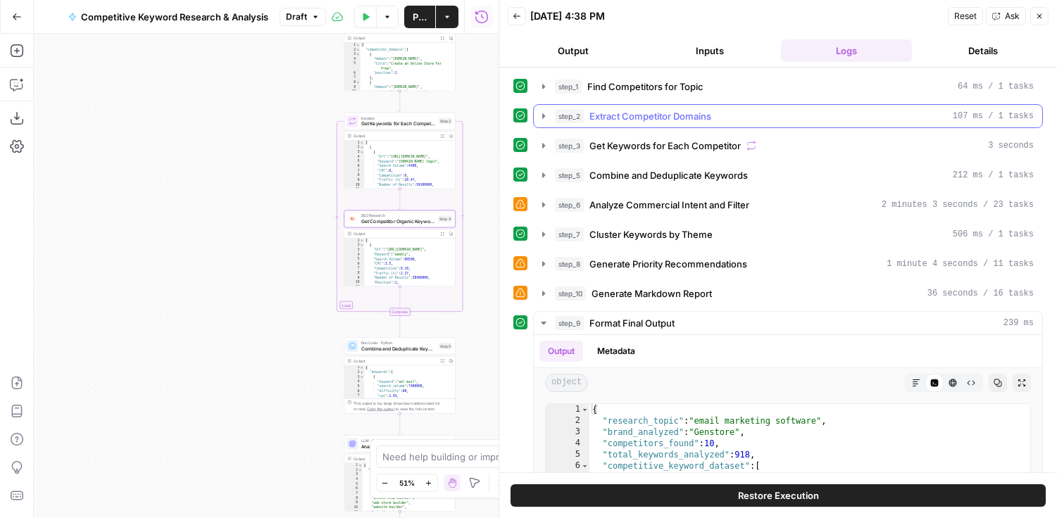
click at [716, 125] on button "step_2 Extract Competitor Domains 107 ms / 1 tasks" at bounding box center [788, 116] width 509 height 23
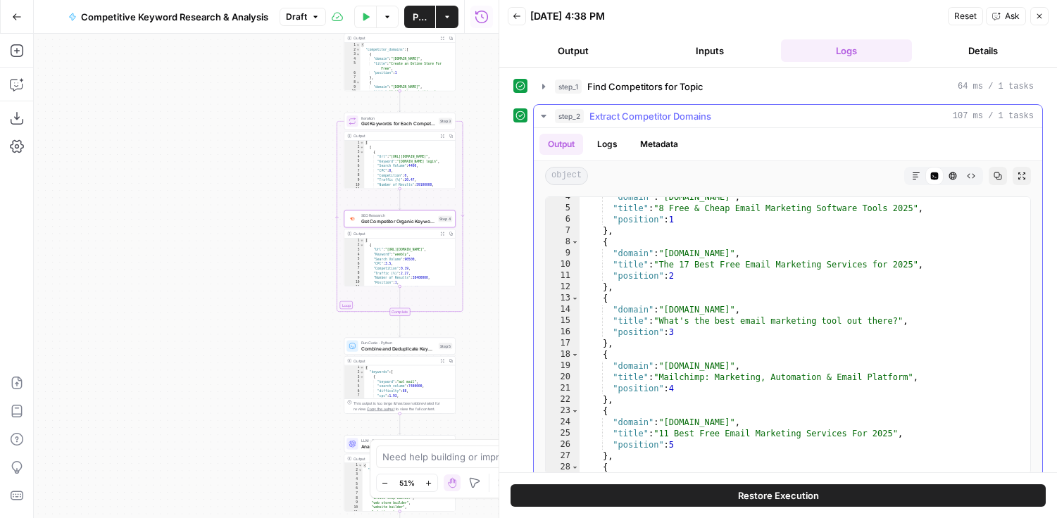
scroll to position [39, 0]
click at [667, 120] on span "Extract Competitor Domains" at bounding box center [651, 116] width 122 height 14
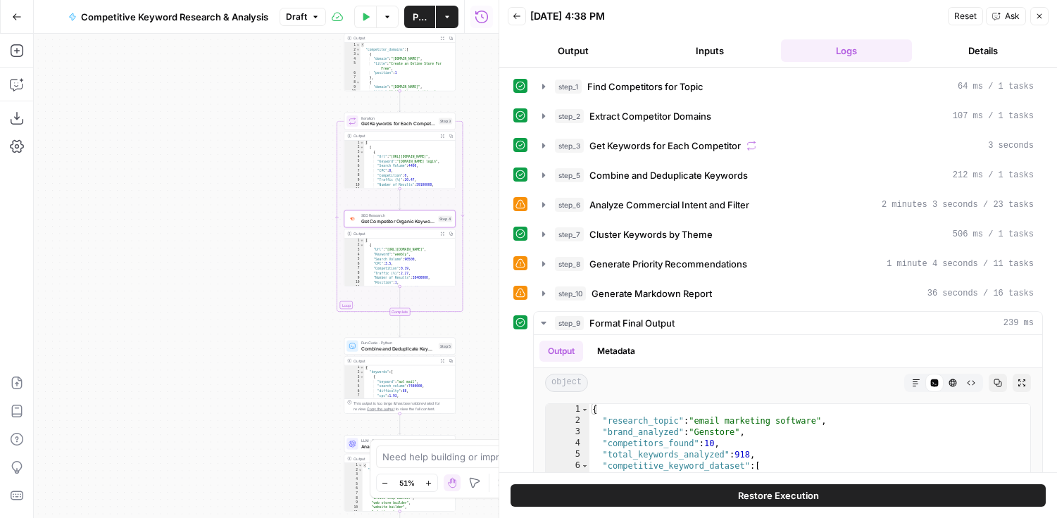
click at [684, 149] on span "Get Keywords for Each Competitor" at bounding box center [665, 146] width 151 height 14
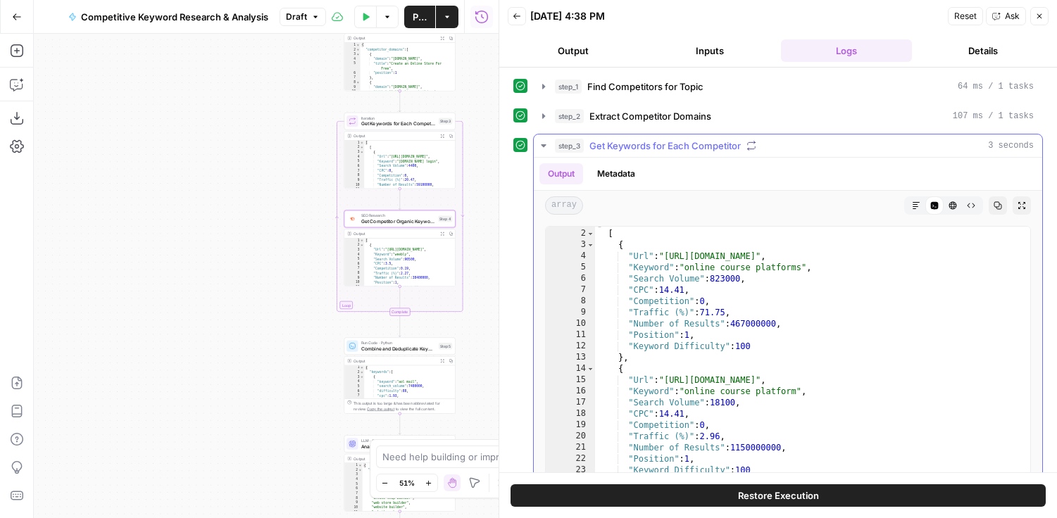
scroll to position [75, 0]
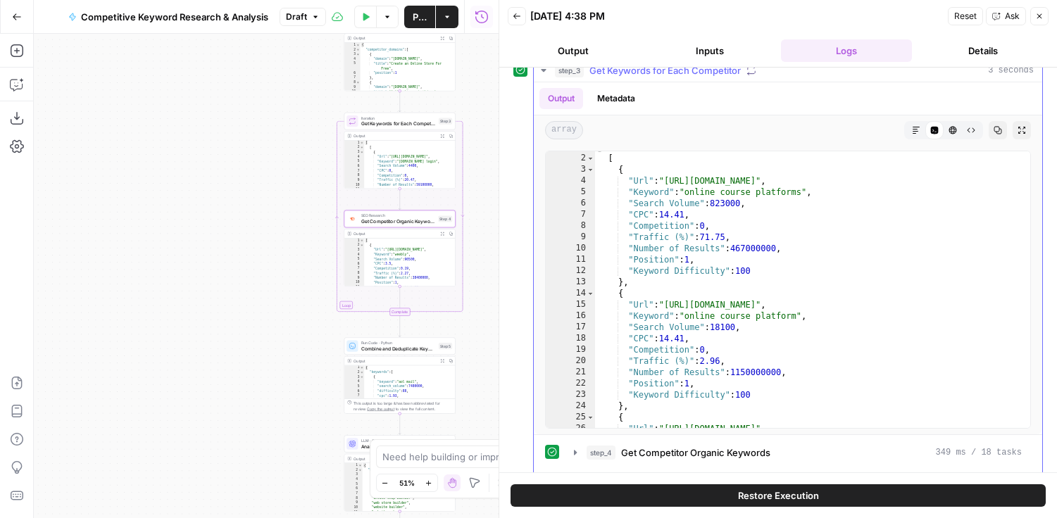
type textarea "**********"
drag, startPoint x: 666, startPoint y: 182, endPoint x: 1021, endPoint y: 184, distance: 355.8
click at [1021, 184] on div "**********" at bounding box center [788, 290] width 486 height 278
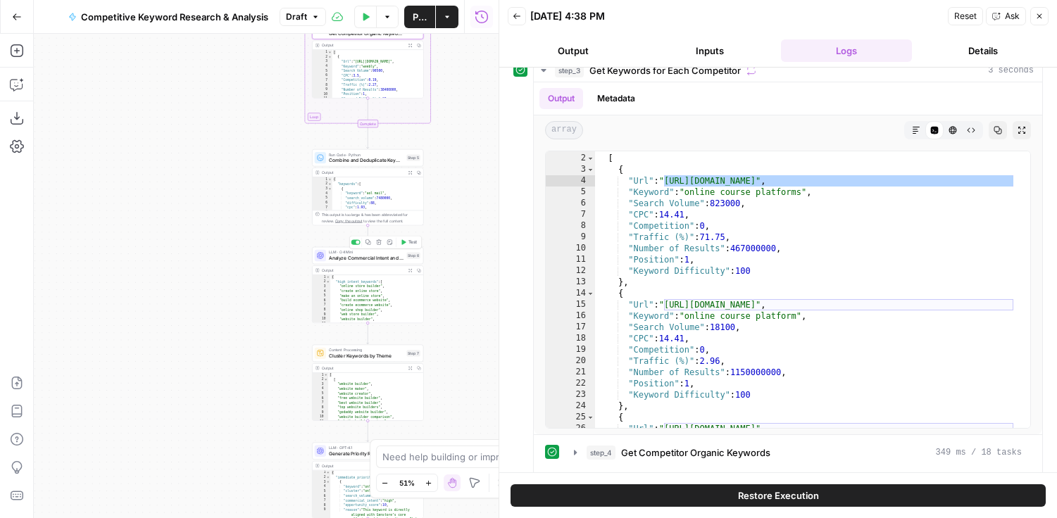
click at [346, 261] on span "Analyze Commercial Intent and Filter" at bounding box center [366, 258] width 75 height 7
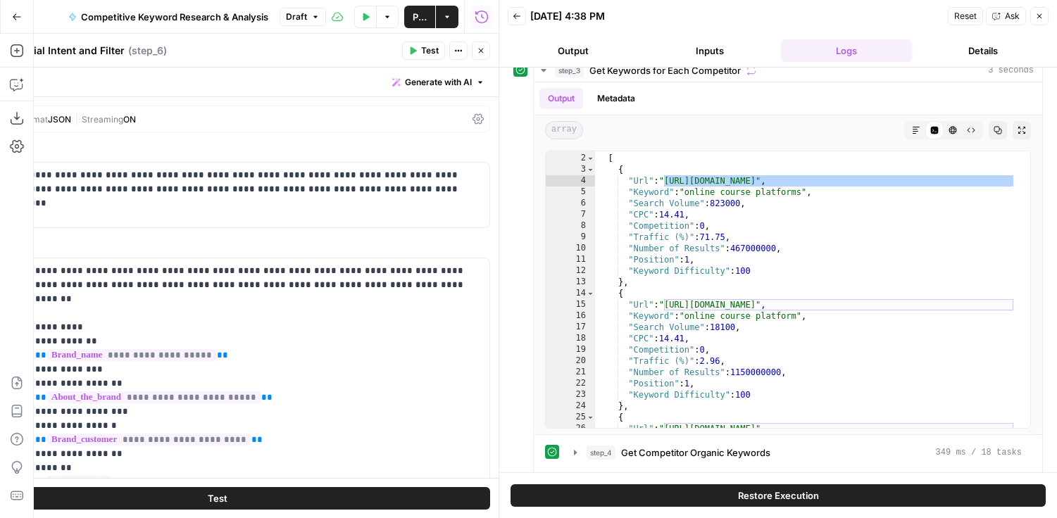
click at [1047, 13] on button "Close" at bounding box center [1040, 16] width 18 height 18
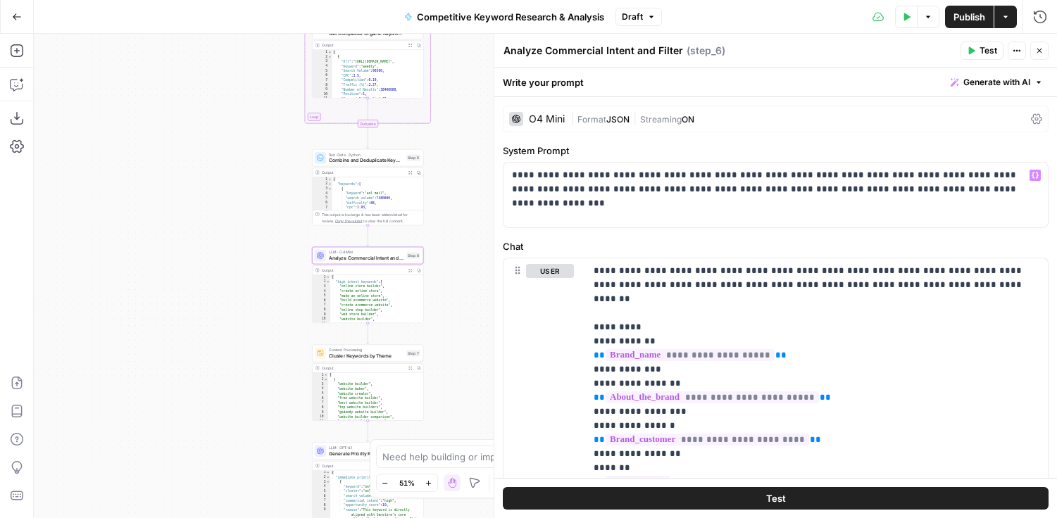
scroll to position [42, 0]
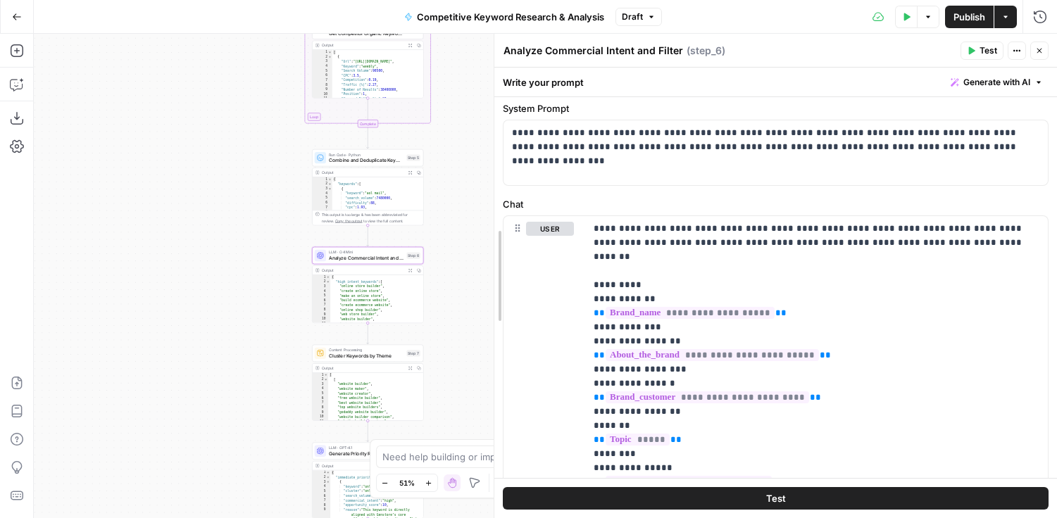
drag, startPoint x: 497, startPoint y: 182, endPoint x: 439, endPoint y: 182, distance: 58.5
click at [439, 182] on body "Genstore.ai New Home Browse Insights Opportunities Your Data Recent Grids Creat…" at bounding box center [528, 259] width 1057 height 518
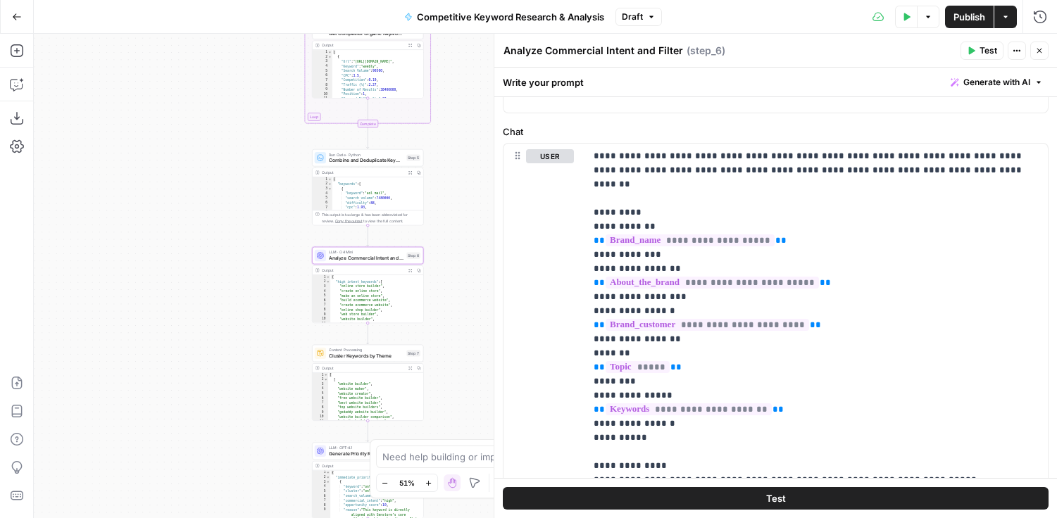
scroll to position [118, 0]
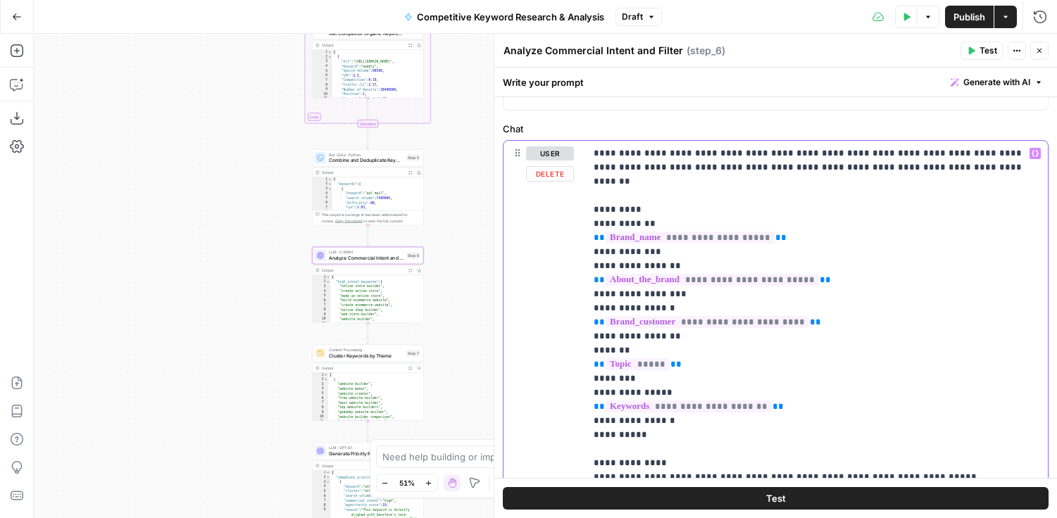
drag, startPoint x: 830, startPoint y: 228, endPoint x: 576, endPoint y: 220, distance: 253.8
click at [576, 221] on div "**********" at bounding box center [776, 444] width 545 height 607
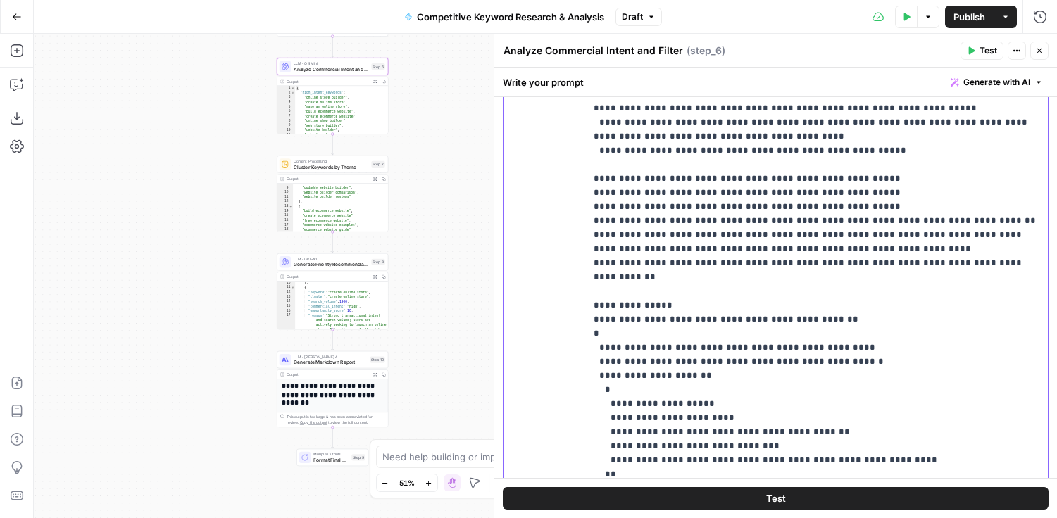
scroll to position [148, 0]
click at [1010, 21] on button "Actions" at bounding box center [1006, 17] width 23 height 23
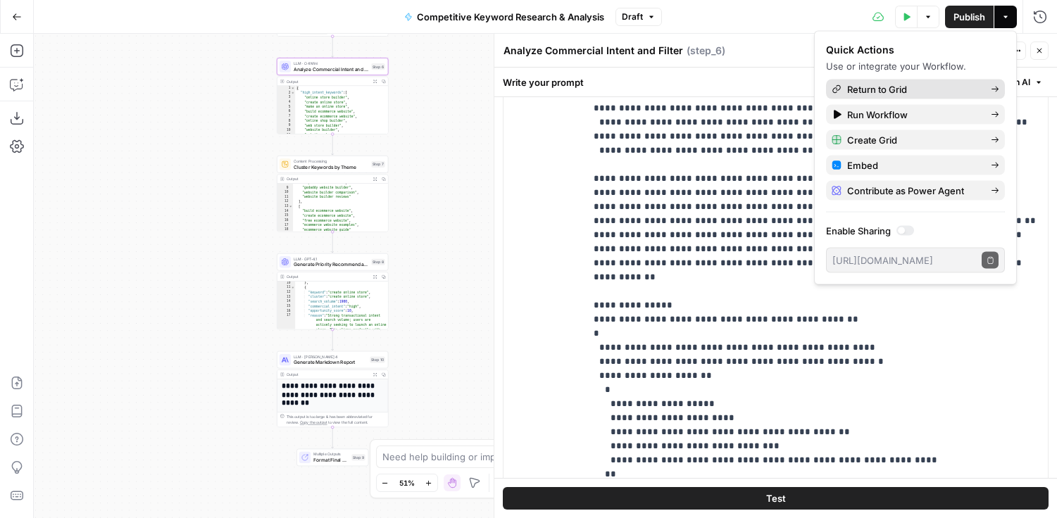
click at [928, 89] on div "Return to Grid" at bounding box center [916, 89] width 168 height 14
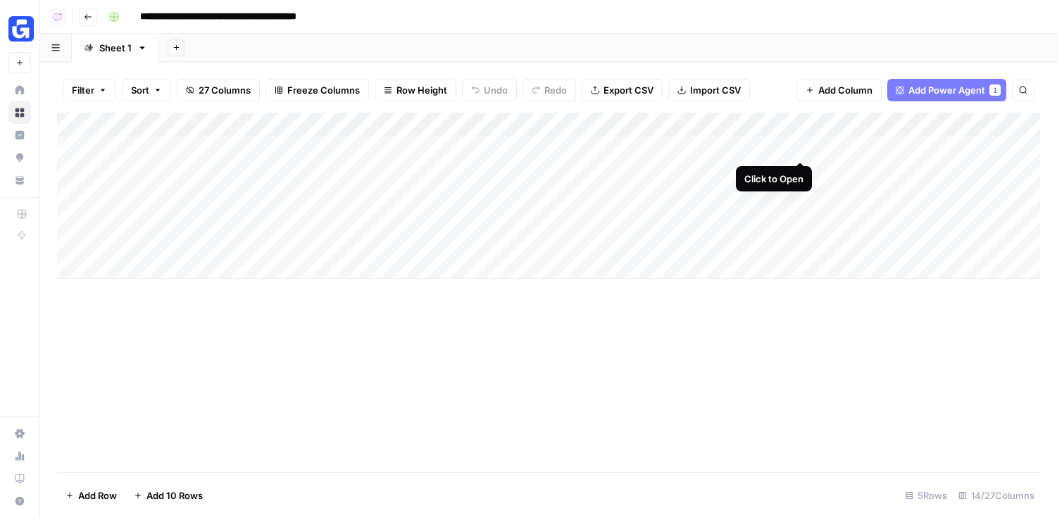
click at [800, 147] on div "Add Column" at bounding box center [548, 196] width 983 height 166
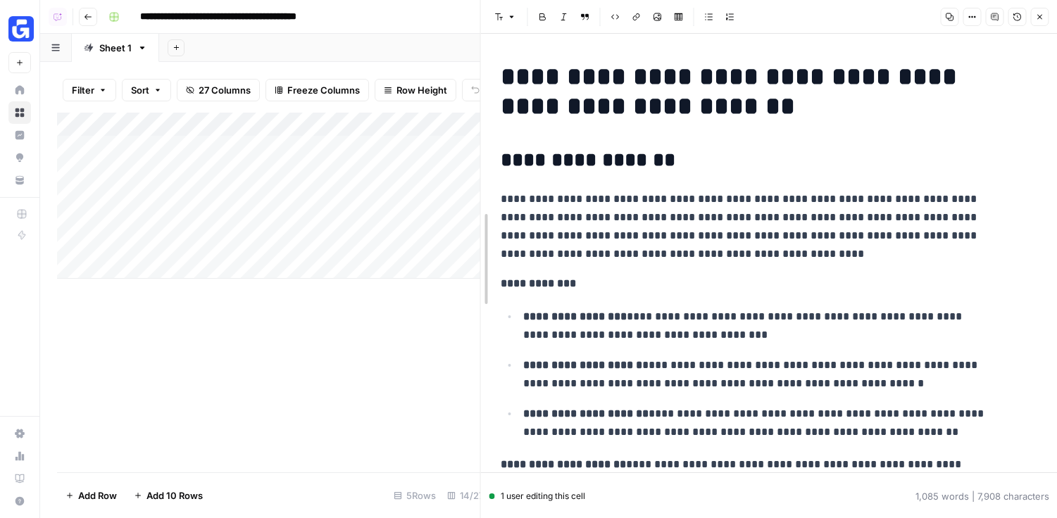
drag, startPoint x: 480, startPoint y: 145, endPoint x: 318, endPoint y: 161, distance: 162.8
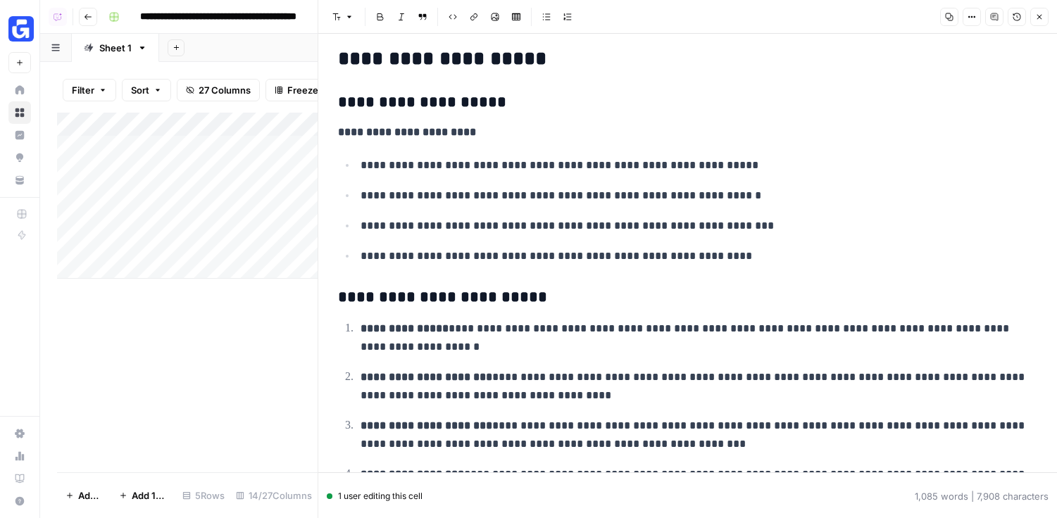
scroll to position [3972, 0]
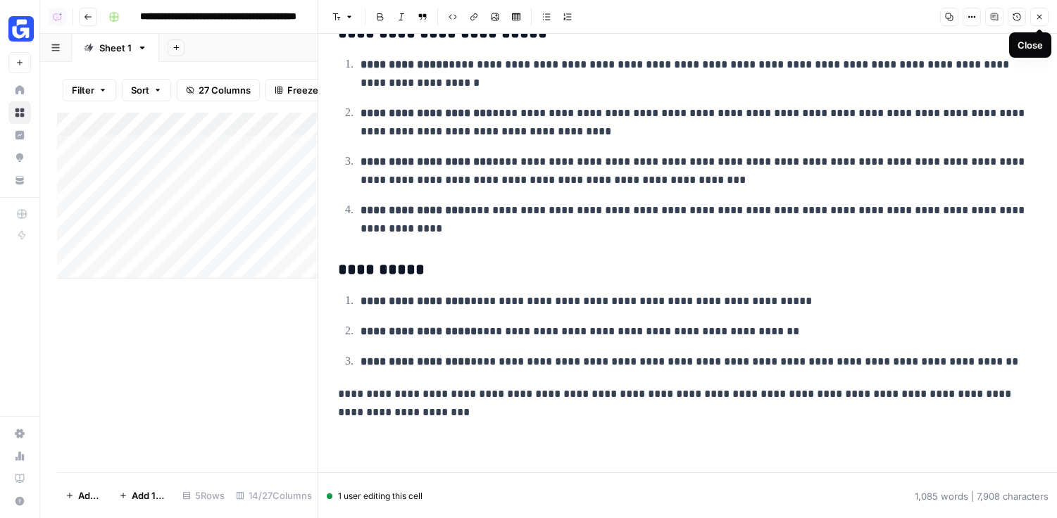
click at [1038, 20] on icon "button" at bounding box center [1040, 17] width 8 height 8
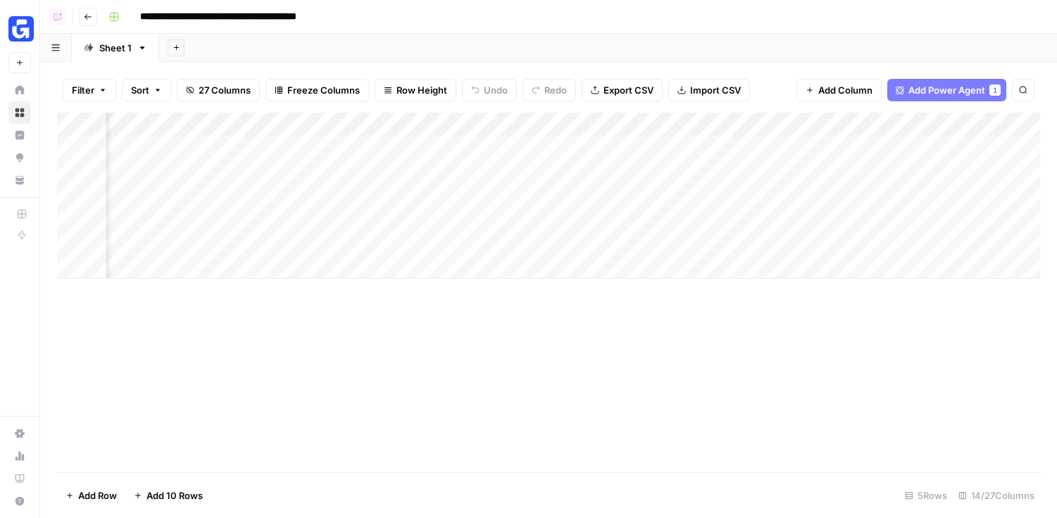
scroll to position [0, 409]
click at [671, 146] on div "Add Column" at bounding box center [548, 196] width 983 height 166
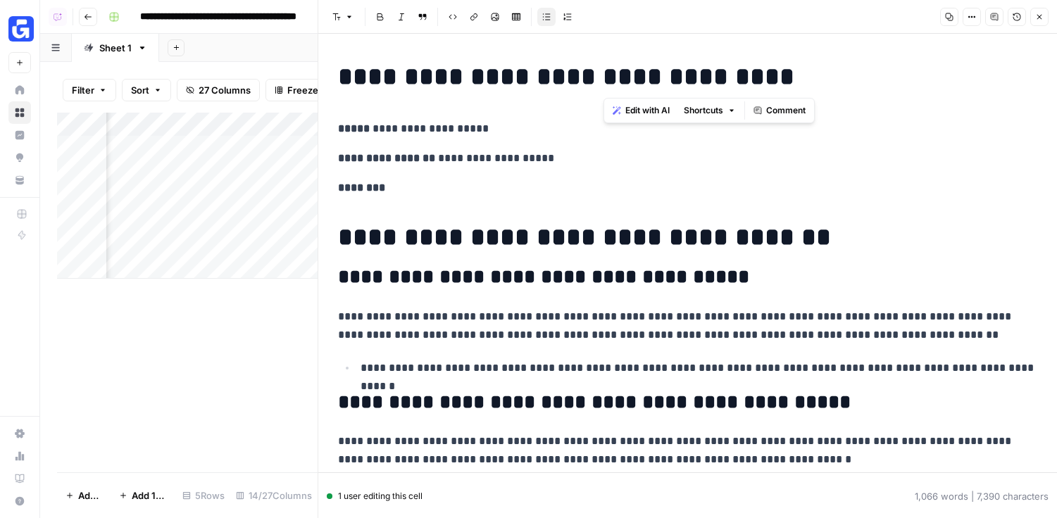
drag, startPoint x: 733, startPoint y: 68, endPoint x: 365, endPoint y: 73, distance: 368.5
click at [366, 73] on h1 "**********" at bounding box center [688, 77] width 700 height 30
drag, startPoint x: 335, startPoint y: 71, endPoint x: 825, endPoint y: 70, distance: 490.3
click at [659, 188] on p "********" at bounding box center [688, 188] width 700 height 18
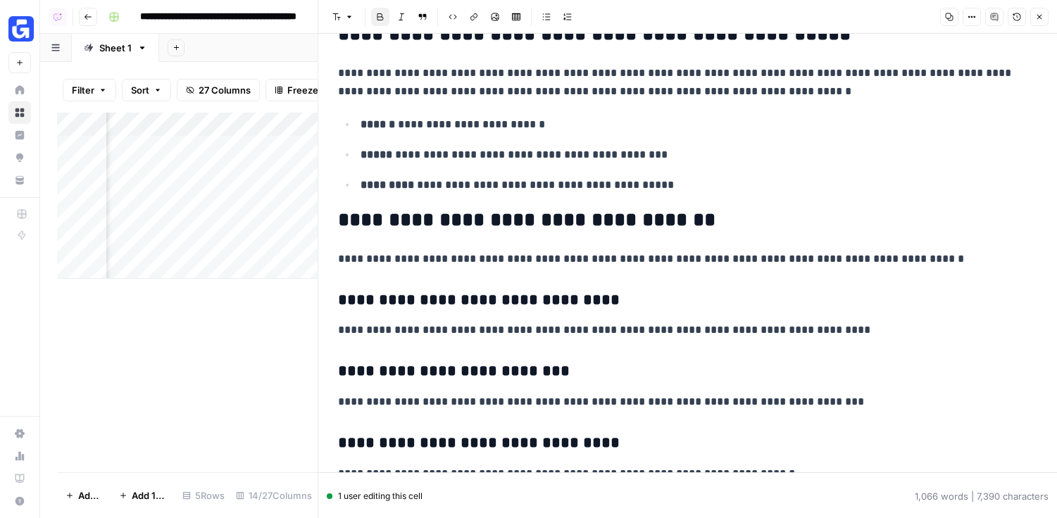
scroll to position [373, 0]
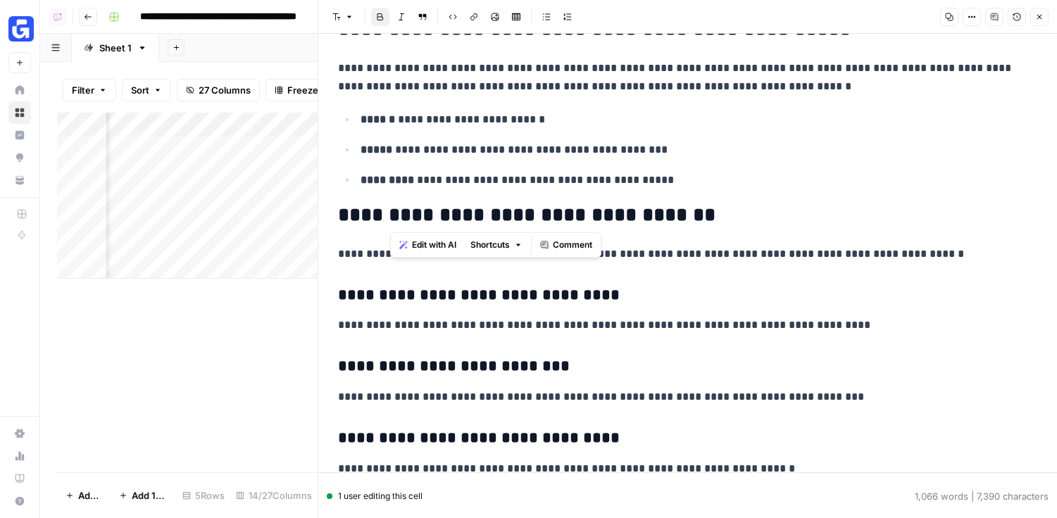
drag, startPoint x: 770, startPoint y: 213, endPoint x: 367, endPoint y: 213, distance: 403.0
click at [367, 213] on h2 "**********" at bounding box center [688, 215] width 700 height 23
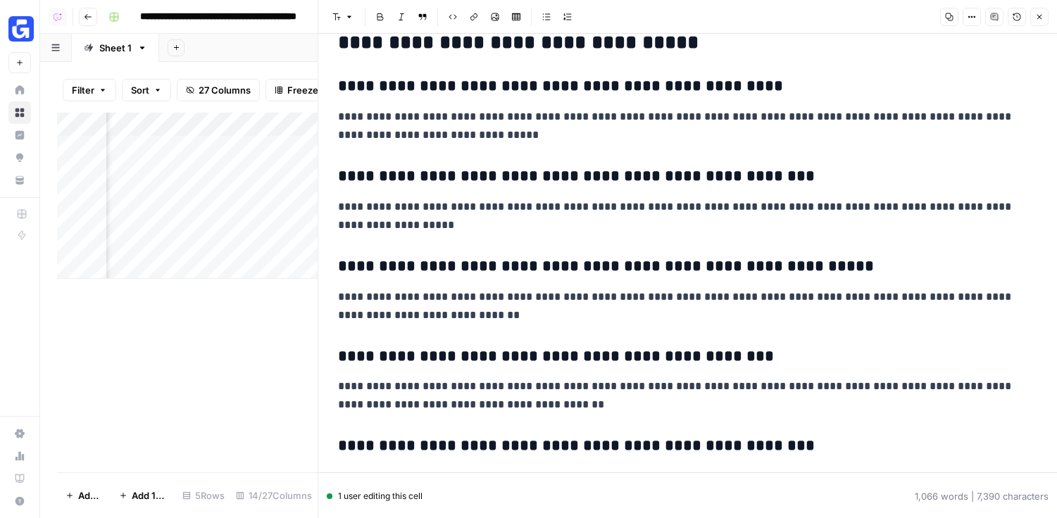
scroll to position [3466, 0]
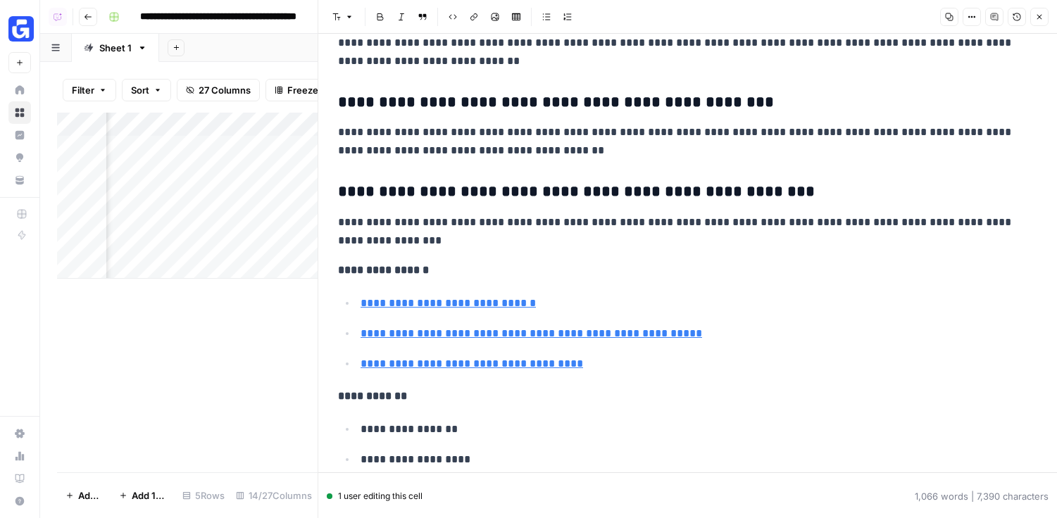
type input "https://www.shopify.com/online-store"
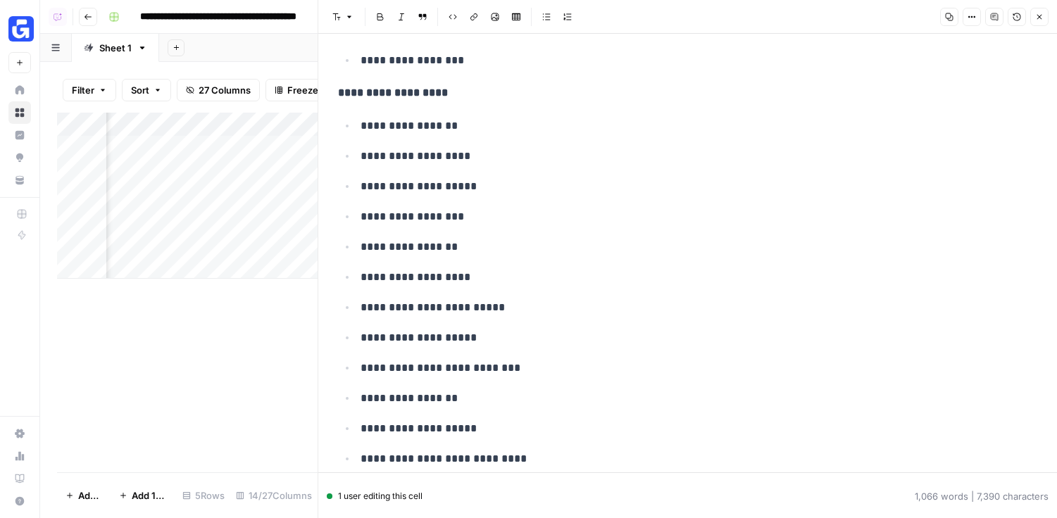
scroll to position [5105, 0]
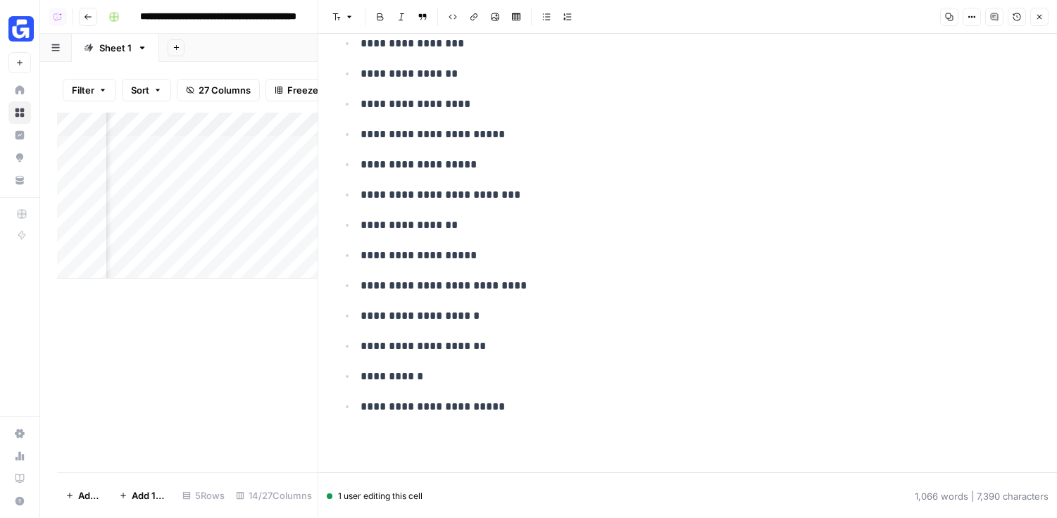
click at [1043, 23] on button "Close" at bounding box center [1040, 17] width 18 height 18
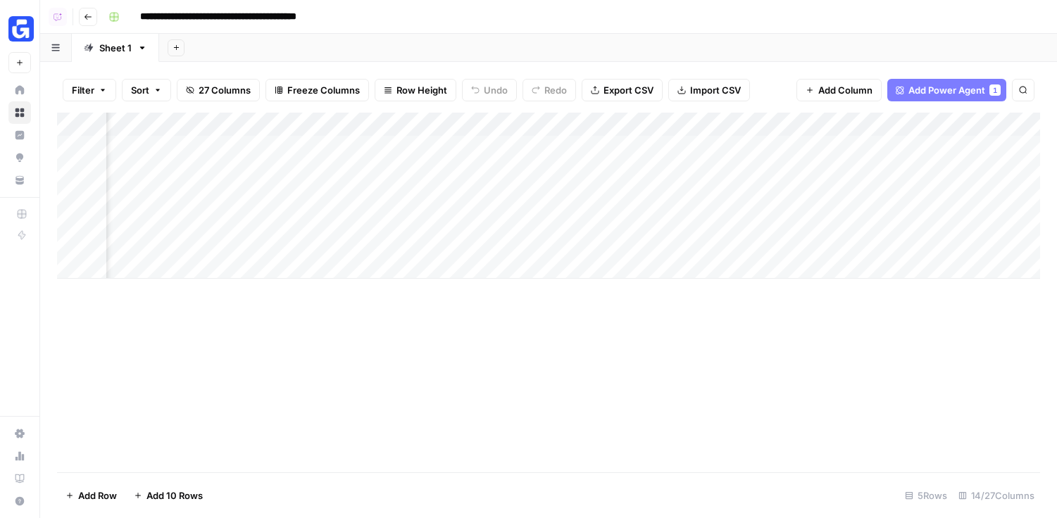
scroll to position [0, 831]
click at [840, 147] on div "Add Column" at bounding box center [548, 196] width 983 height 166
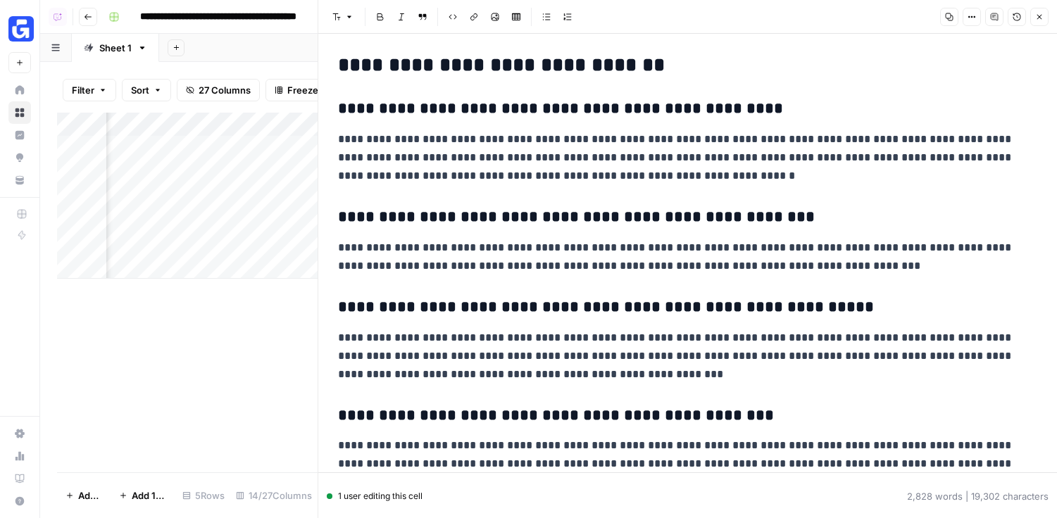
scroll to position [5119, 0]
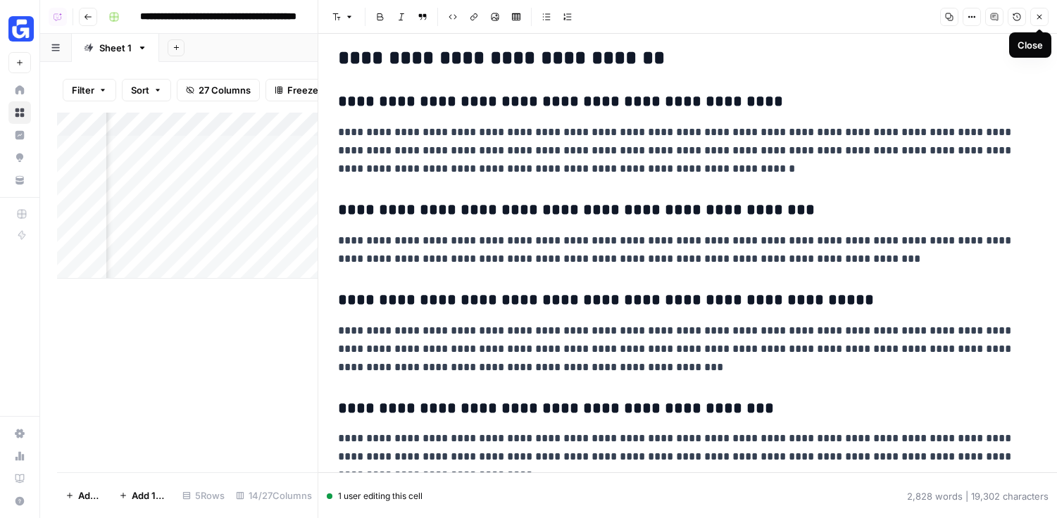
click at [1040, 14] on icon "button" at bounding box center [1040, 17] width 8 height 8
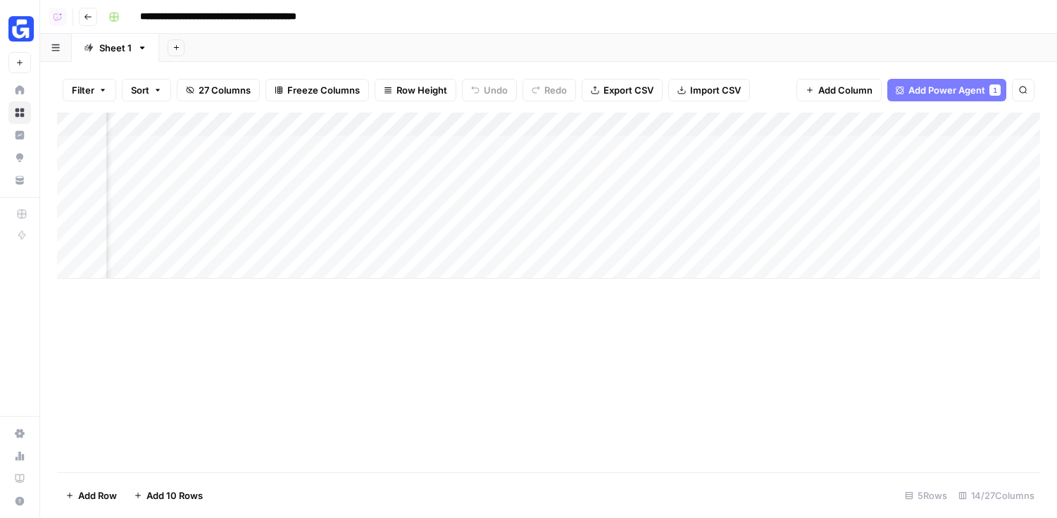
scroll to position [0, 1050]
click at [912, 94] on span "Add Power Agent" at bounding box center [947, 90] width 77 height 14
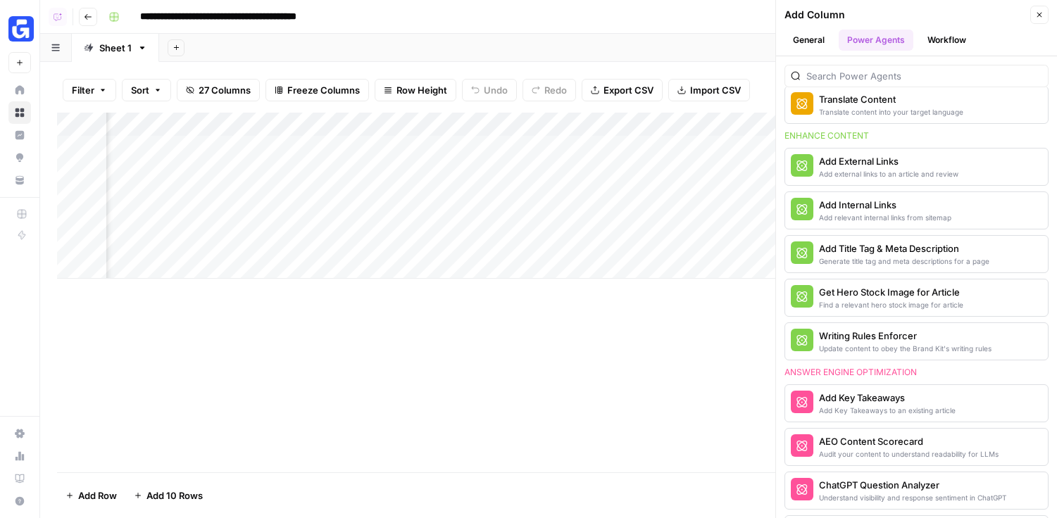
scroll to position [433, 0]
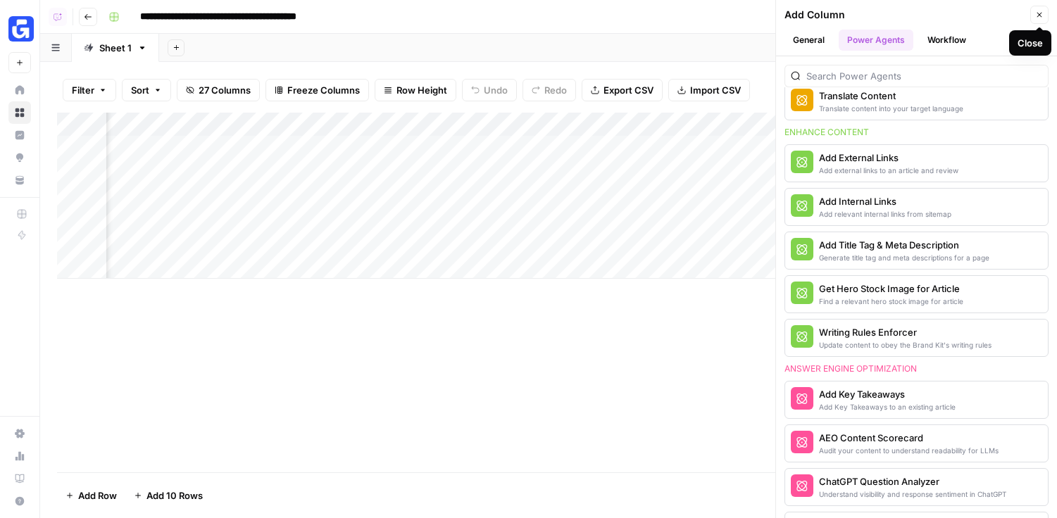
click at [1036, 14] on icon "button" at bounding box center [1040, 15] width 8 height 8
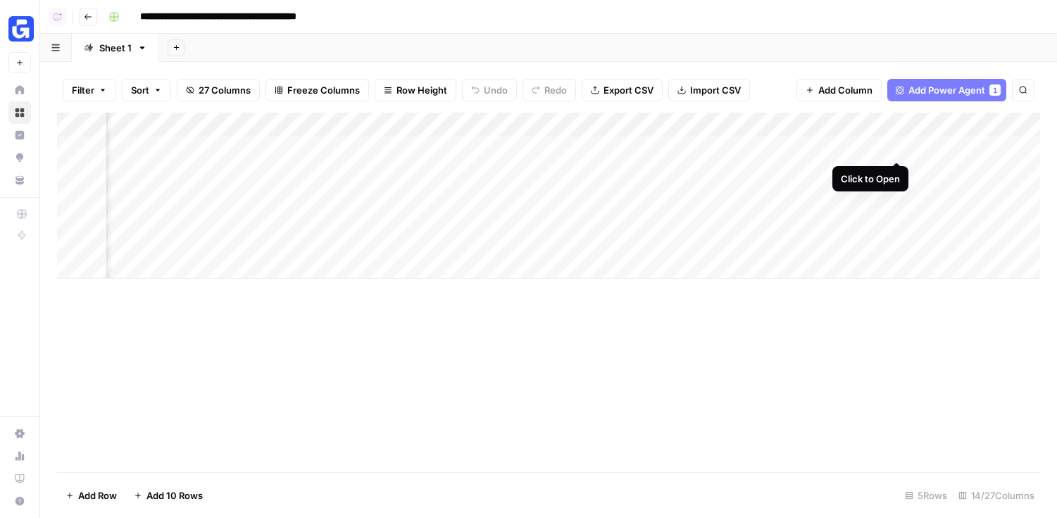
click at [894, 147] on div "Add Column" at bounding box center [548, 196] width 983 height 166
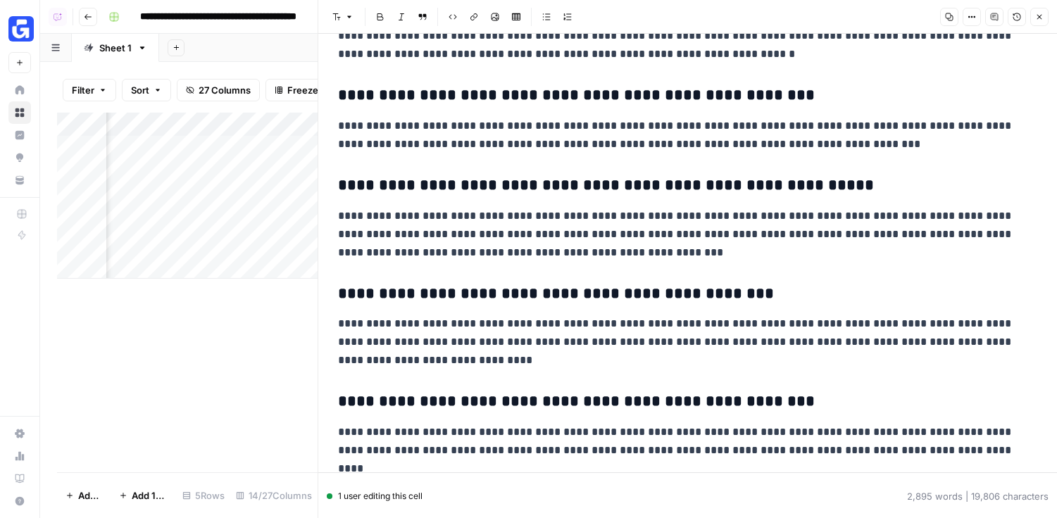
scroll to position [5310, 0]
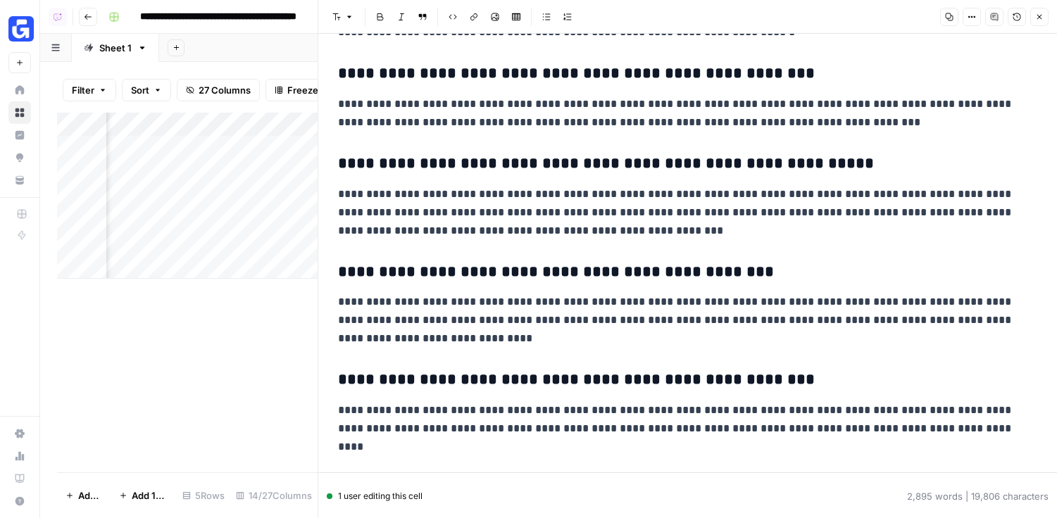
click at [1039, 19] on icon "button" at bounding box center [1040, 17] width 8 height 8
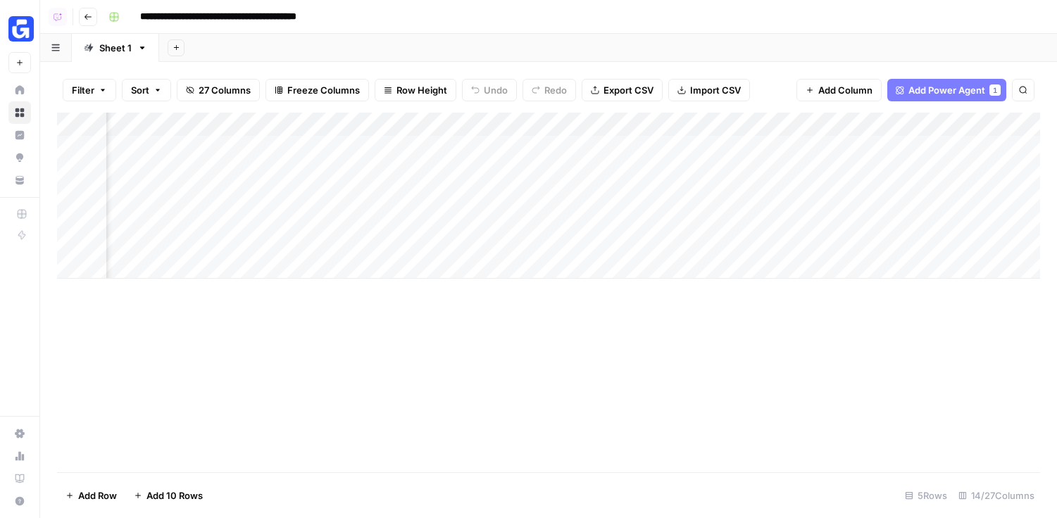
scroll to position [0, 1155]
click at [833, 92] on span "Add Column" at bounding box center [846, 90] width 54 height 14
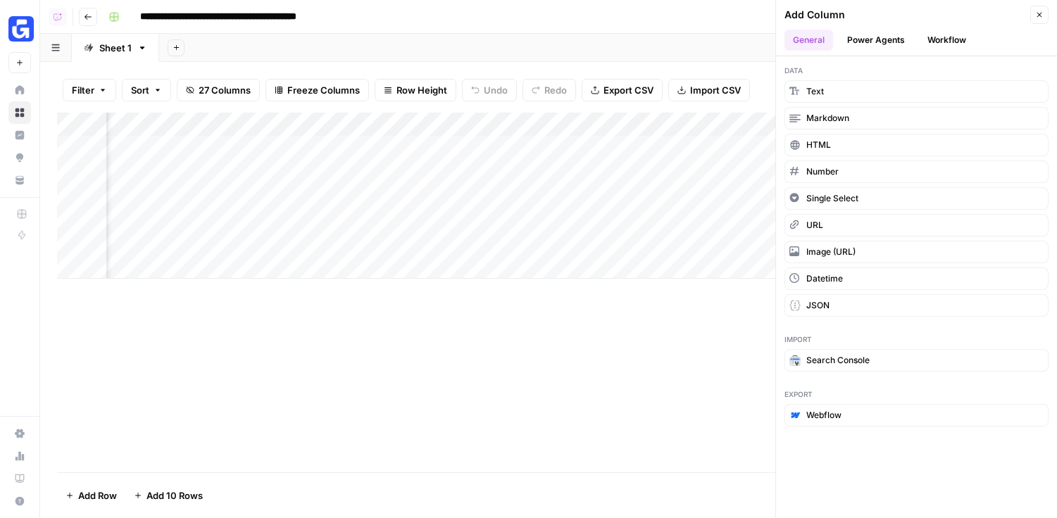
click at [943, 46] on button "Workflow" at bounding box center [947, 40] width 56 height 21
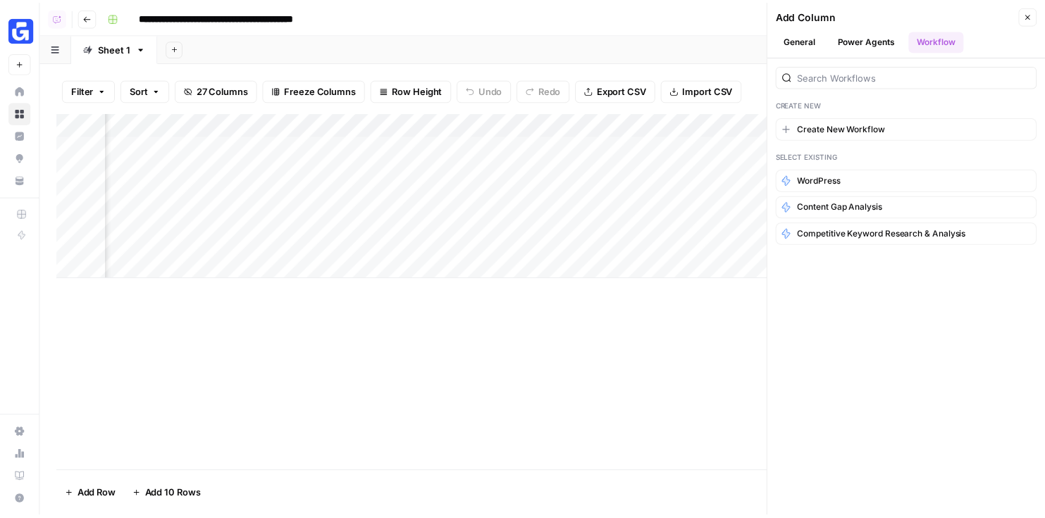
scroll to position [0, 1455]
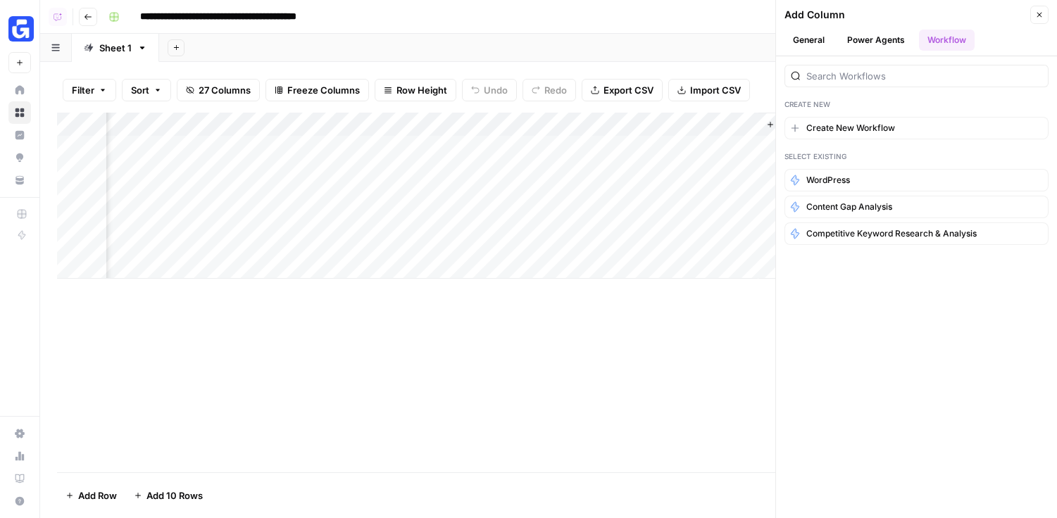
click at [604, 120] on div "Add Column" at bounding box center [548, 196] width 983 height 166
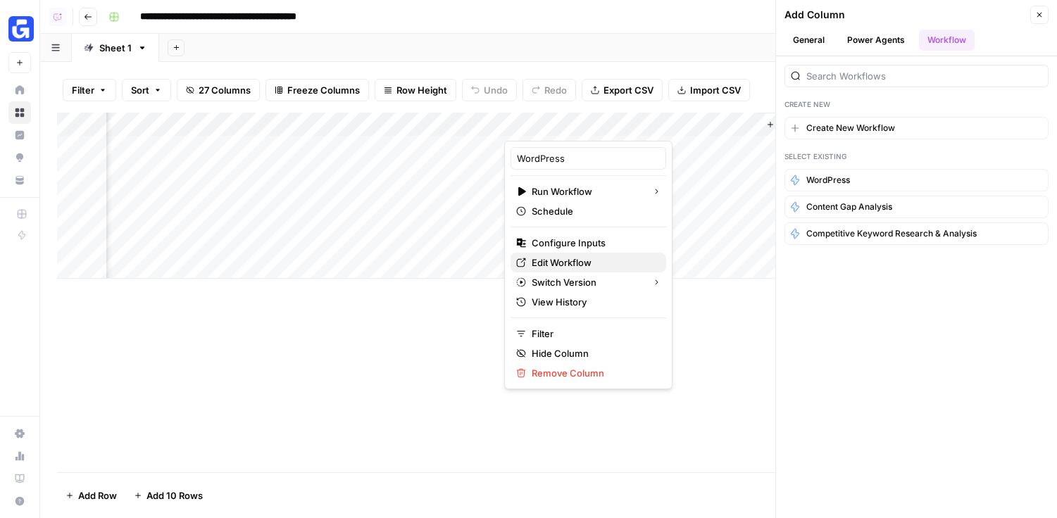
click at [564, 261] on span "Edit Workflow" at bounding box center [562, 263] width 60 height 14
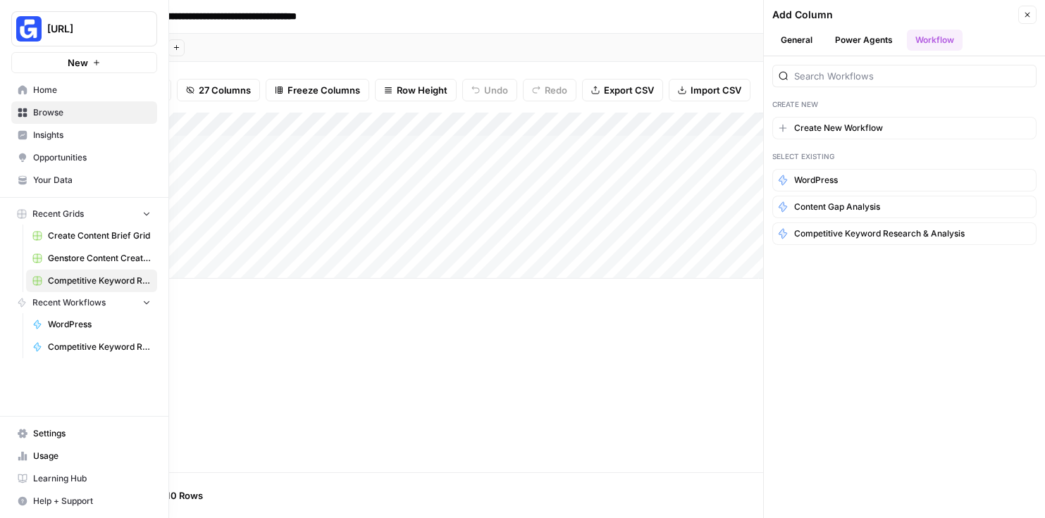
click at [64, 113] on span "Browse" at bounding box center [92, 112] width 118 height 13
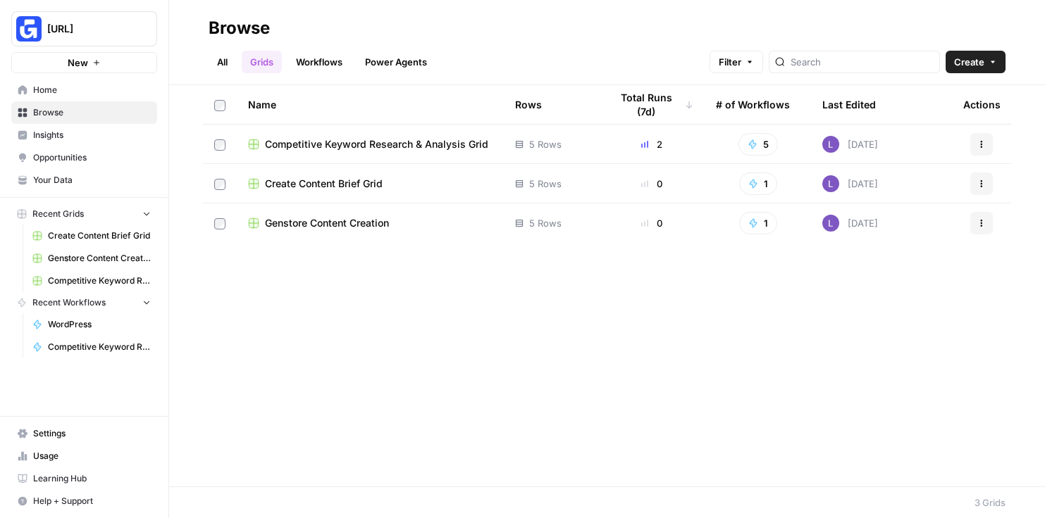
click at [214, 178] on label at bounding box center [219, 184] width 11 height 13
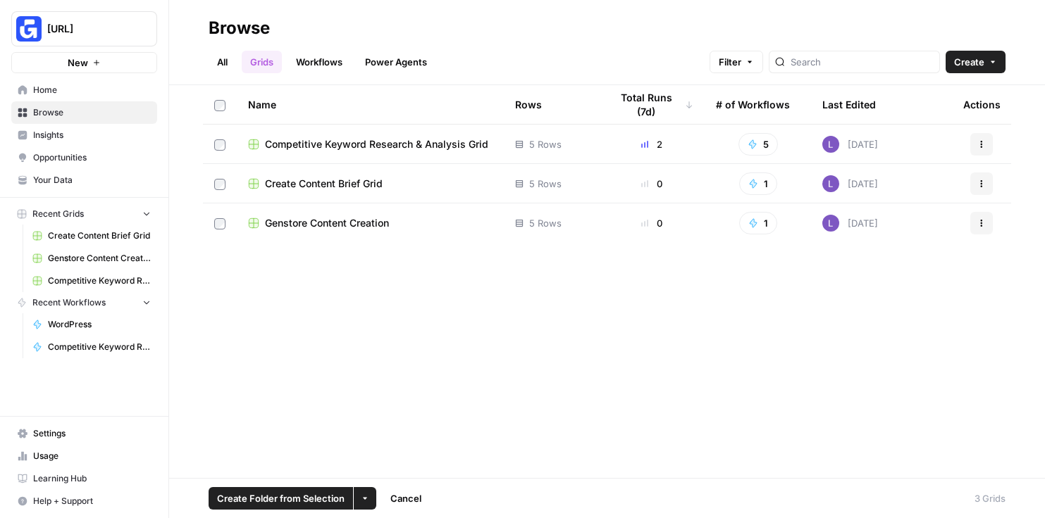
click at [216, 212] on td at bounding box center [220, 223] width 34 height 39
click at [366, 495] on icon "button" at bounding box center [365, 499] width 8 height 8
click at [406, 454] on button "Move to" at bounding box center [393, 446] width 68 height 20
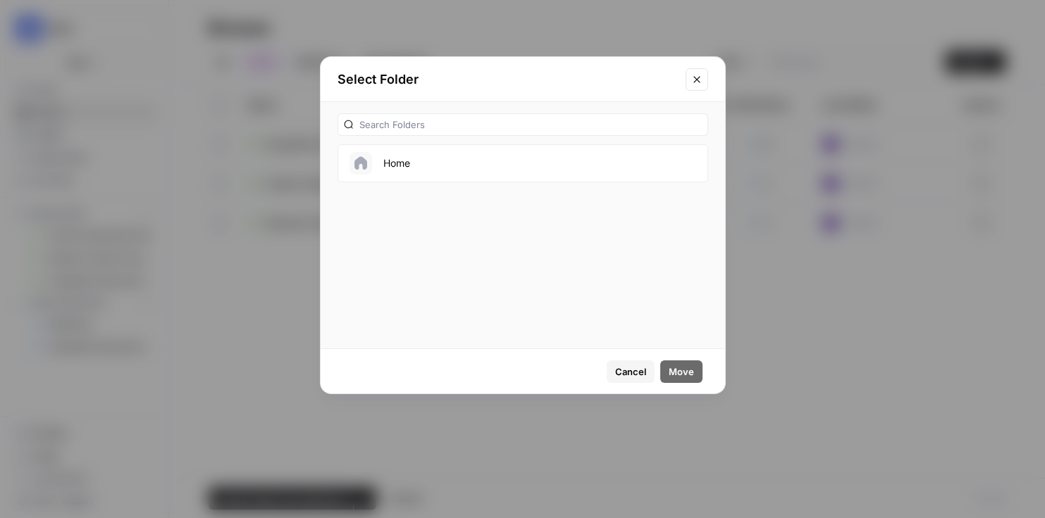
click at [699, 75] on icon "Close modal" at bounding box center [696, 79] width 11 height 11
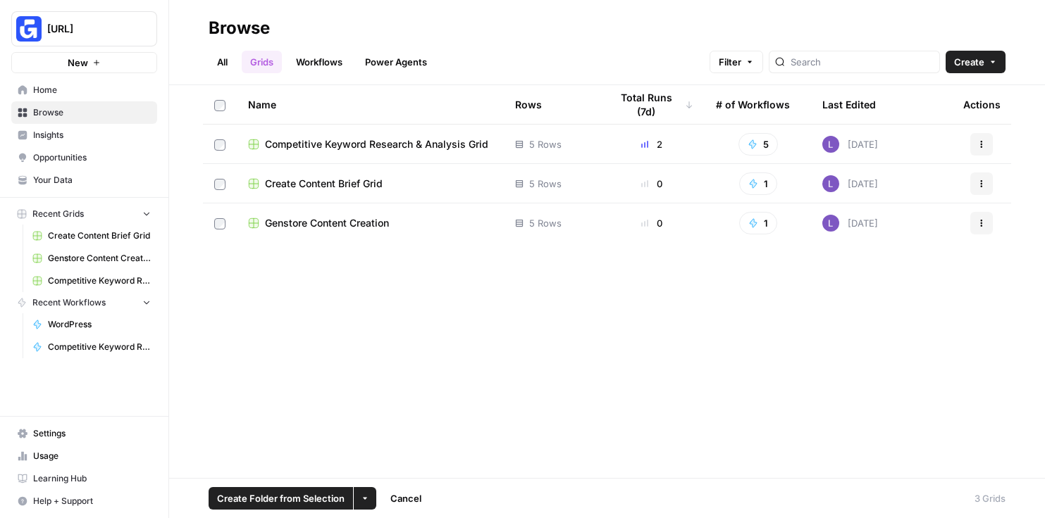
click at [361, 502] on icon "button" at bounding box center [365, 499] width 8 height 8
click at [402, 460] on span "Delete" at bounding box center [394, 466] width 28 height 14
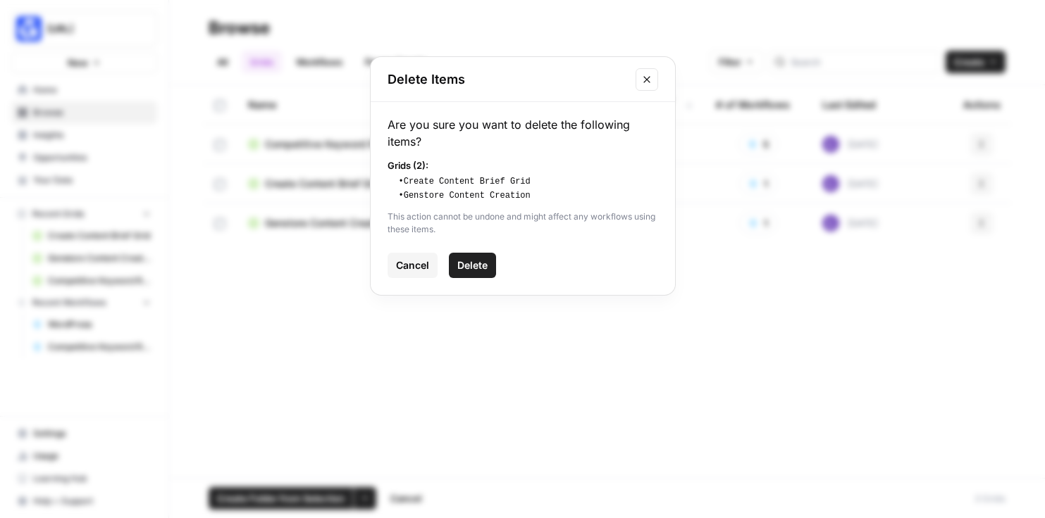
click at [475, 266] on span "Delete" at bounding box center [472, 266] width 30 height 14
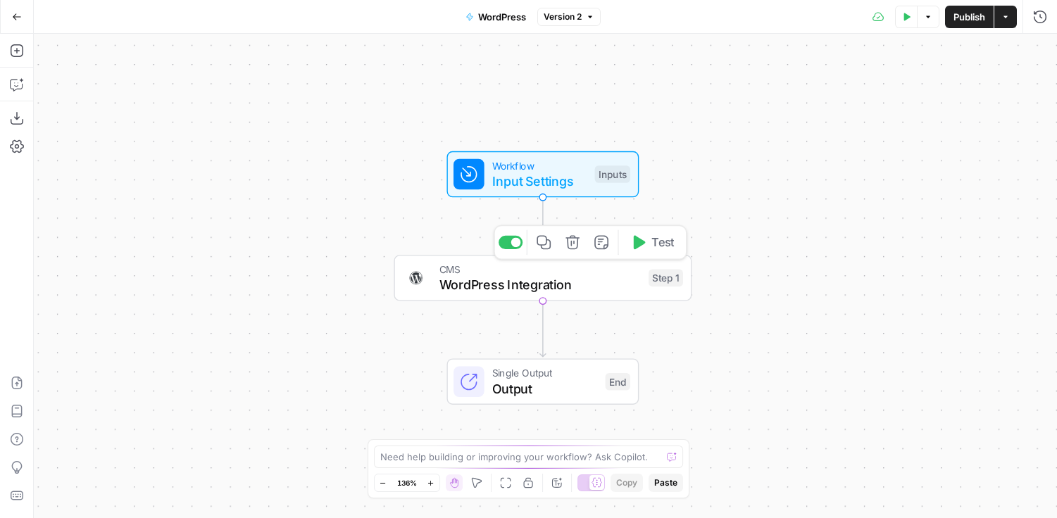
click at [520, 288] on span "WordPress Integration" at bounding box center [540, 284] width 201 height 19
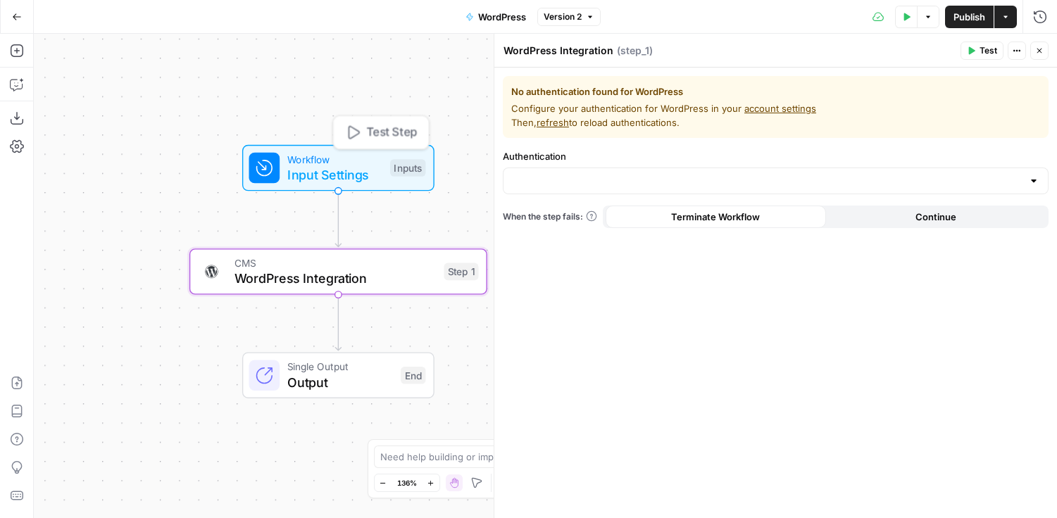
click at [360, 166] on span "Input Settings" at bounding box center [334, 174] width 95 height 19
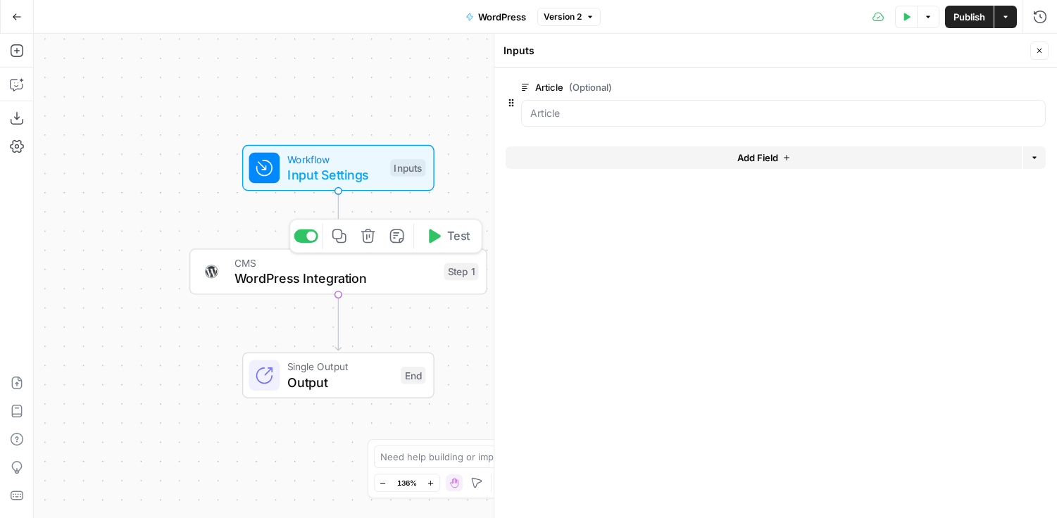
click at [403, 273] on span "WordPress Integration" at bounding box center [335, 278] width 201 height 19
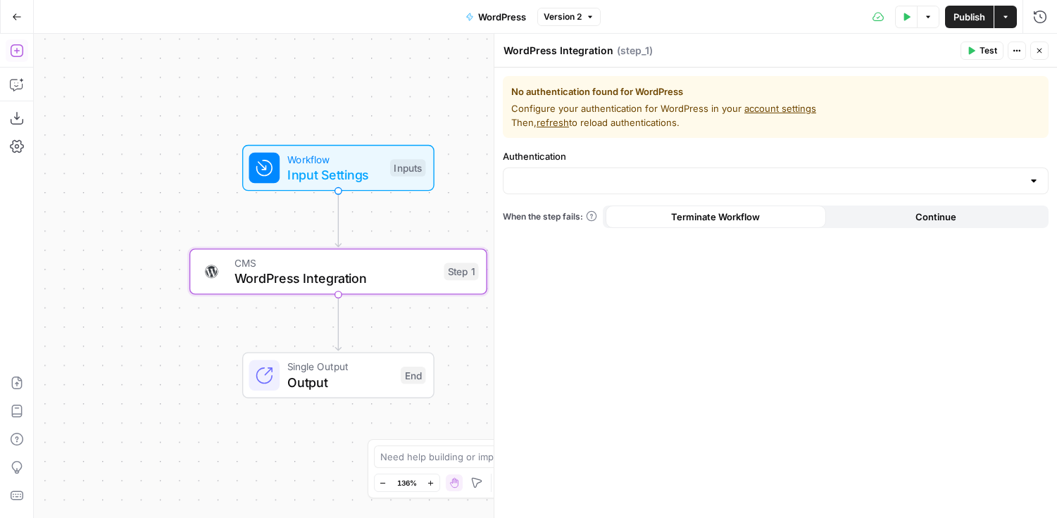
click at [16, 56] on icon "button" at bounding box center [16, 50] width 13 height 13
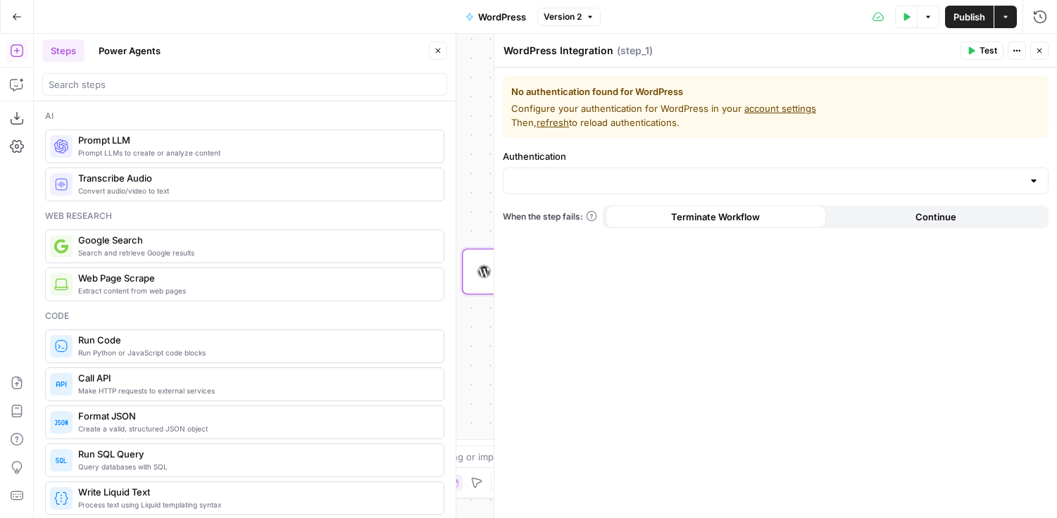
click at [111, 99] on header "Steps Power Agents Close" at bounding box center [245, 68] width 422 height 68
click at [101, 94] on div at bounding box center [244, 84] width 405 height 23
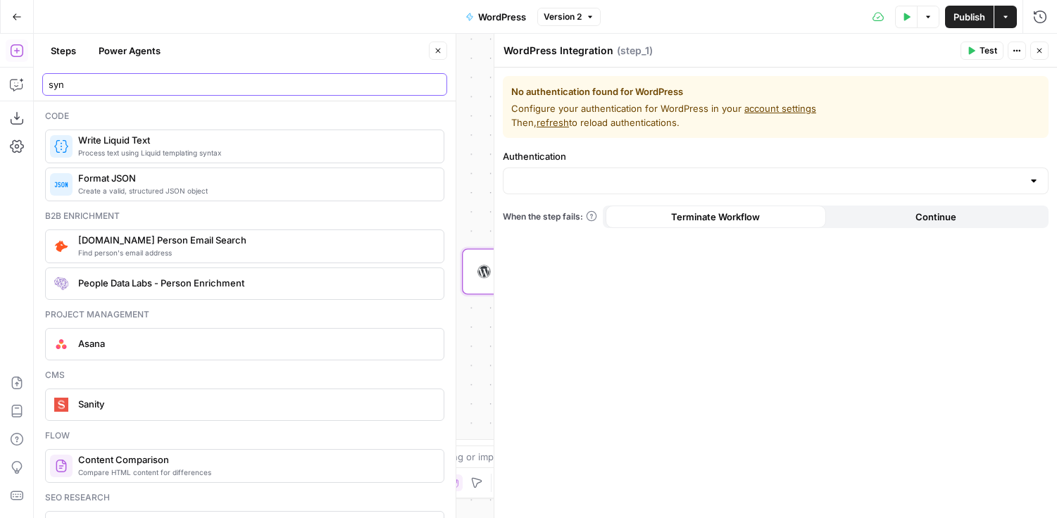
type input "syn"
drag, startPoint x: 182, startPoint y: 149, endPoint x: 232, endPoint y: 151, distance: 49.3
click at [284, 151] on span "Process text using Liquid templating syntax" at bounding box center [255, 152] width 354 height 11
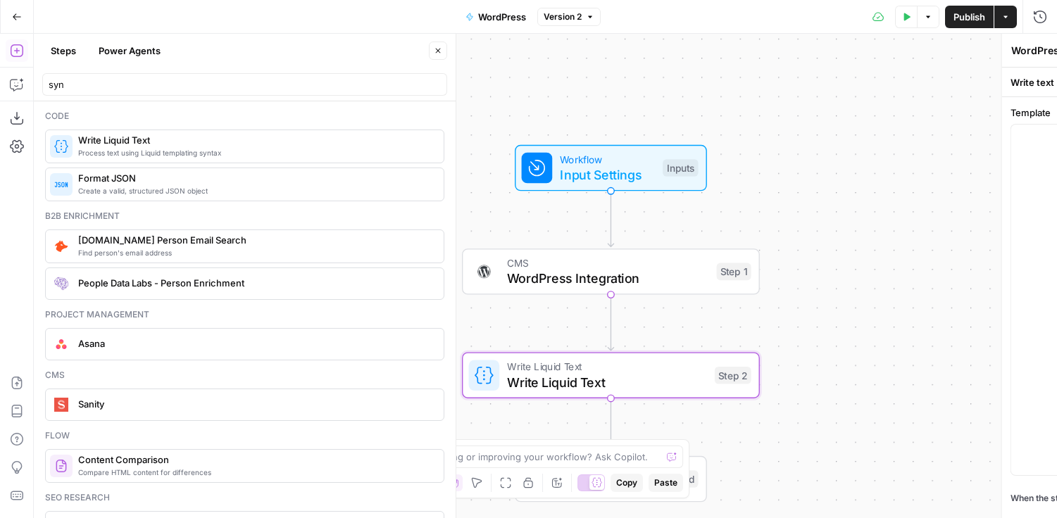
type textarea "Write Liquid Text"
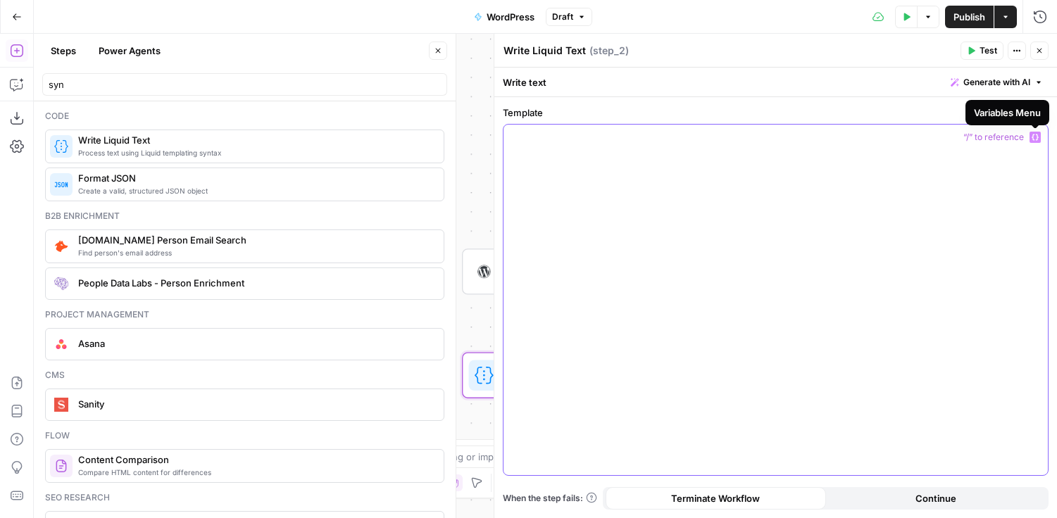
click at [1037, 139] on icon "button" at bounding box center [1035, 138] width 7 height 6
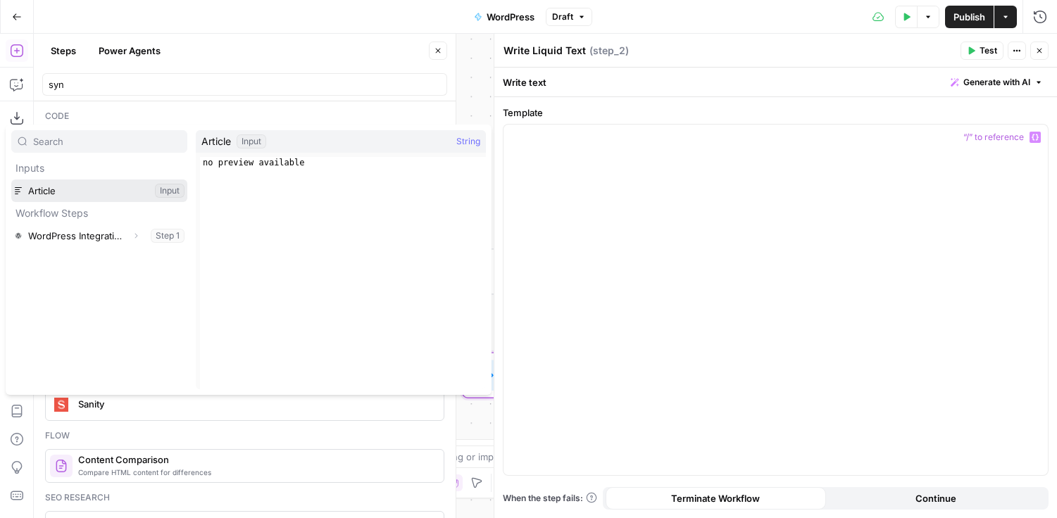
click at [111, 189] on button "Select variable Article" at bounding box center [99, 191] width 176 height 23
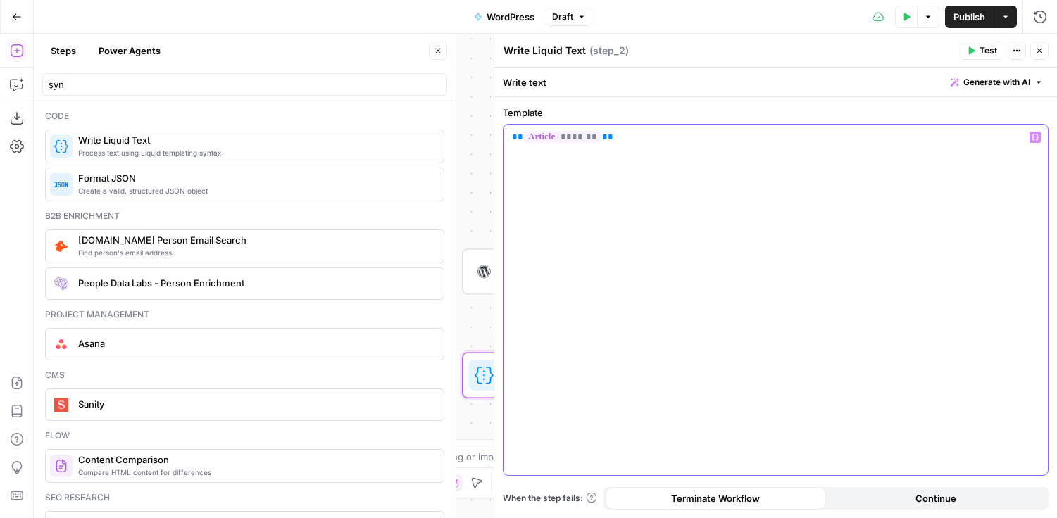
drag, startPoint x: 619, startPoint y: 144, endPoint x: 499, endPoint y: 134, distance: 120.9
click at [499, 135] on div "Write Liquid Text Write Liquid Text ( step_2 ) Test Actions Close Write text Ge…" at bounding box center [776, 276] width 564 height 485
click at [1048, 51] on button "Close" at bounding box center [1040, 51] width 18 height 18
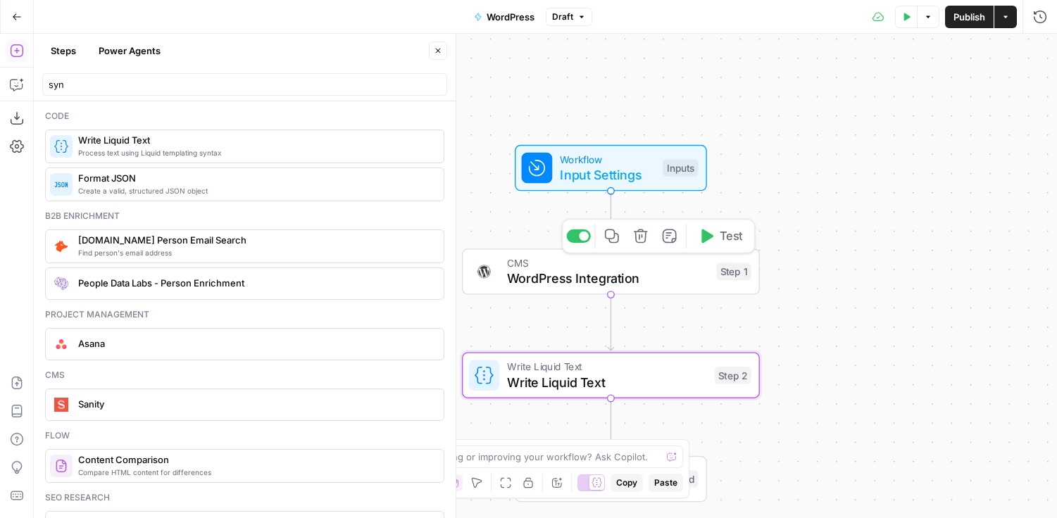
click at [642, 237] on icon "button" at bounding box center [640, 235] width 15 height 15
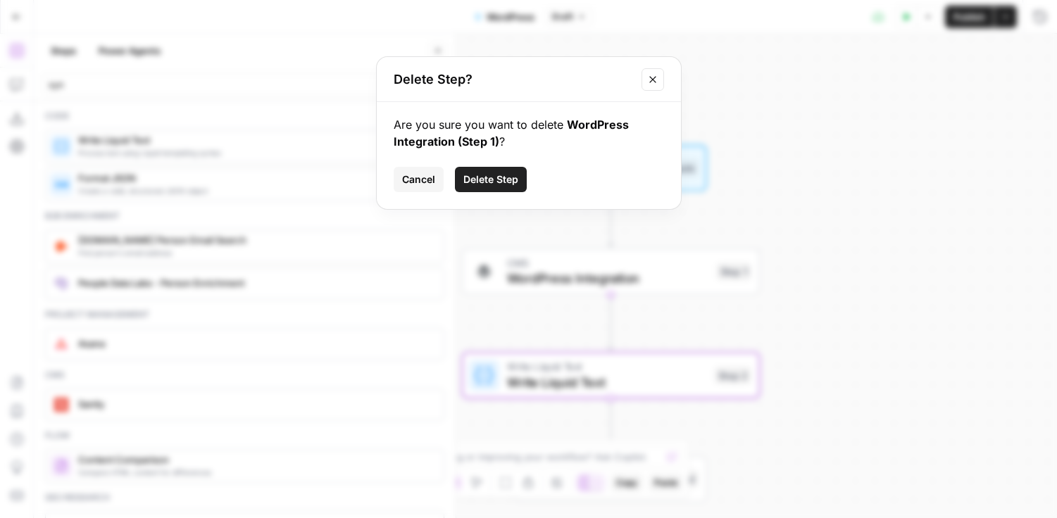
click at [485, 182] on span "Delete Step" at bounding box center [491, 180] width 55 height 14
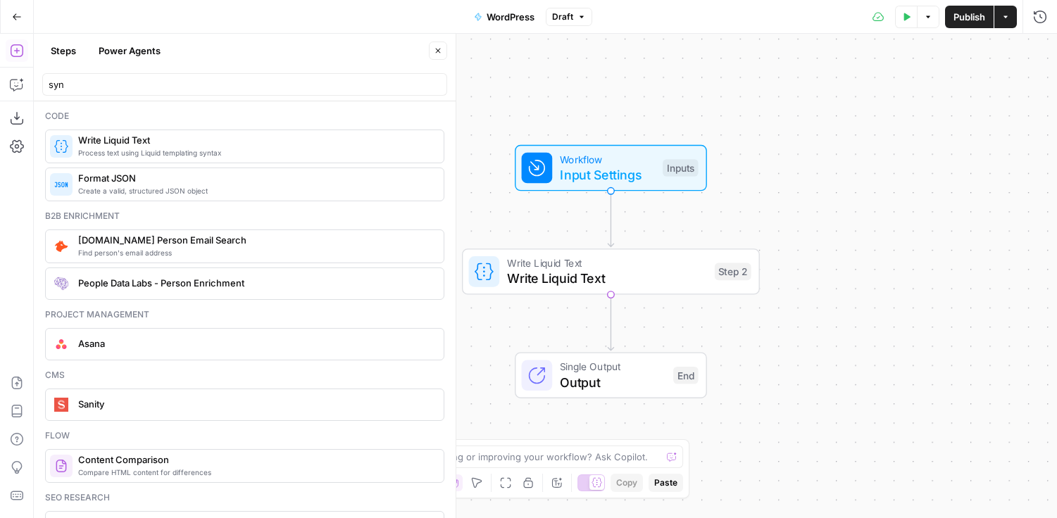
click at [968, 34] on div "Workflow Input Settings Inputs Write Liquid Text Write Liquid Text Step 2 Singl…" at bounding box center [546, 276] width 1024 height 485
click at [967, 27] on button "Publish" at bounding box center [969, 17] width 49 height 23
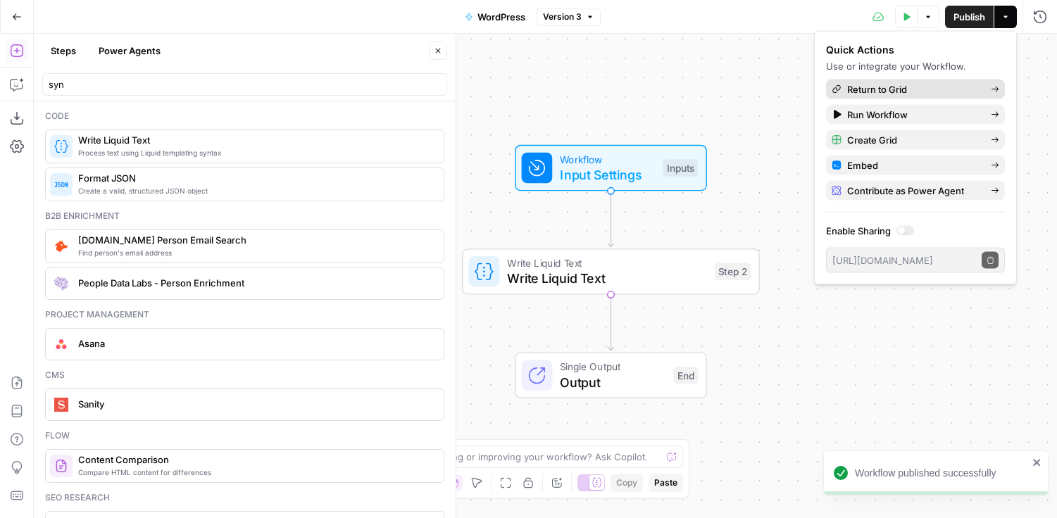
click at [948, 80] on link "Return to Grid" at bounding box center [915, 90] width 179 height 20
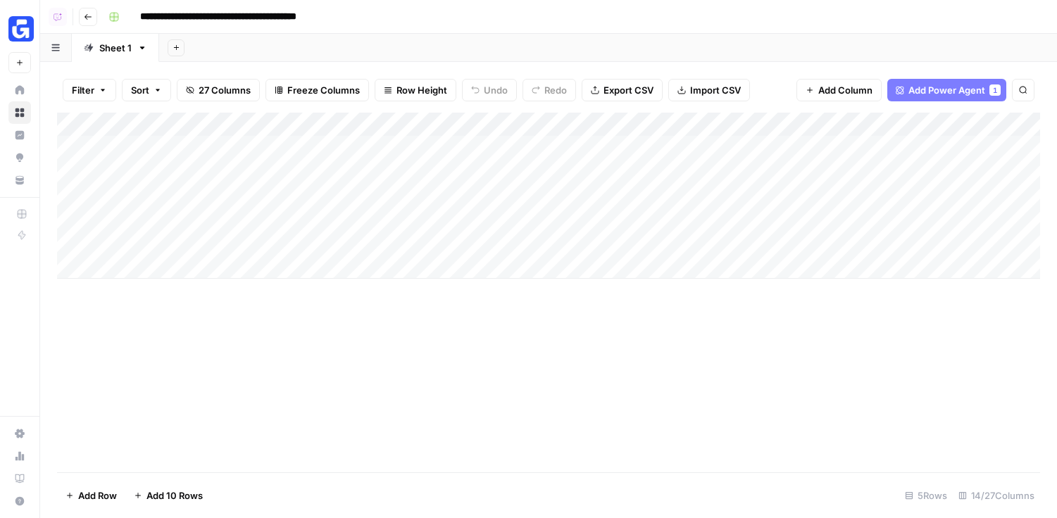
click at [531, 127] on div "Add Column" at bounding box center [548, 196] width 983 height 166
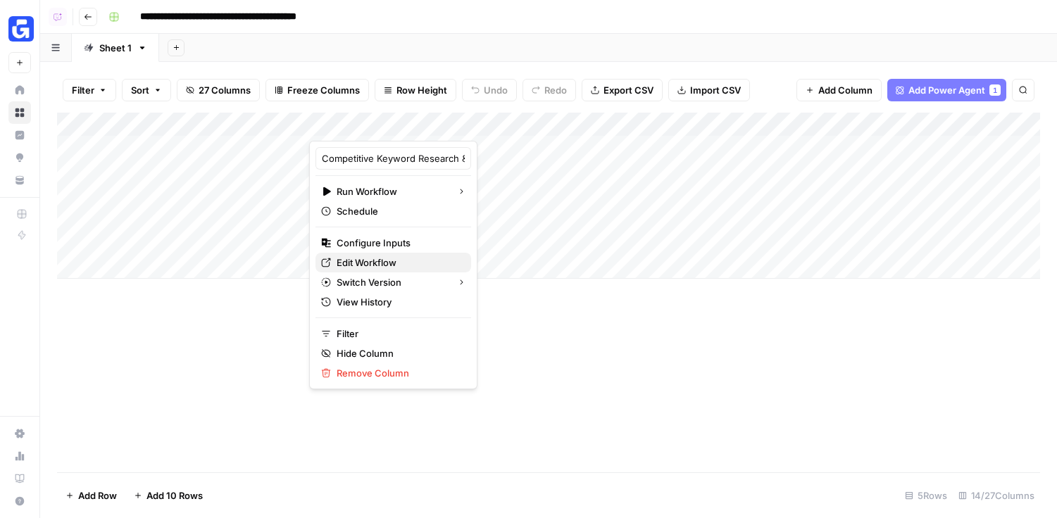
click at [368, 261] on span "Edit Workflow" at bounding box center [367, 263] width 60 height 14
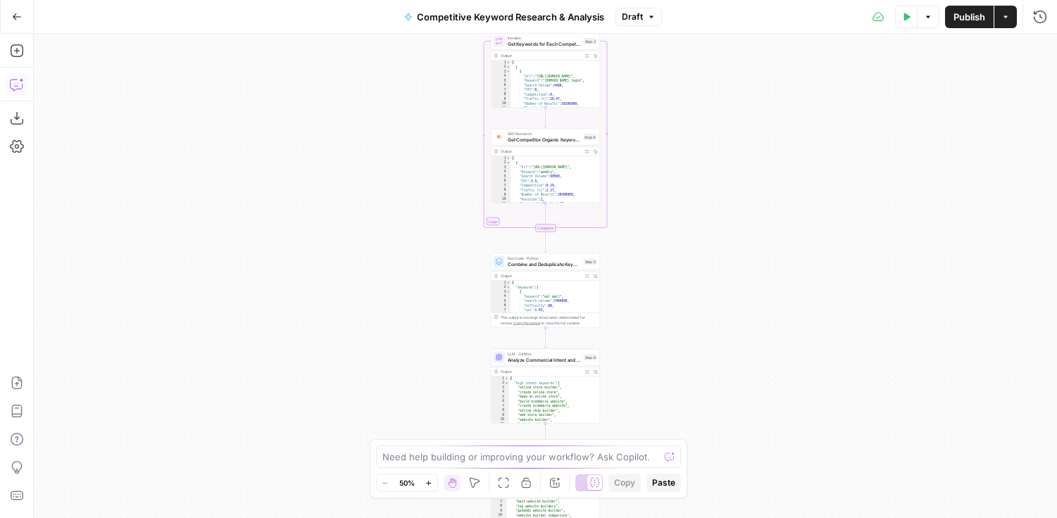
click at [15, 86] on icon "button" at bounding box center [16, 86] width 4 height 1
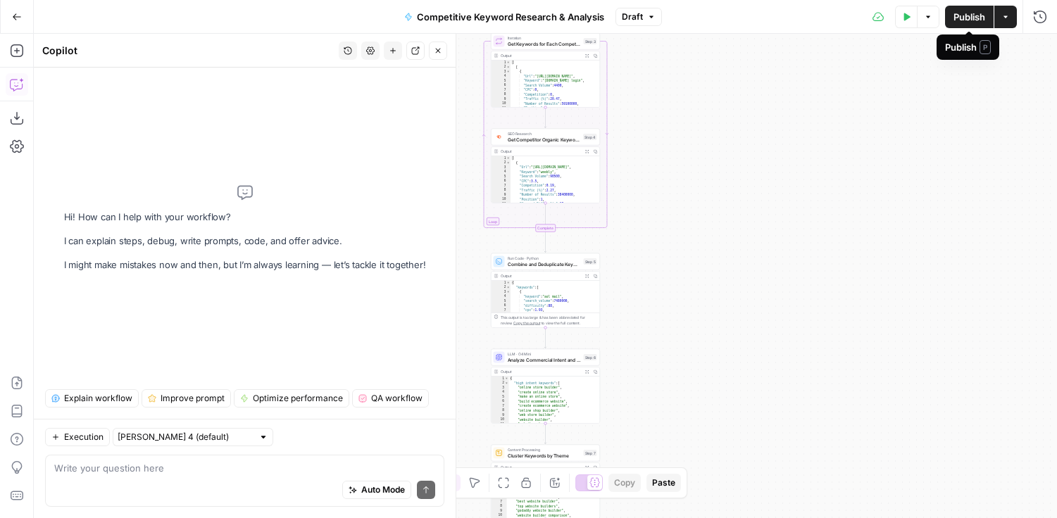
click at [967, 23] on button "Publish" at bounding box center [969, 17] width 49 height 23
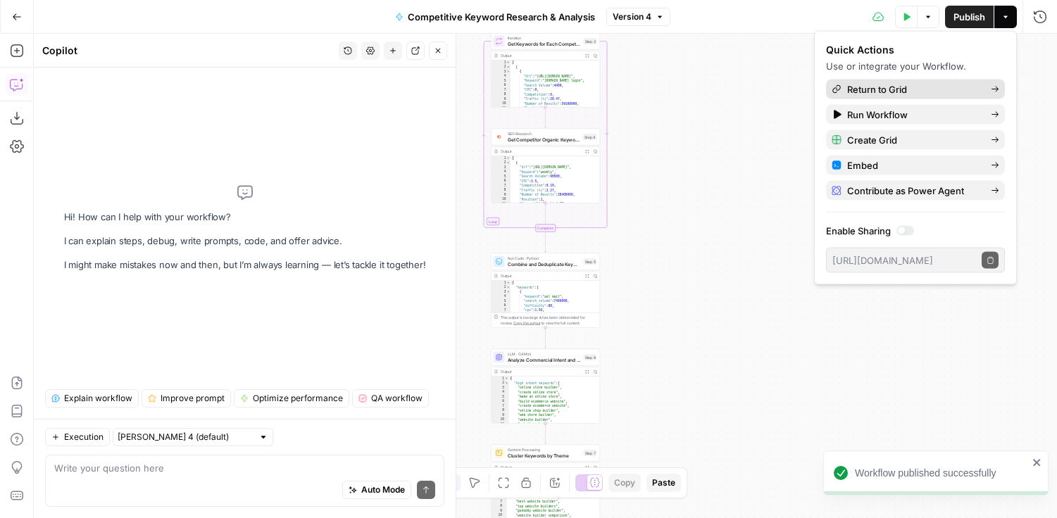
click at [902, 86] on span "Return to Grid" at bounding box center [877, 89] width 60 height 14
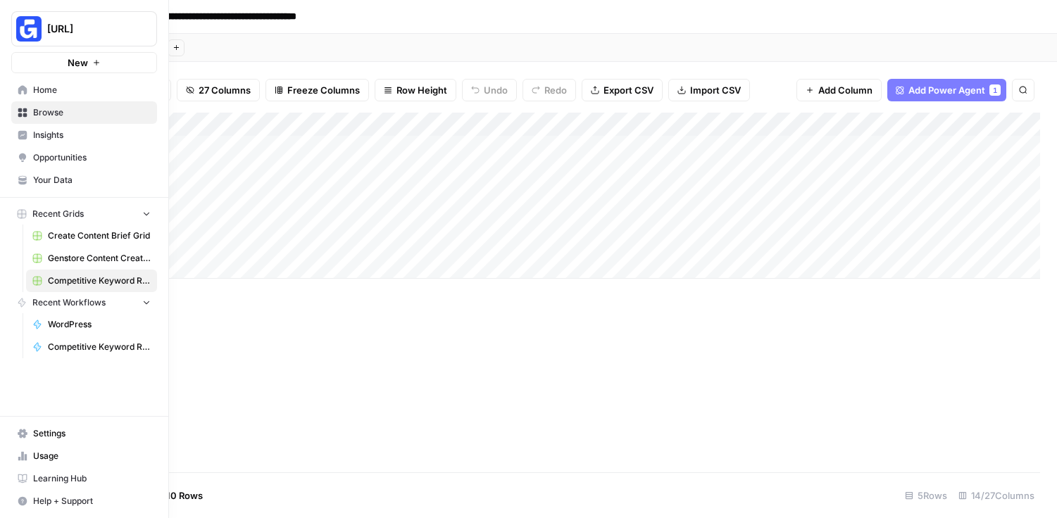
click at [63, 442] on link "Settings" at bounding box center [84, 434] width 146 height 23
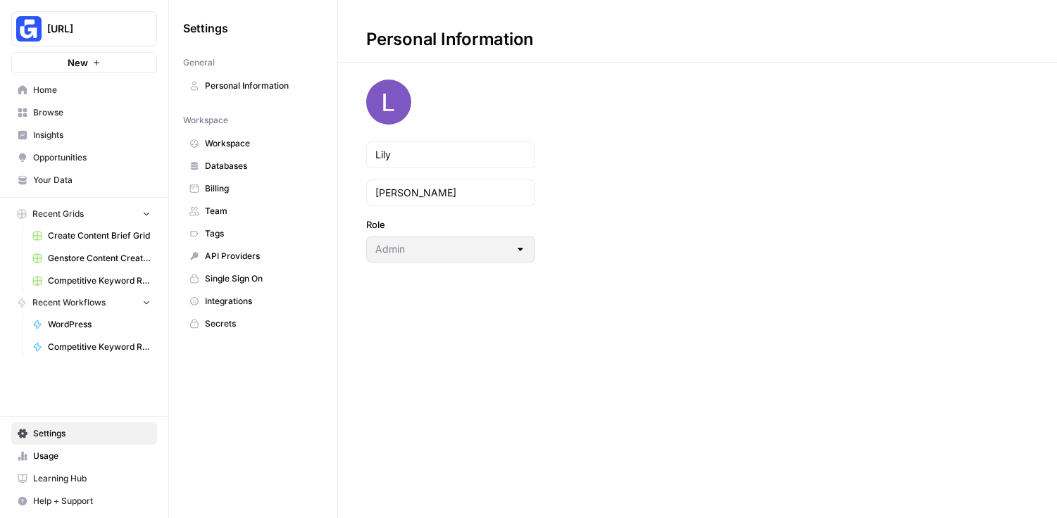
click at [67, 193] on nav "Home Browse Insights Opportunities Your Data" at bounding box center [84, 135] width 168 height 124
click at [64, 175] on span "Your Data" at bounding box center [92, 180] width 118 height 13
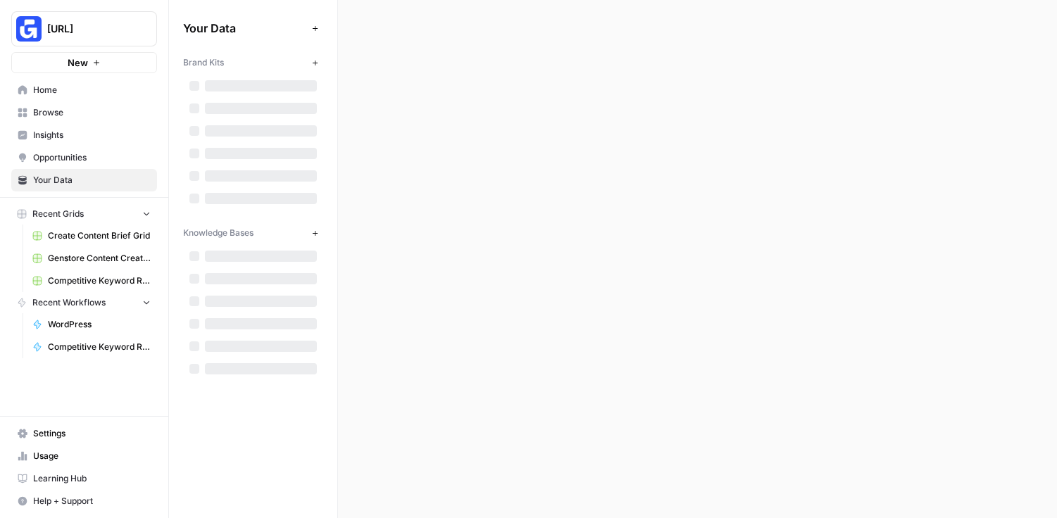
click at [70, 153] on span "Opportunities" at bounding box center [92, 157] width 118 height 13
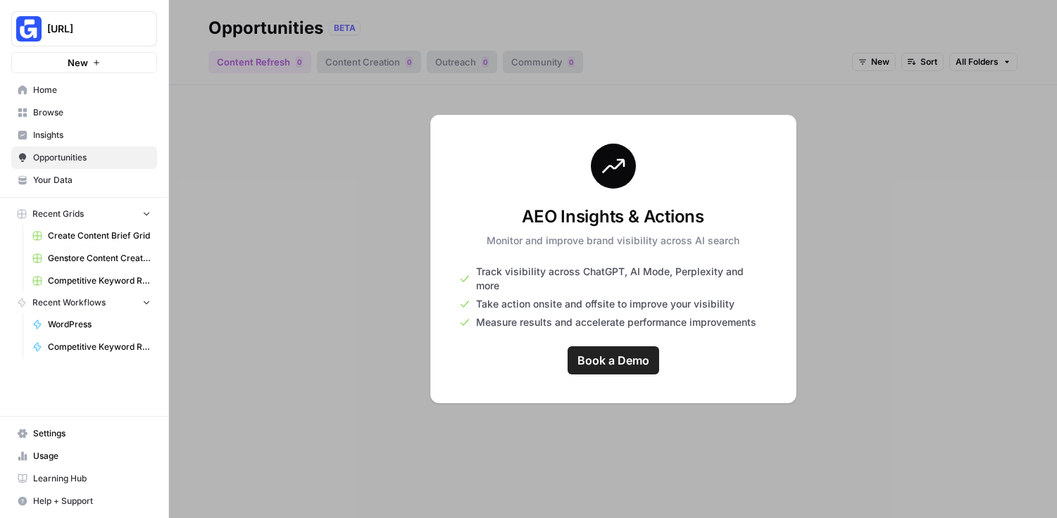
click at [72, 423] on link "Settings" at bounding box center [84, 434] width 146 height 23
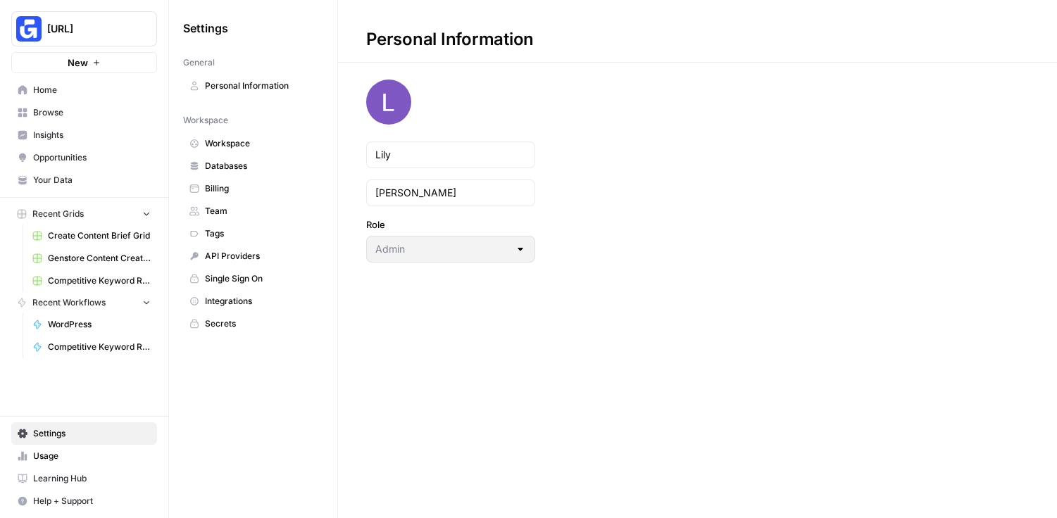
click at [228, 206] on span "Team" at bounding box center [261, 211] width 112 height 13
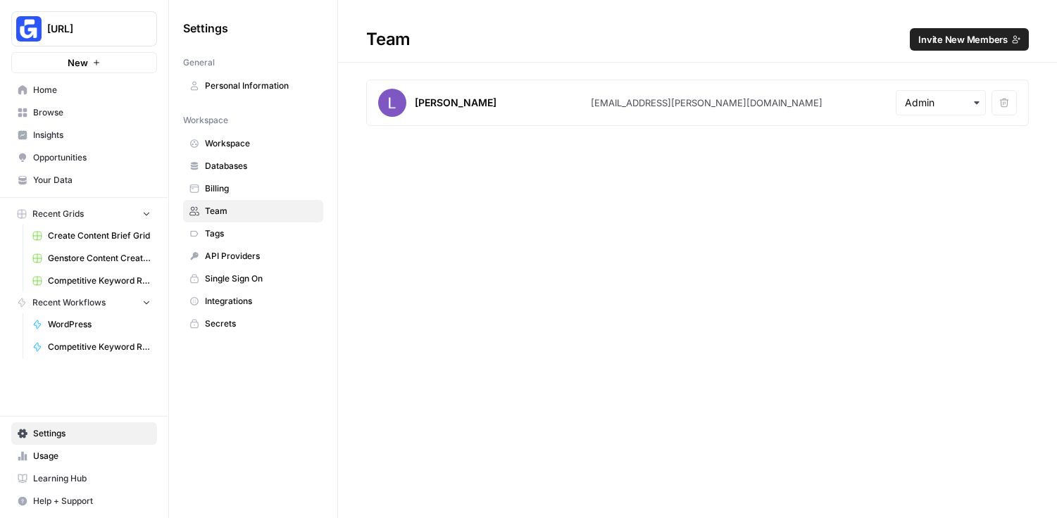
click at [983, 47] on button "Invite New Members" at bounding box center [969, 39] width 119 height 23
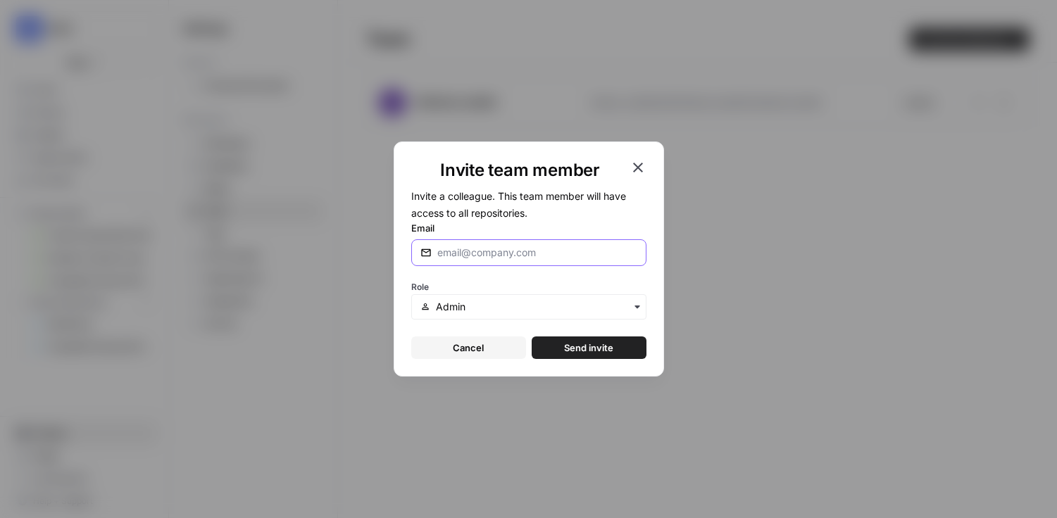
click at [545, 249] on input "Email" at bounding box center [537, 253] width 200 height 14
paste input "[EMAIL_ADDRESS][DOMAIN_NAME]"
type input "[EMAIL_ADDRESS][DOMAIN_NAME]"
click at [592, 347] on span "Send invite" at bounding box center [588, 348] width 49 height 14
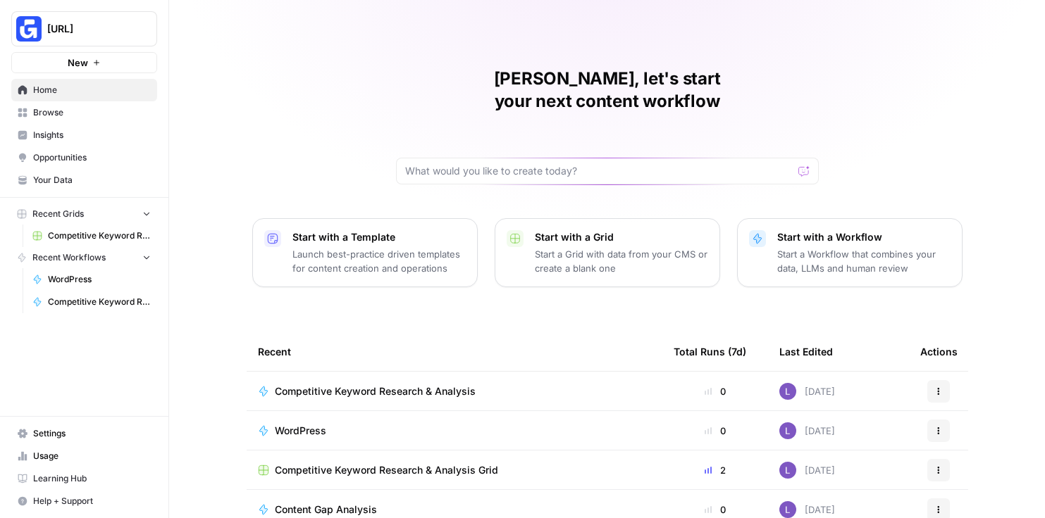
click at [75, 454] on span "Usage" at bounding box center [92, 456] width 118 height 13
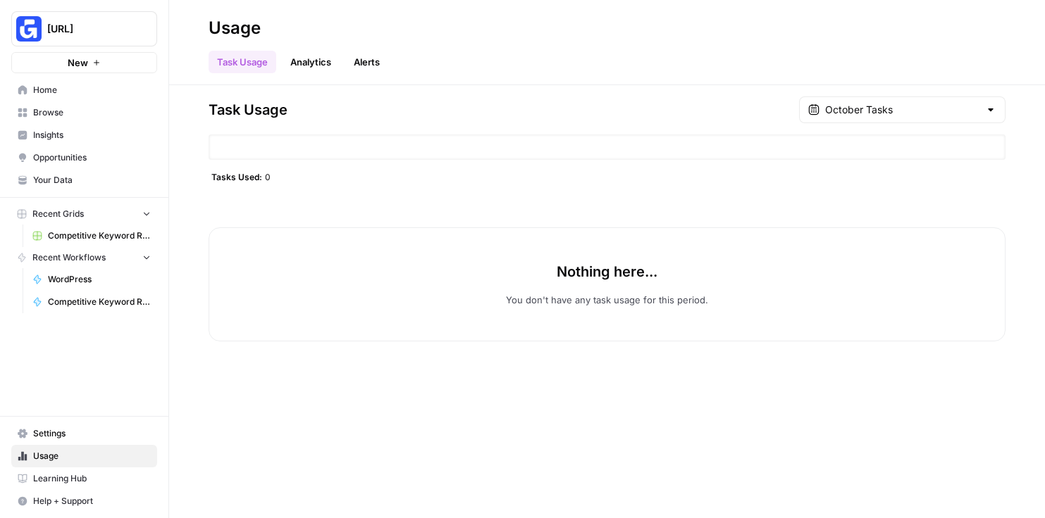
click at [72, 442] on link "Settings" at bounding box center [84, 434] width 146 height 23
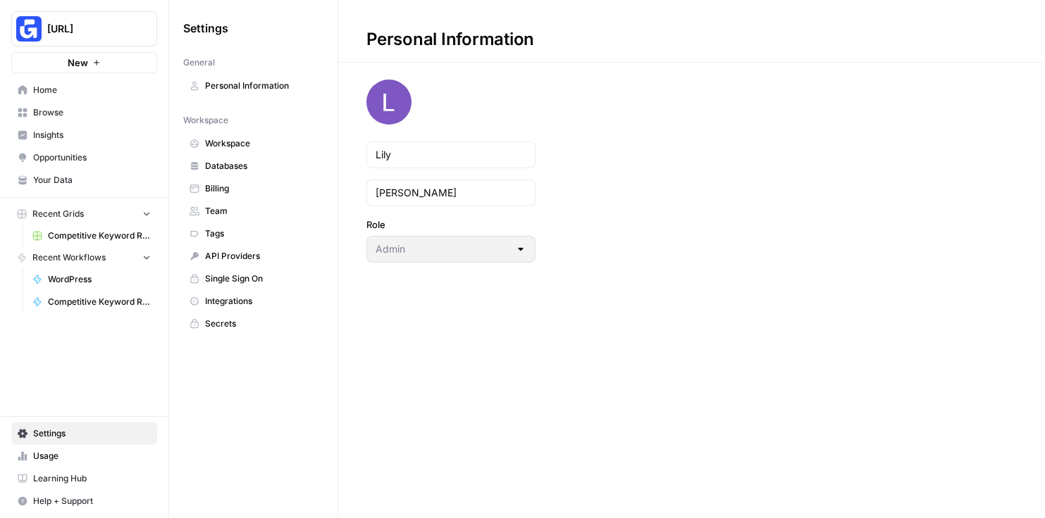
click at [238, 211] on span "Team" at bounding box center [261, 211] width 112 height 13
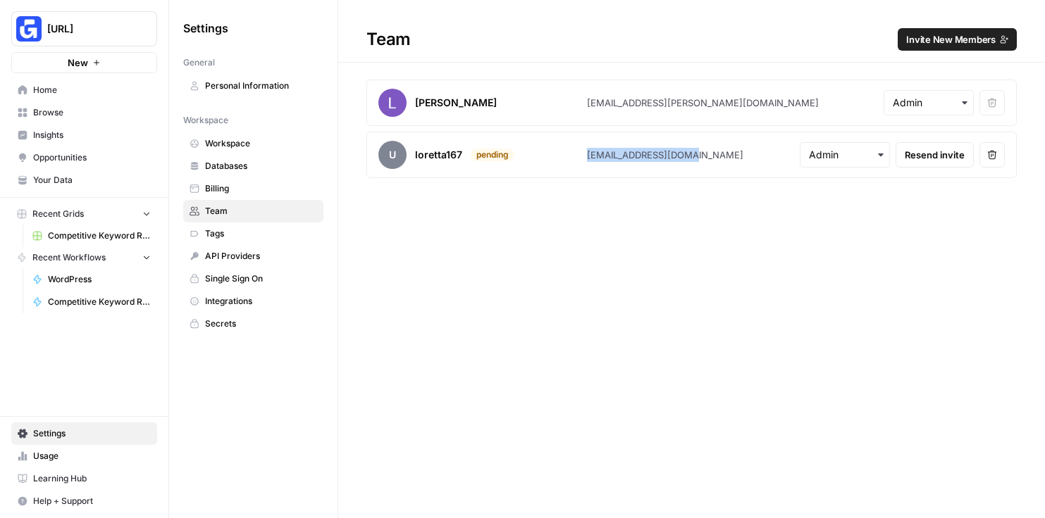
drag, startPoint x: 704, startPoint y: 162, endPoint x: 563, endPoint y: 158, distance: 141.0
click at [563, 158] on article "u loretta167 pending loretta167@gmail.com Resend invite Remove user" at bounding box center [691, 155] width 650 height 46
copy article "[EMAIL_ADDRESS][DOMAIN_NAME]"
click at [220, 216] on span "Team" at bounding box center [261, 211] width 112 height 13
click at [224, 200] on link "Team" at bounding box center [253, 211] width 140 height 23
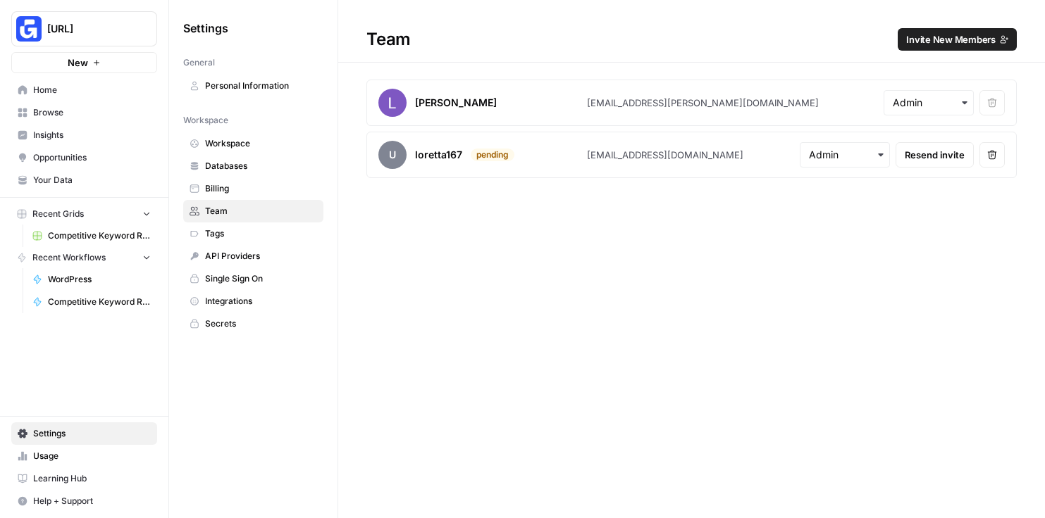
click at [226, 194] on span "Billing" at bounding box center [261, 188] width 112 height 13
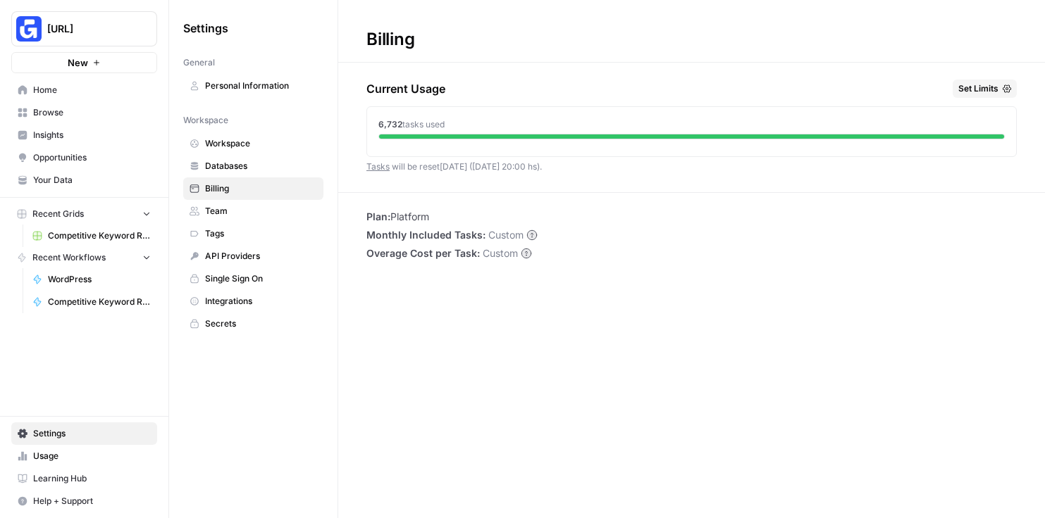
click at [227, 204] on link "Team" at bounding box center [253, 211] width 140 height 23
